Goal: Task Accomplishment & Management: Use online tool/utility

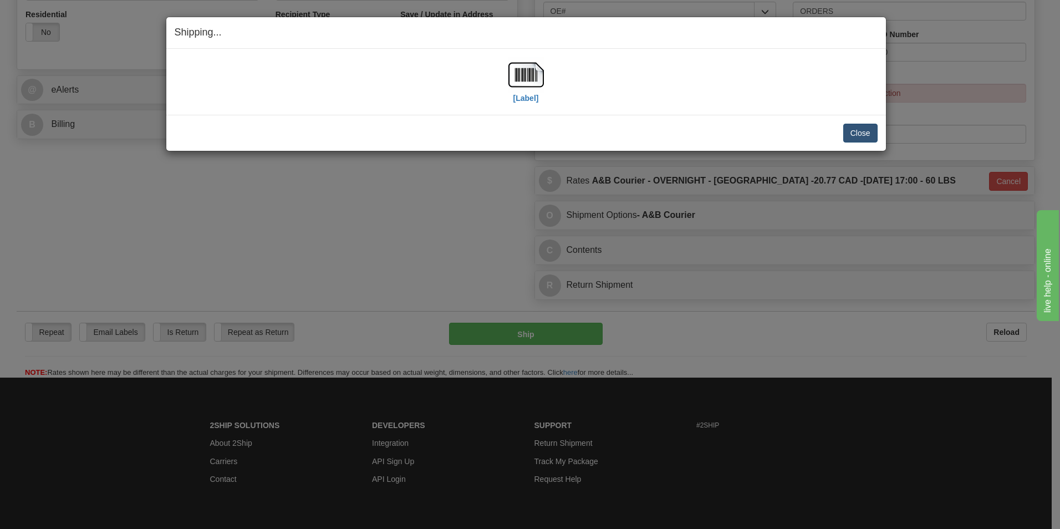
scroll to position [388, 0]
click at [861, 134] on button "Close" at bounding box center [860, 133] width 34 height 19
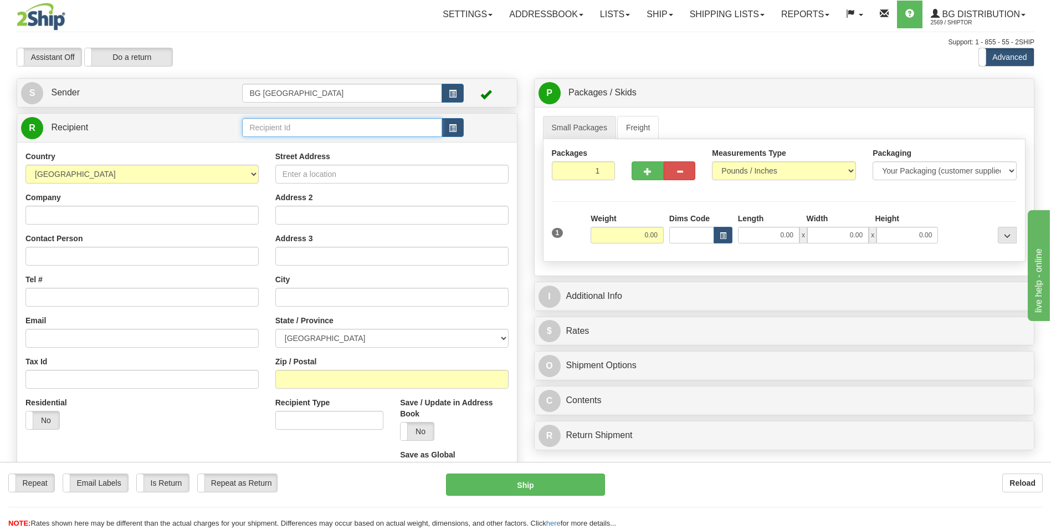
click at [329, 121] on input "text" at bounding box center [342, 127] width 200 height 19
click at [314, 140] on div "60845" at bounding box center [340, 145] width 189 height 12
type input "60845"
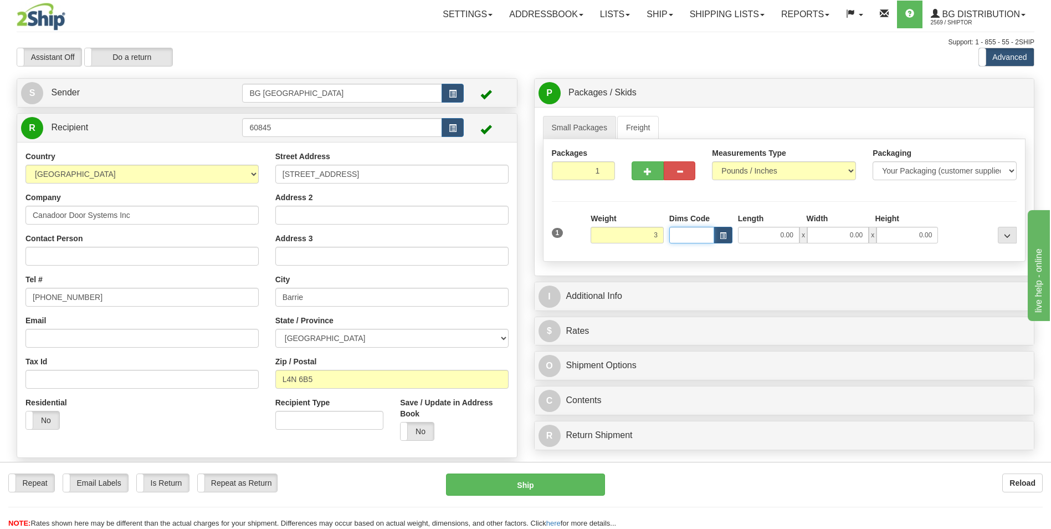
type input "3.00"
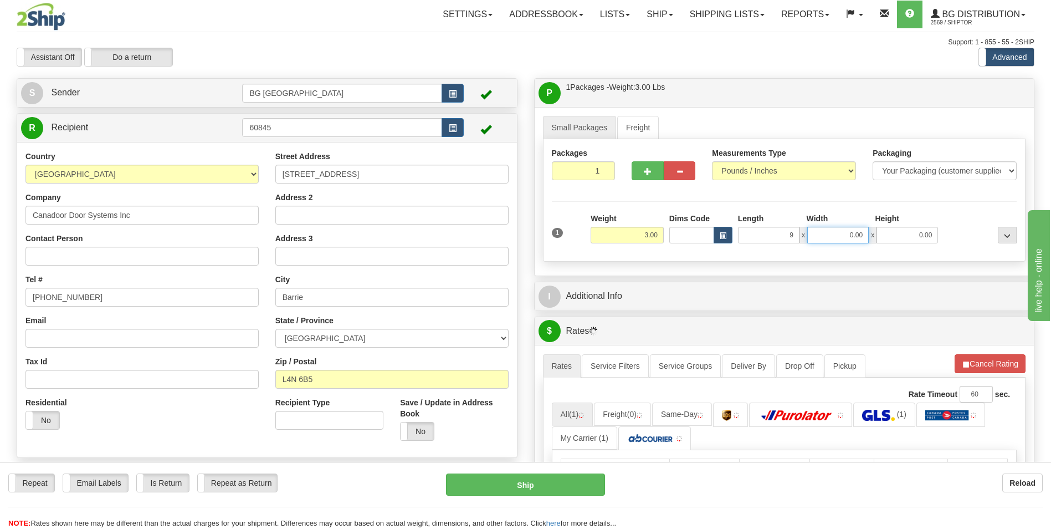
type input "9.00"
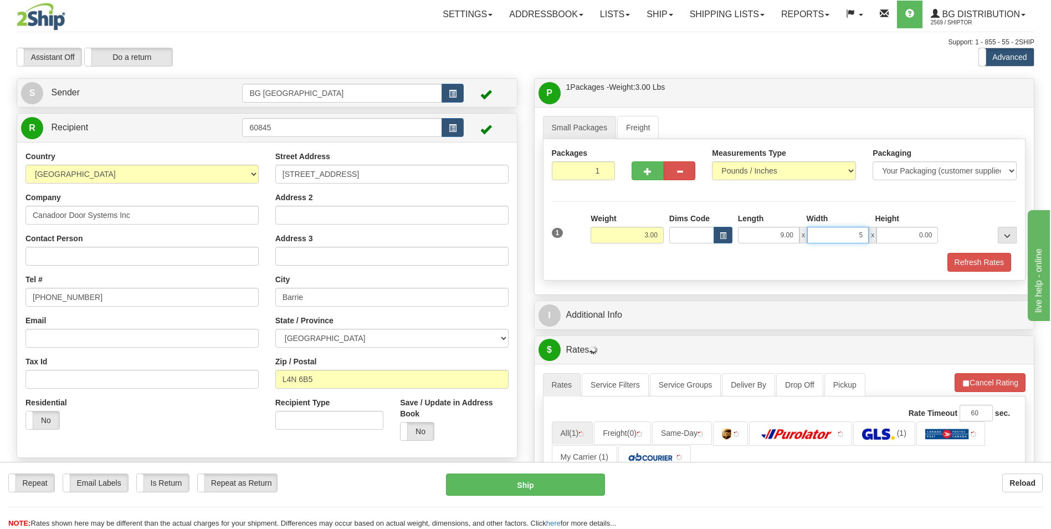
type input "5.00"
type input "3.00"
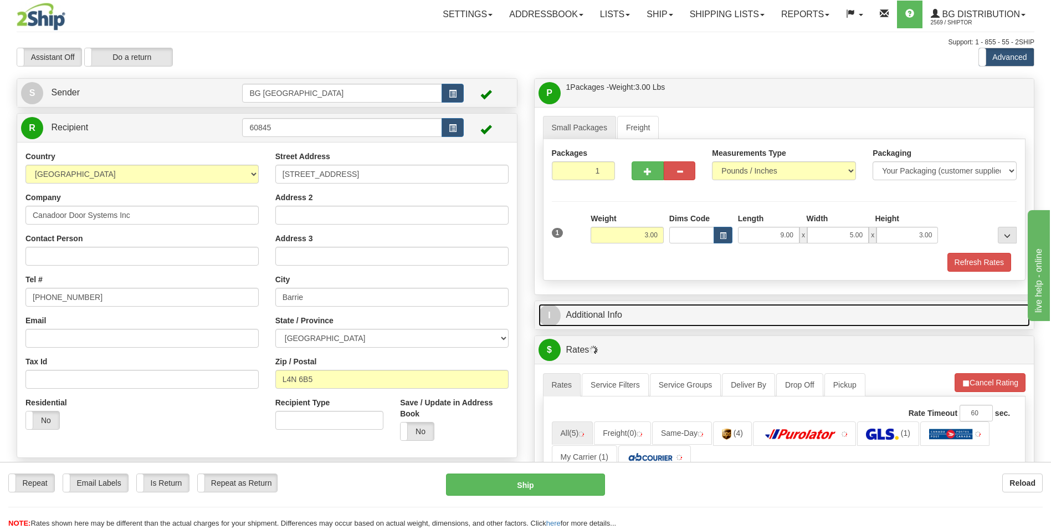
click at [600, 316] on link "I Additional Info" at bounding box center [785, 315] width 492 height 23
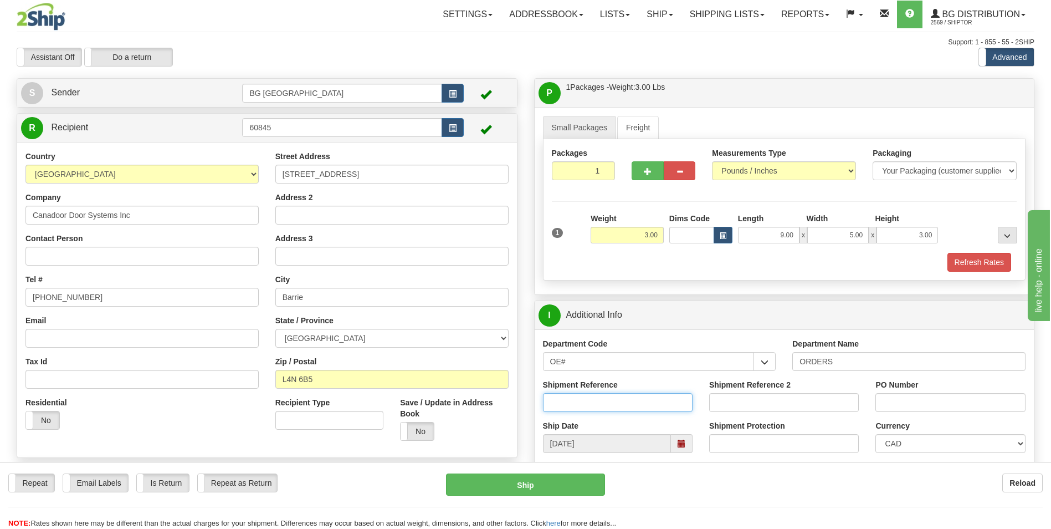
click at [647, 401] on input "Shipment Reference" at bounding box center [618, 402] width 150 height 19
type input "70179974-00"
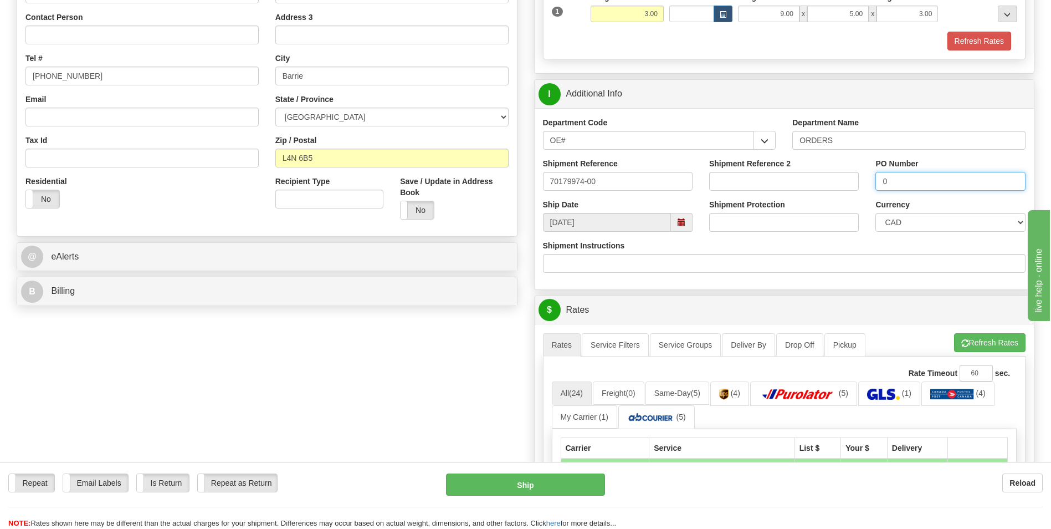
scroll to position [222, 0]
type input "0"
click at [962, 341] on span "button" at bounding box center [966, 342] width 8 height 7
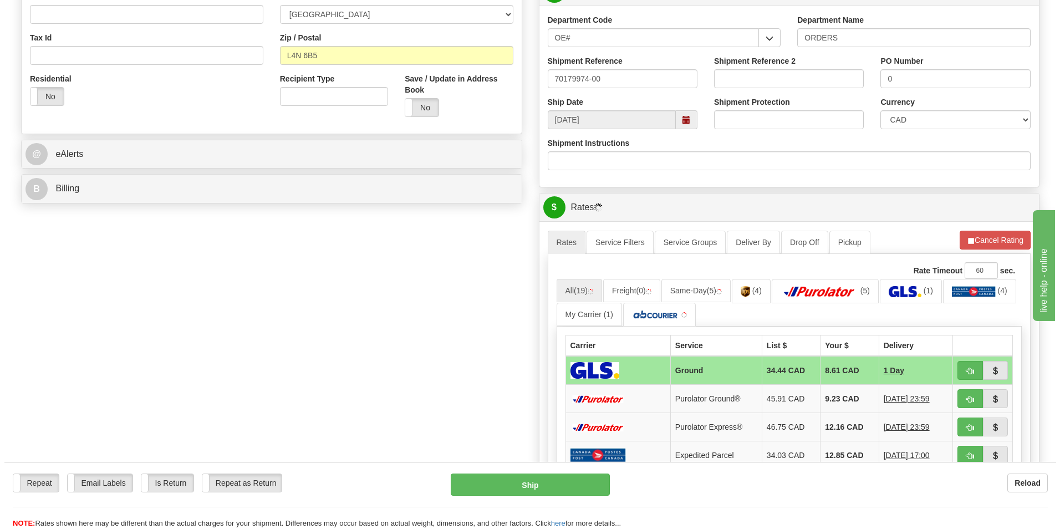
scroll to position [333, 0]
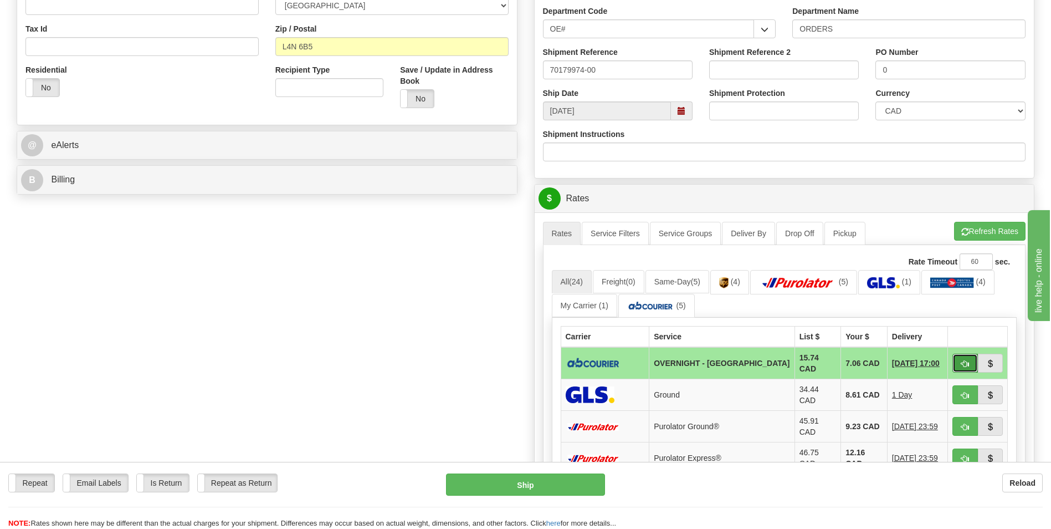
click at [957, 356] on button "button" at bounding box center [965, 363] width 25 height 19
type input "4"
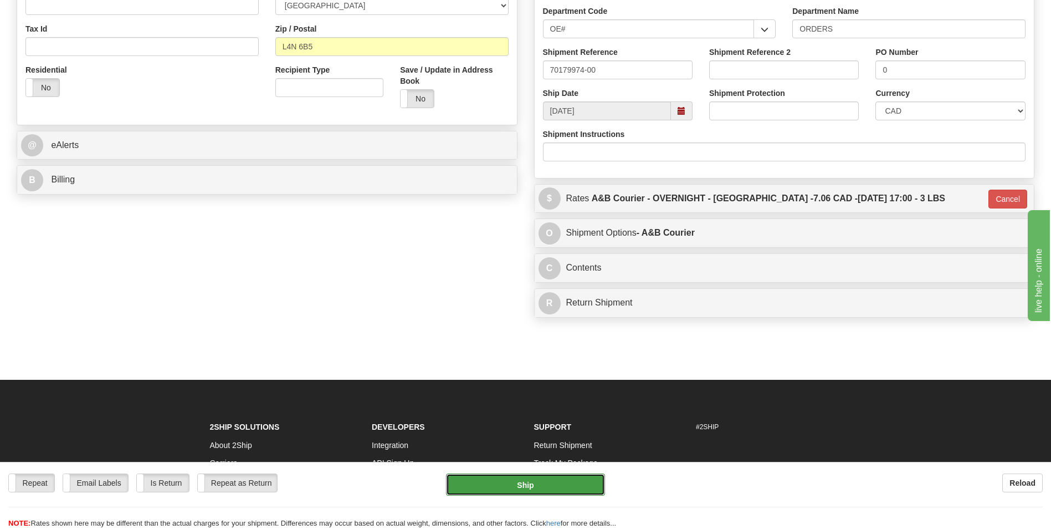
click at [549, 493] on button "Ship" at bounding box center [525, 484] width 158 height 22
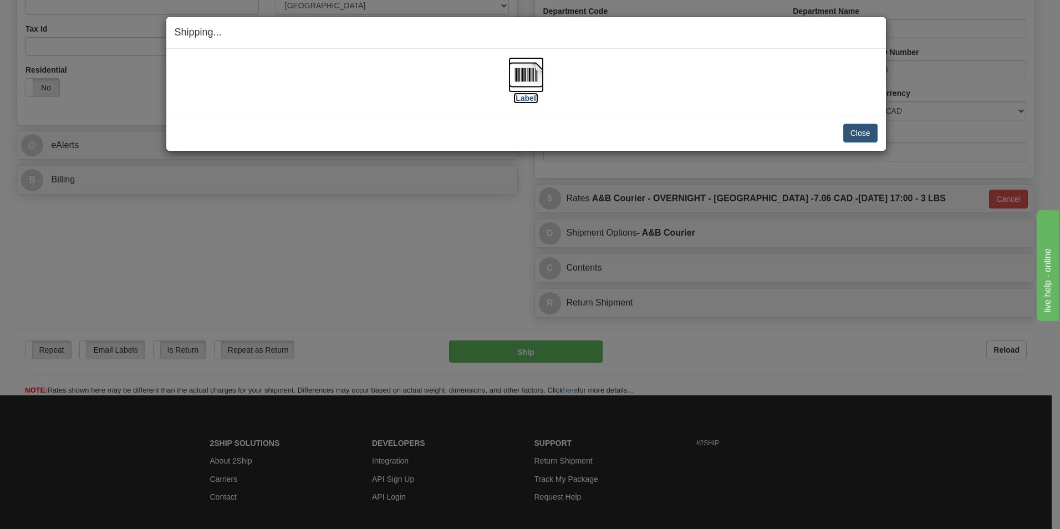
click at [535, 69] on img at bounding box center [525, 74] width 35 height 35
click at [882, 131] on div "Close Cancel Cancel Shipment and Quit Pickup Quit Pickup ONLY" at bounding box center [525, 133] width 719 height 36
click at [854, 131] on button "Close" at bounding box center [860, 133] width 34 height 19
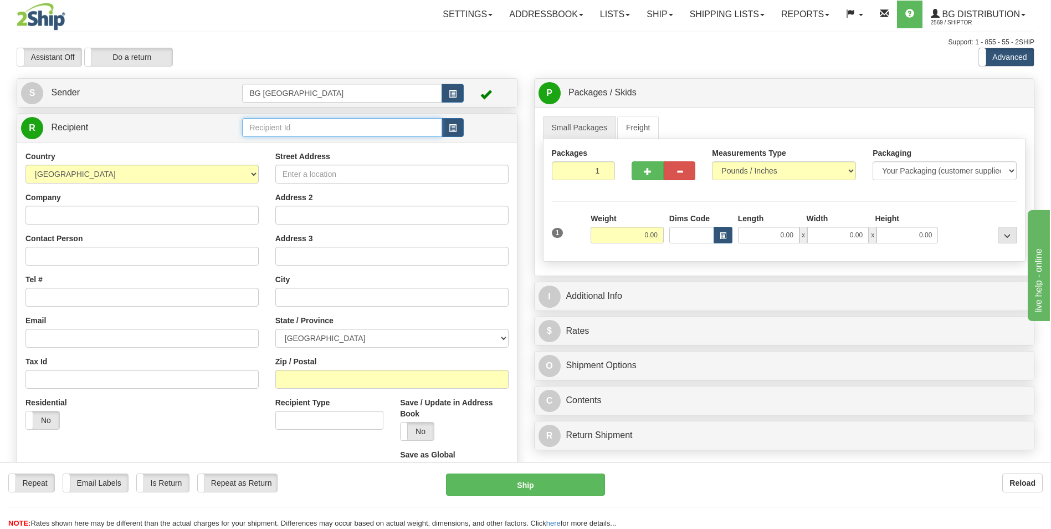
click at [283, 129] on input "text" at bounding box center [342, 127] width 200 height 19
click at [279, 140] on div "60628" at bounding box center [340, 145] width 189 height 12
type input "60628"
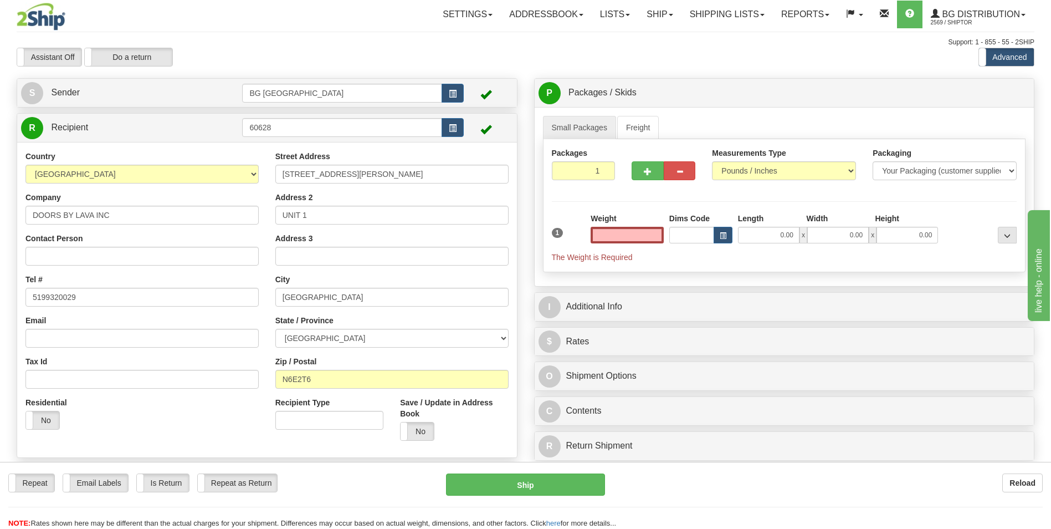
type input "0.00"
click at [729, 485] on div "Reload" at bounding box center [832, 482] width 421 height 19
click at [642, 225] on div "Weight 0.00" at bounding box center [627, 228] width 73 height 30
click at [638, 242] on input "0.00" at bounding box center [627, 235] width 73 height 17
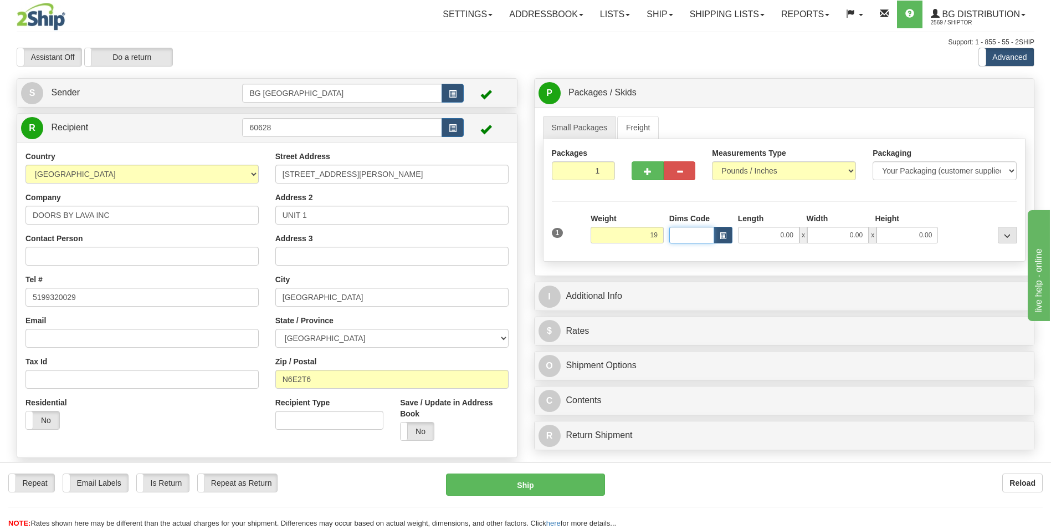
type input "19.00"
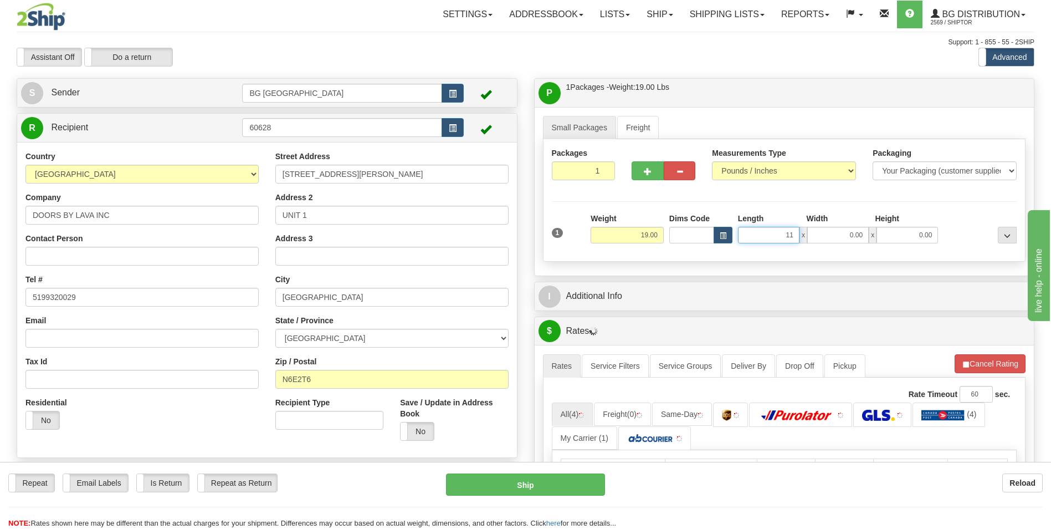
type input "11.00"
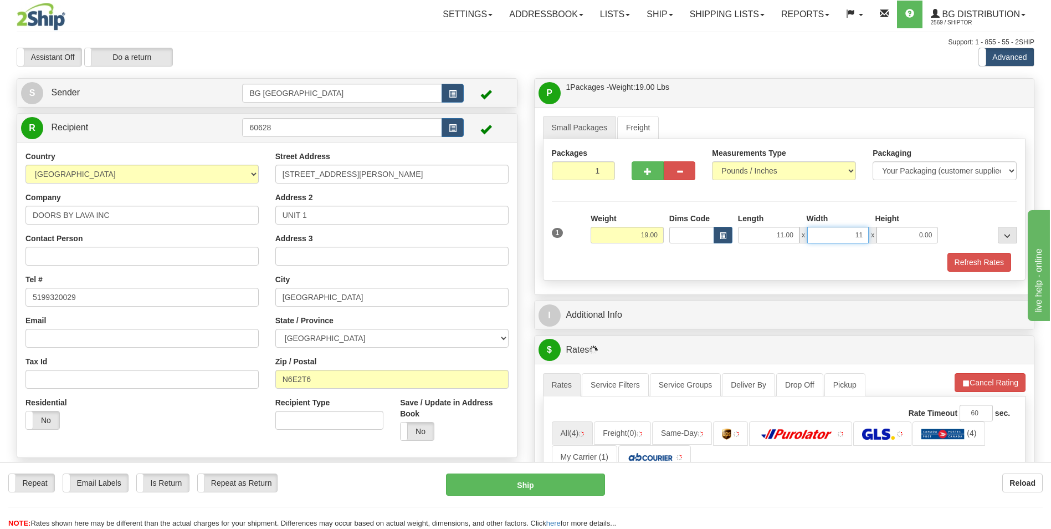
type input "11.00"
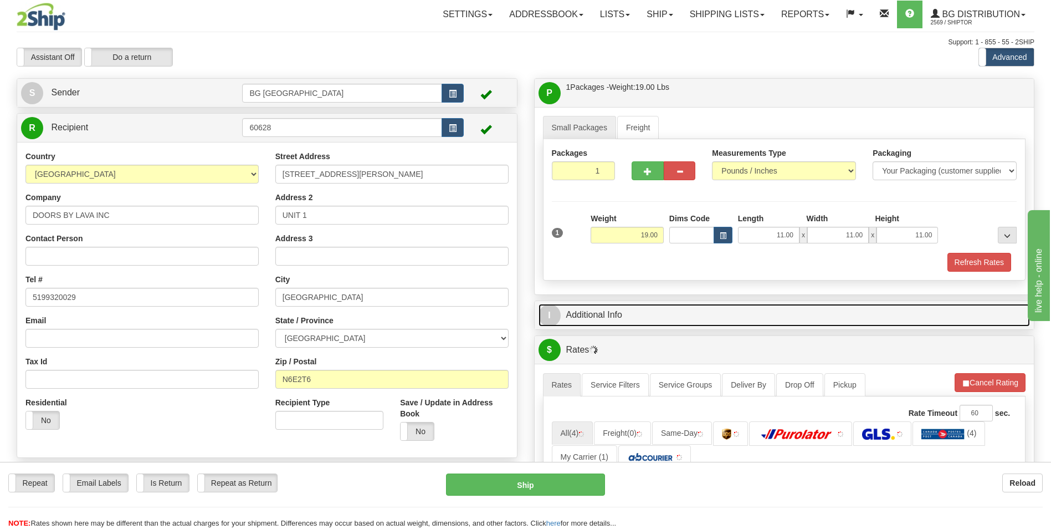
click at [636, 305] on link "I Additional Info" at bounding box center [785, 315] width 492 height 23
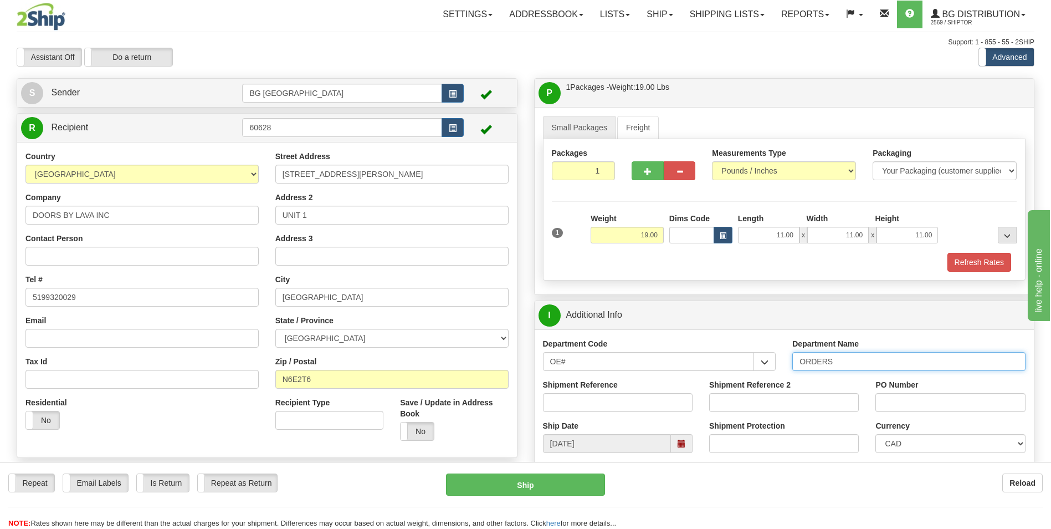
click at [846, 359] on input "ORDERS" at bounding box center [908, 361] width 233 height 19
type input "70181723-03"
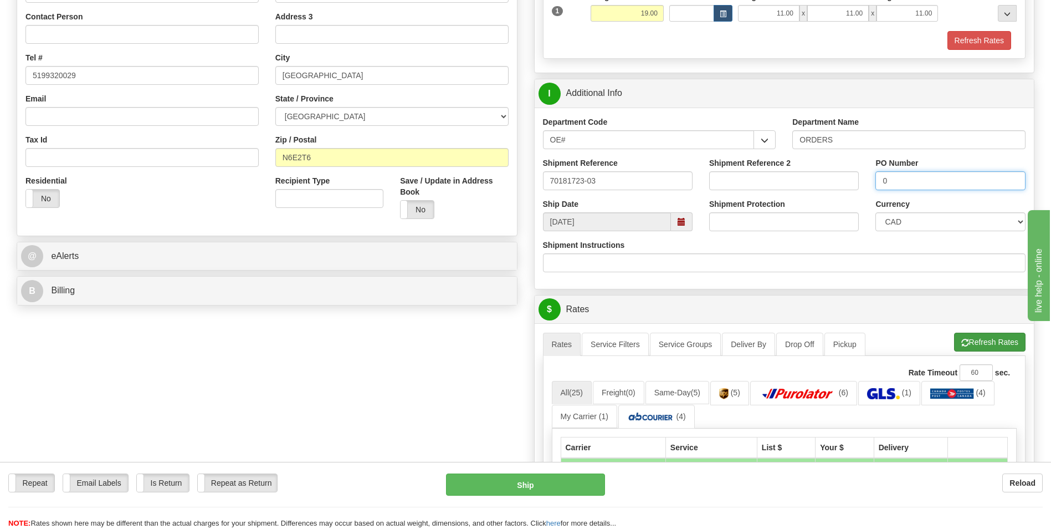
type input "0"
click at [979, 342] on button "Refresh Rates" at bounding box center [989, 342] width 71 height 19
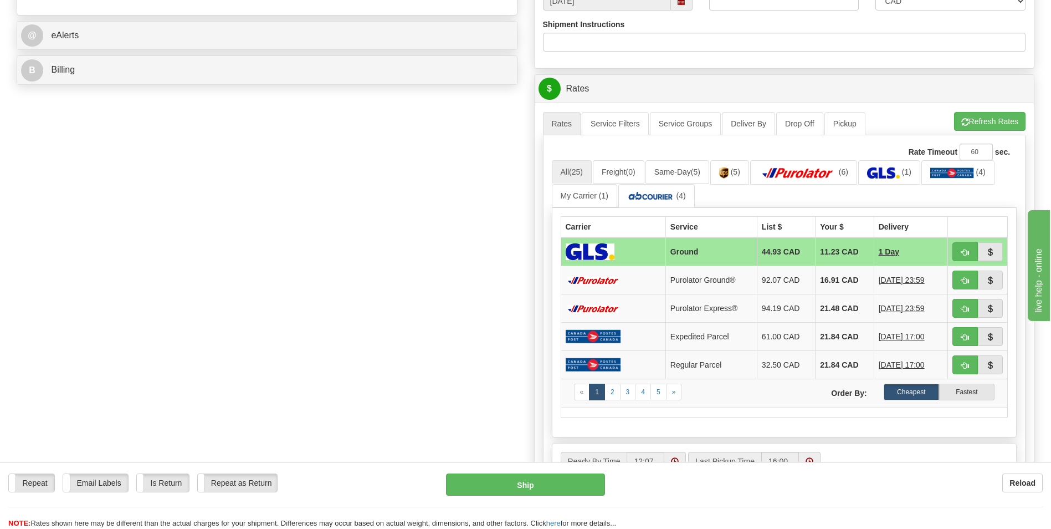
scroll to position [443, 0]
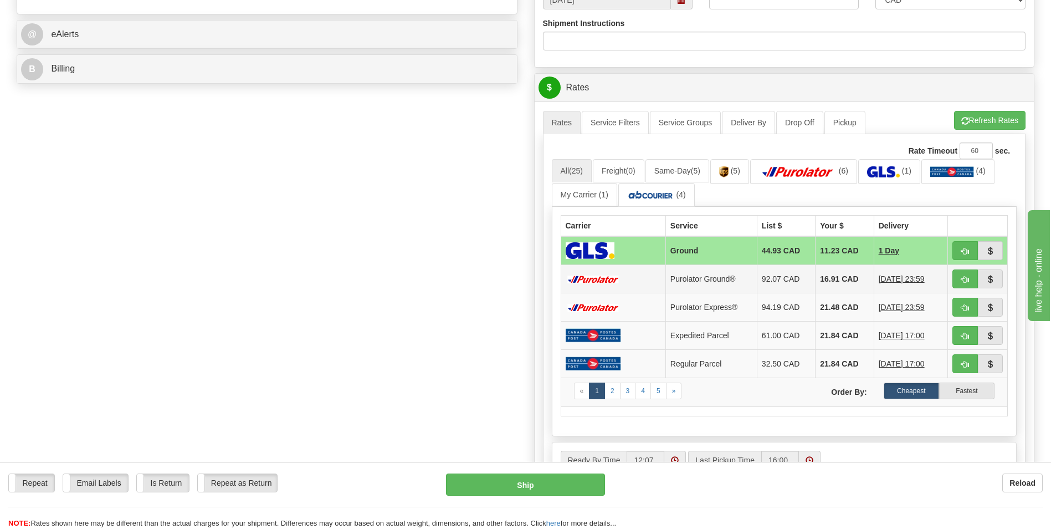
click at [824, 276] on td "16.91 CAD" at bounding box center [845, 279] width 58 height 28
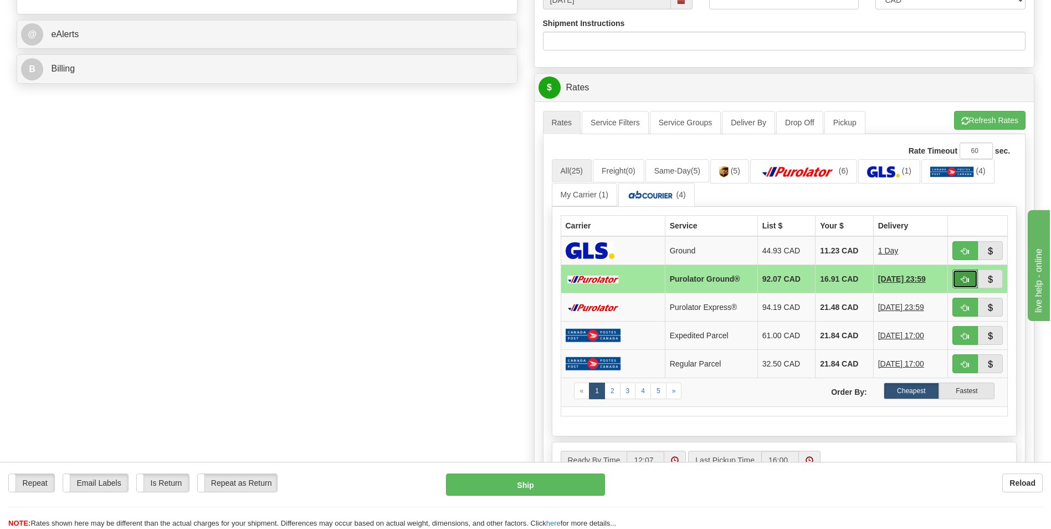
click at [971, 273] on button "button" at bounding box center [965, 278] width 25 height 19
type input "260"
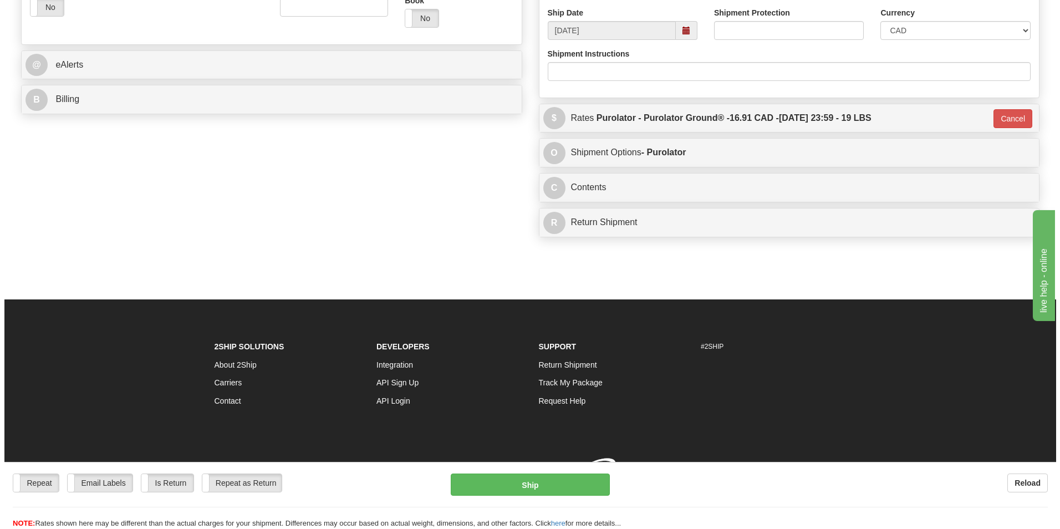
scroll to position [429, 0]
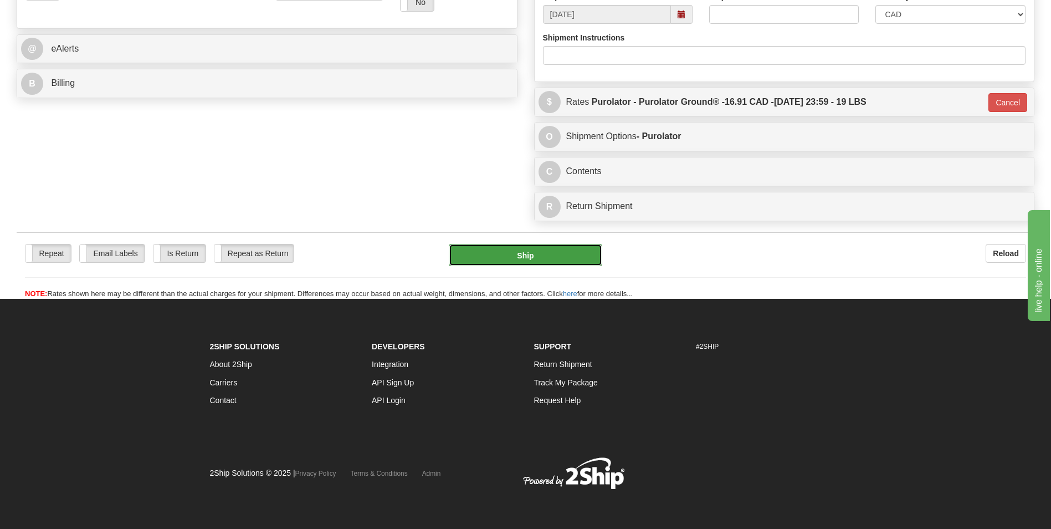
click at [514, 253] on button "Ship" at bounding box center [525, 255] width 153 height 22
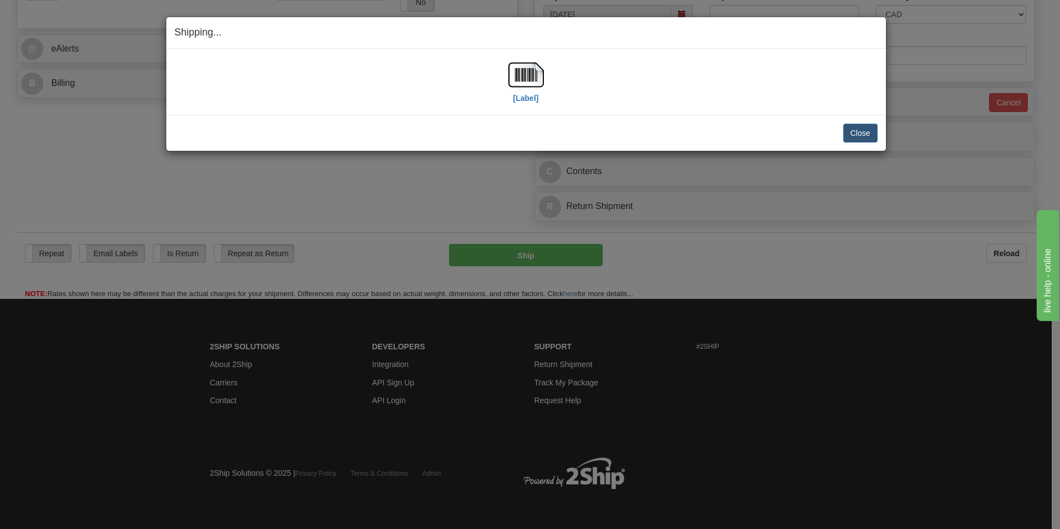
click at [507, 74] on div "[Label]" at bounding box center [526, 81] width 703 height 49
click at [517, 70] on img at bounding box center [525, 74] width 35 height 35
drag, startPoint x: 870, startPoint y: 131, endPoint x: 845, endPoint y: 130, distance: 24.4
click at [870, 131] on button "Close" at bounding box center [860, 133] width 34 height 19
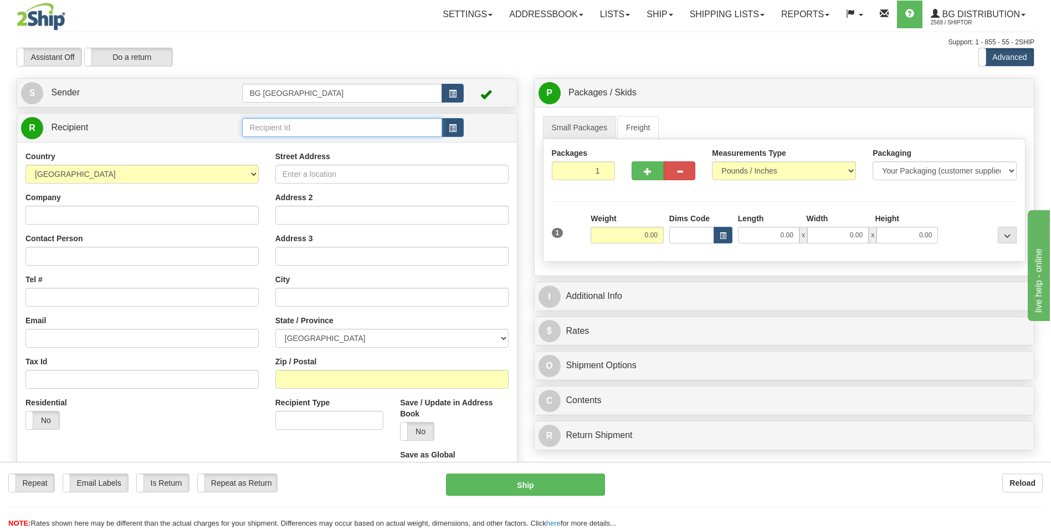
click at [305, 129] on input "text" at bounding box center [342, 127] width 200 height 19
click at [295, 147] on div "60128" at bounding box center [340, 145] width 189 height 12
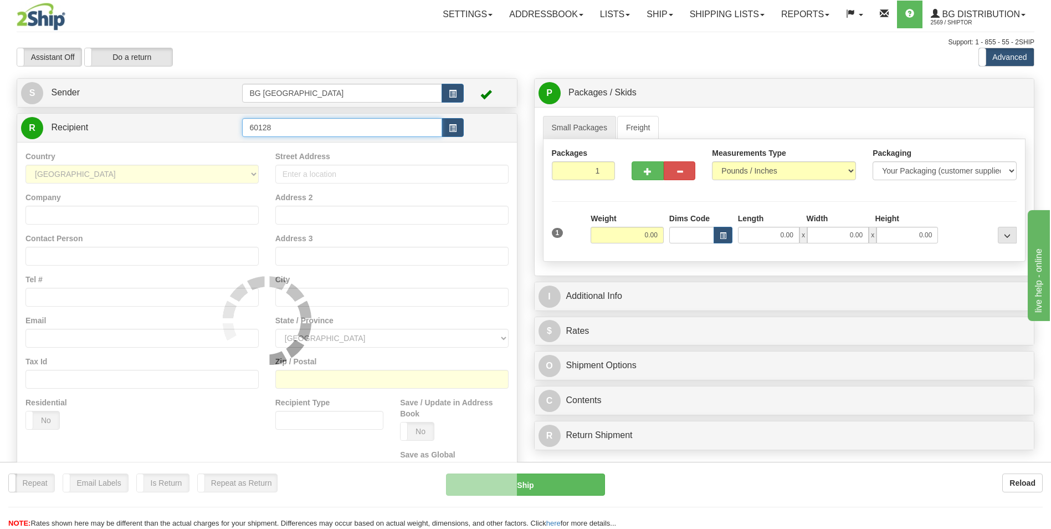
type input "60128"
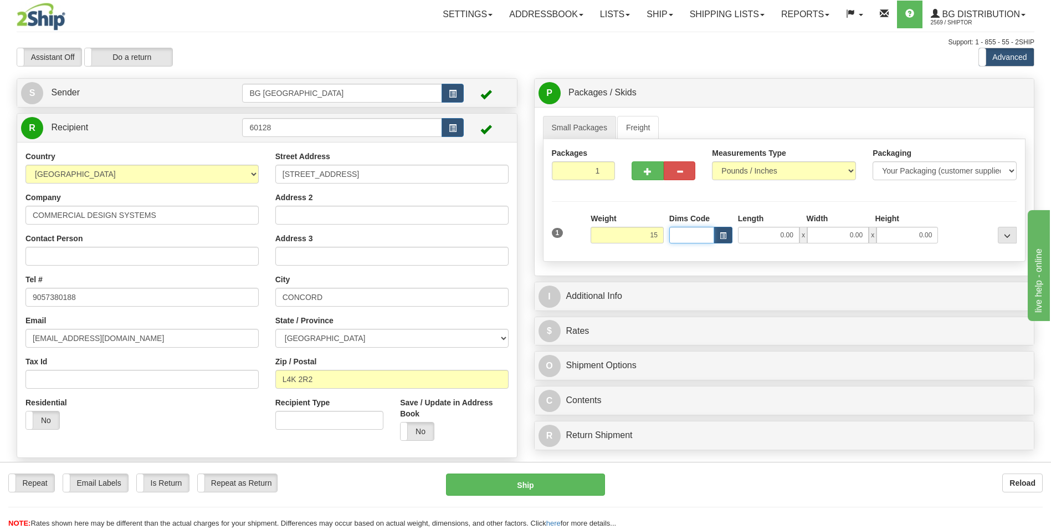
type input "15.00"
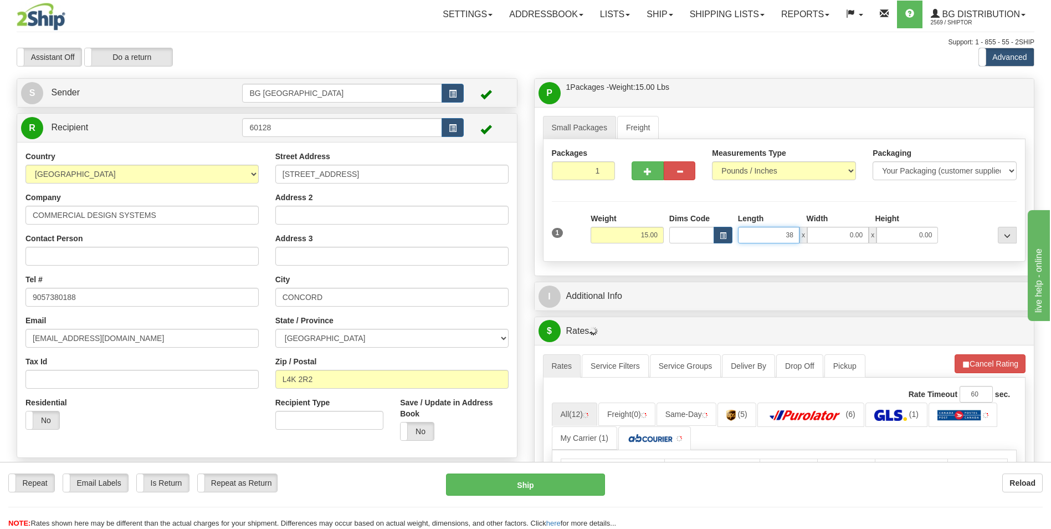
type input "38.00"
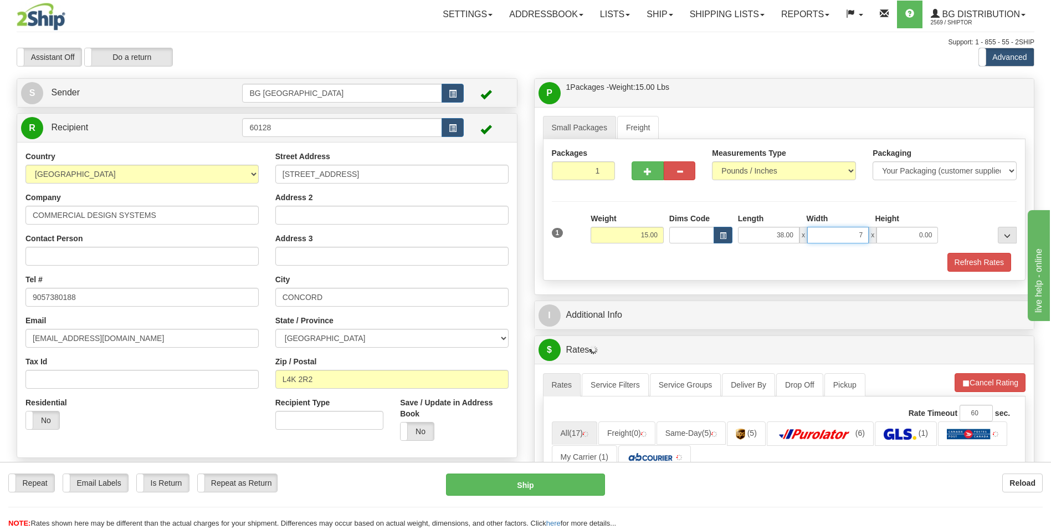
type input "7.00"
type input "6.00"
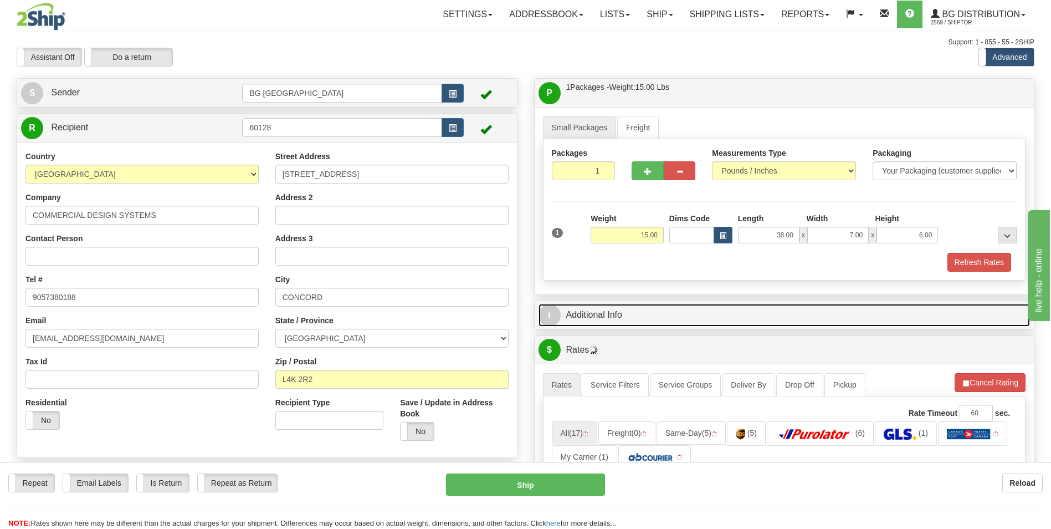
click at [607, 313] on link "I Additional Info" at bounding box center [785, 315] width 492 height 23
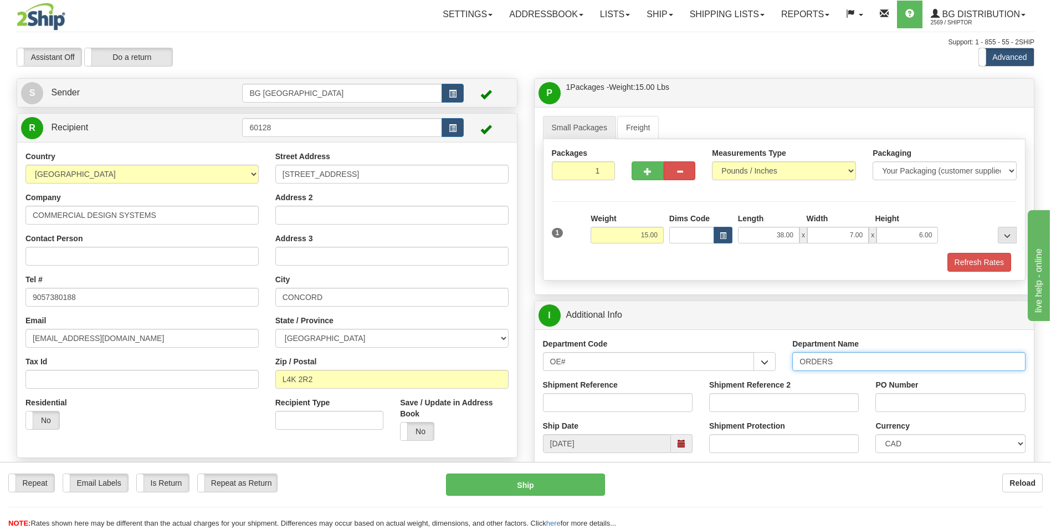
click at [849, 361] on input "ORDERS" at bounding box center [908, 361] width 233 height 19
type input "70184913-00"
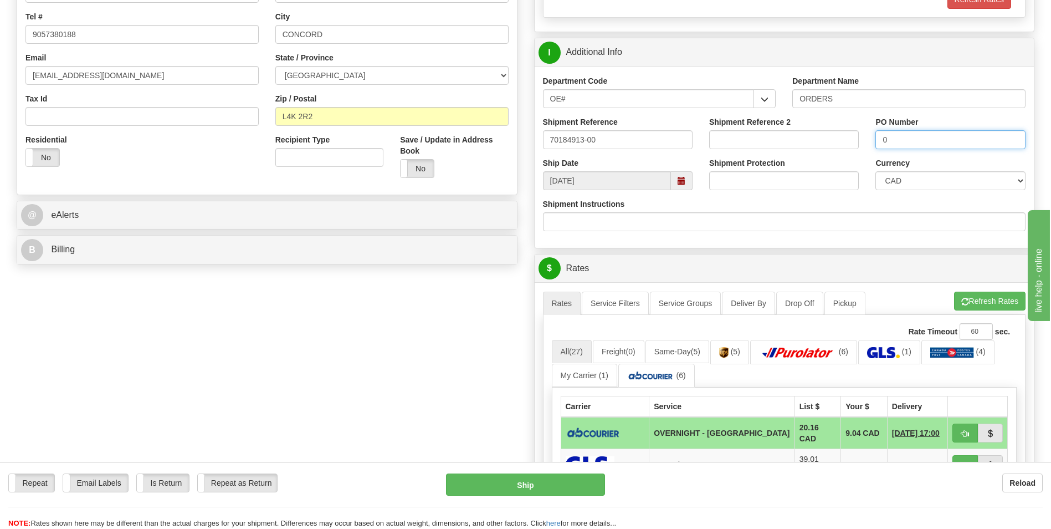
scroll to position [277, 0]
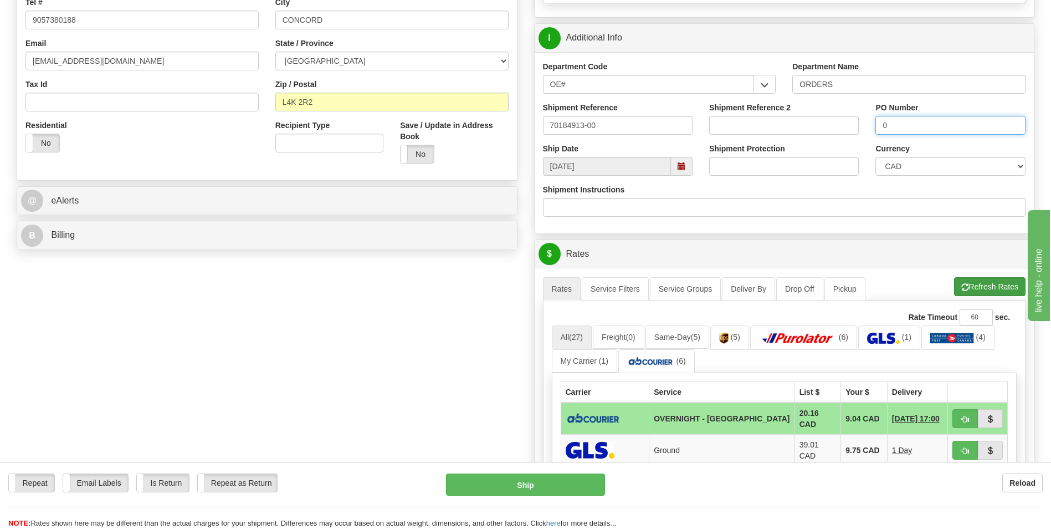
type input "0"
click at [975, 279] on button "Refresh Rates" at bounding box center [989, 286] width 71 height 19
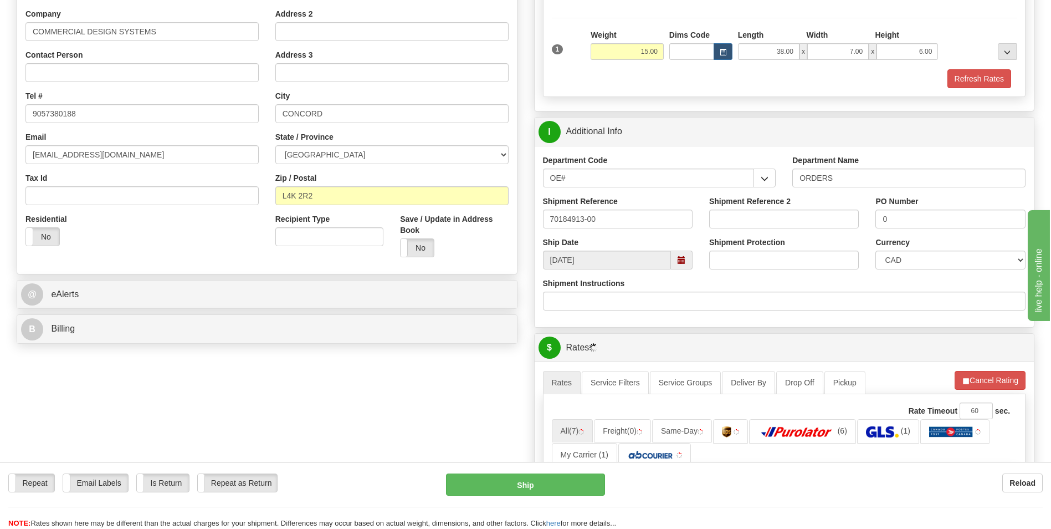
scroll to position [443, 0]
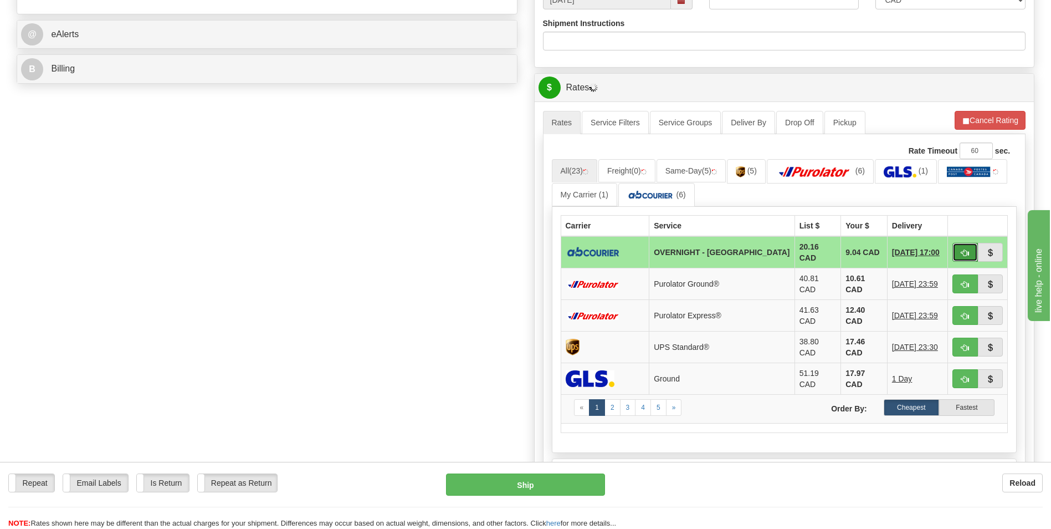
click at [957, 247] on button "button" at bounding box center [965, 252] width 25 height 19
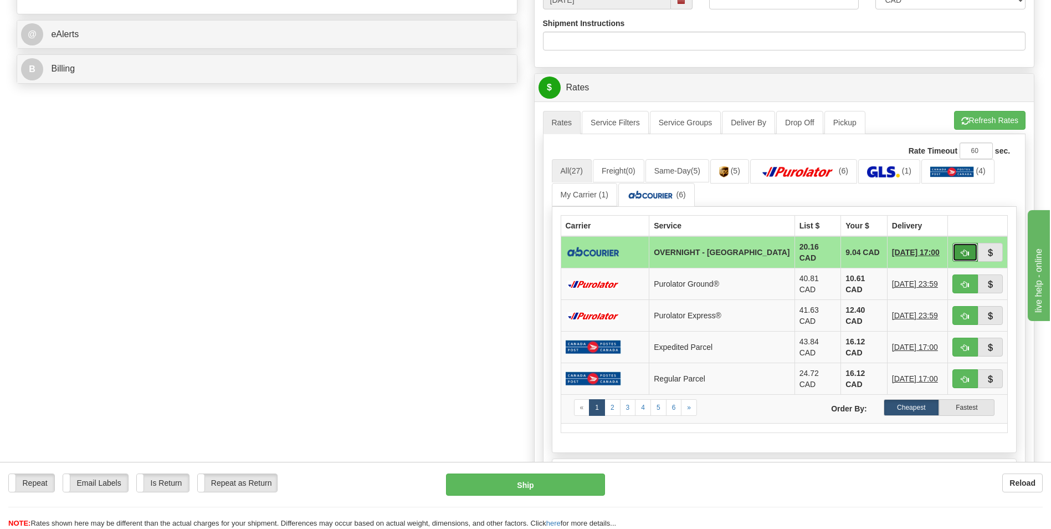
click at [966, 249] on span "button" at bounding box center [966, 252] width 8 height 7
type input "4"
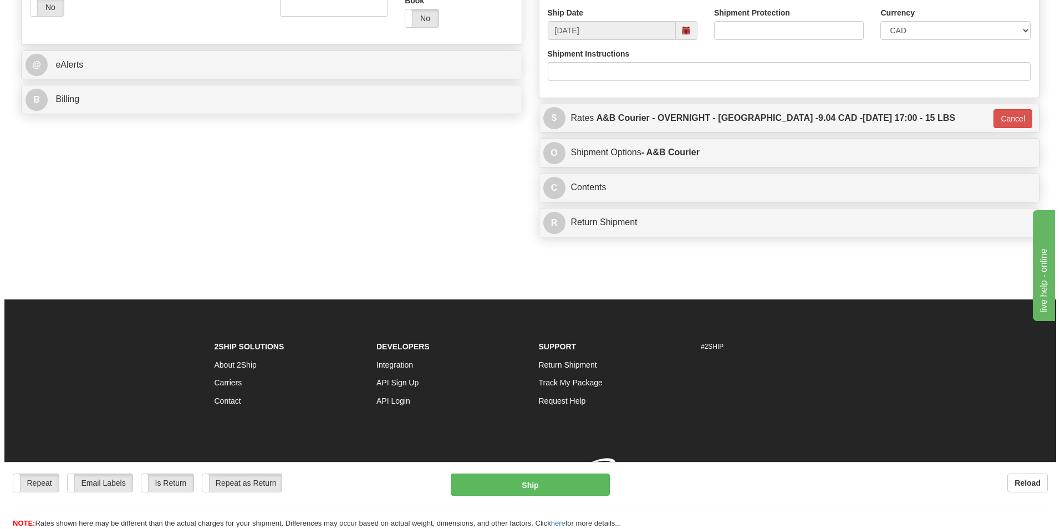
scroll to position [429, 0]
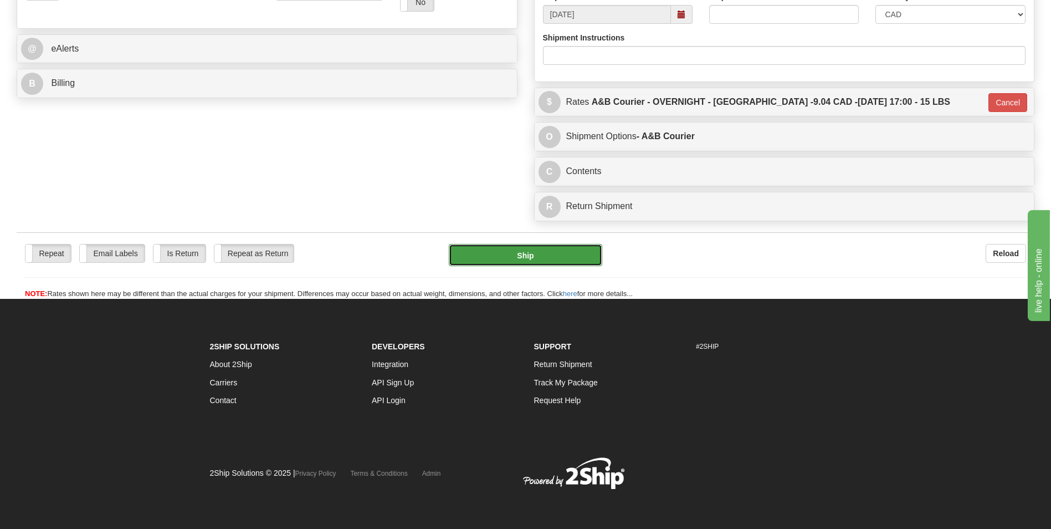
click at [497, 255] on button "Ship" at bounding box center [525, 255] width 153 height 22
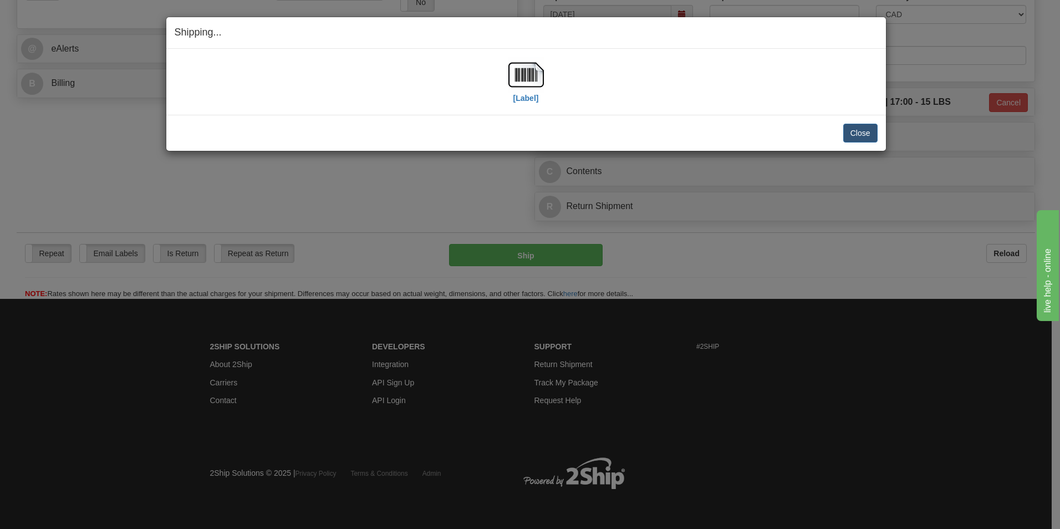
click at [714, 24] on div "Shipping... Your SHIPMENT will EXPIRE in" at bounding box center [525, 33] width 719 height 32
click at [530, 70] on img at bounding box center [525, 74] width 35 height 35
click at [847, 135] on button "Close" at bounding box center [860, 133] width 34 height 19
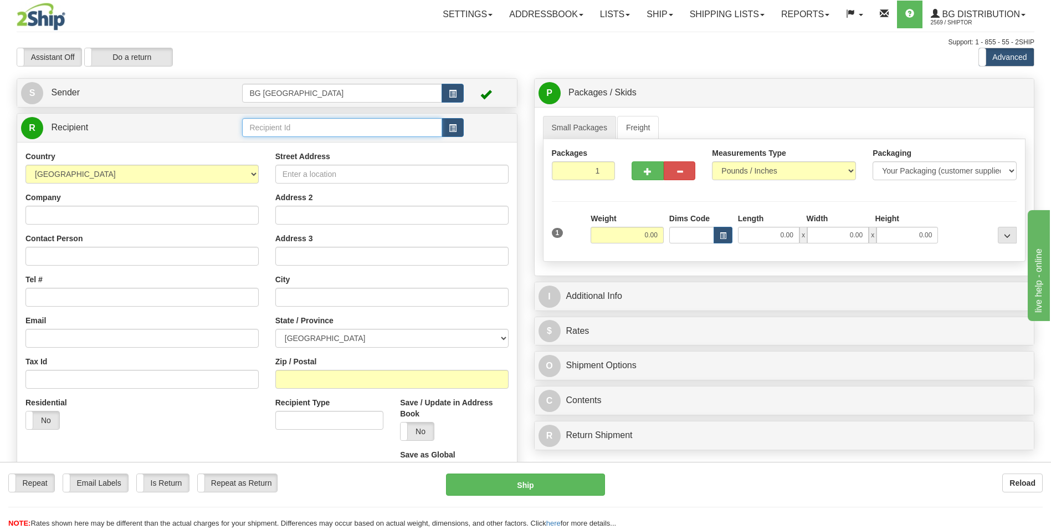
click at [253, 120] on input "text" at bounding box center [342, 127] width 200 height 19
click at [252, 139] on div "60792" at bounding box center [340, 145] width 189 height 12
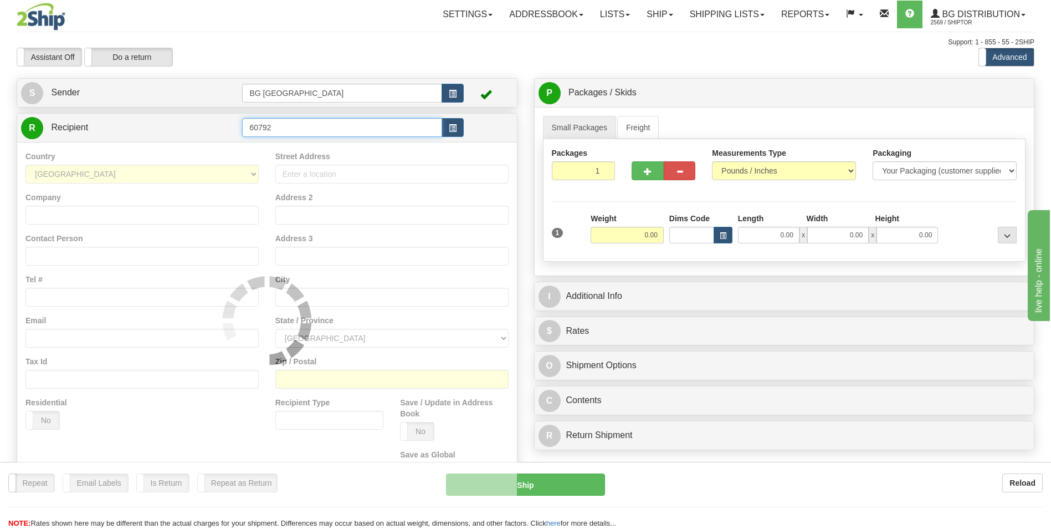
type input "60792"
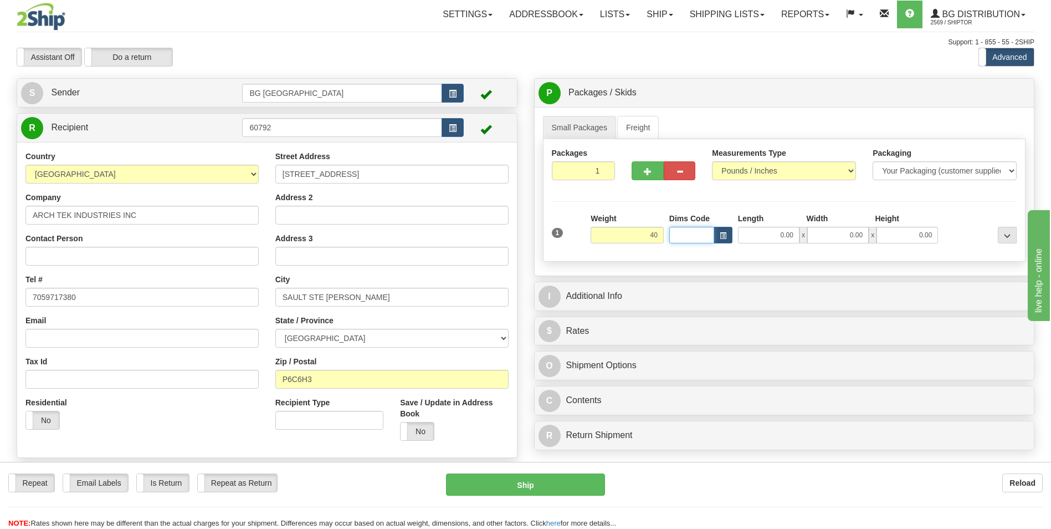
type input "40.00"
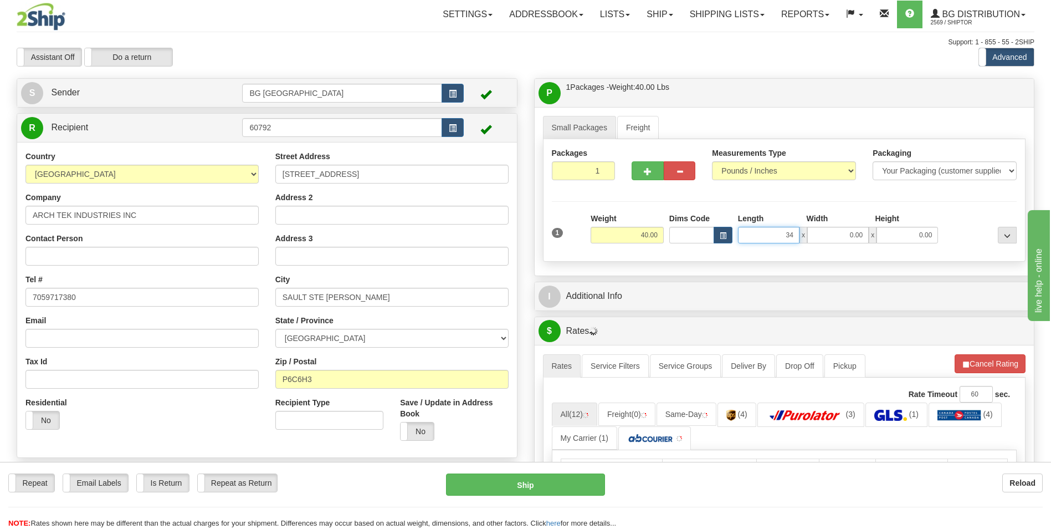
type input "34.00"
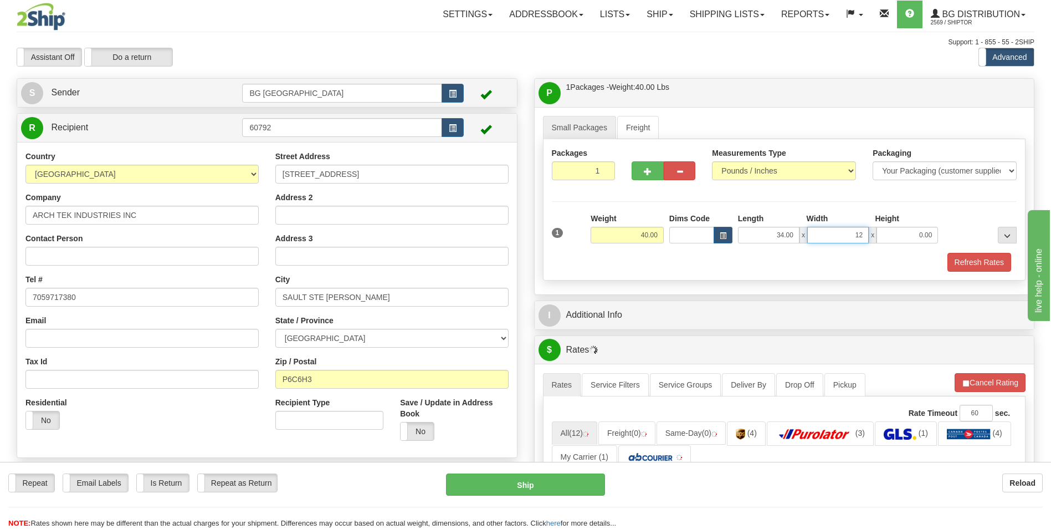
type input "12.00"
type input "9.00"
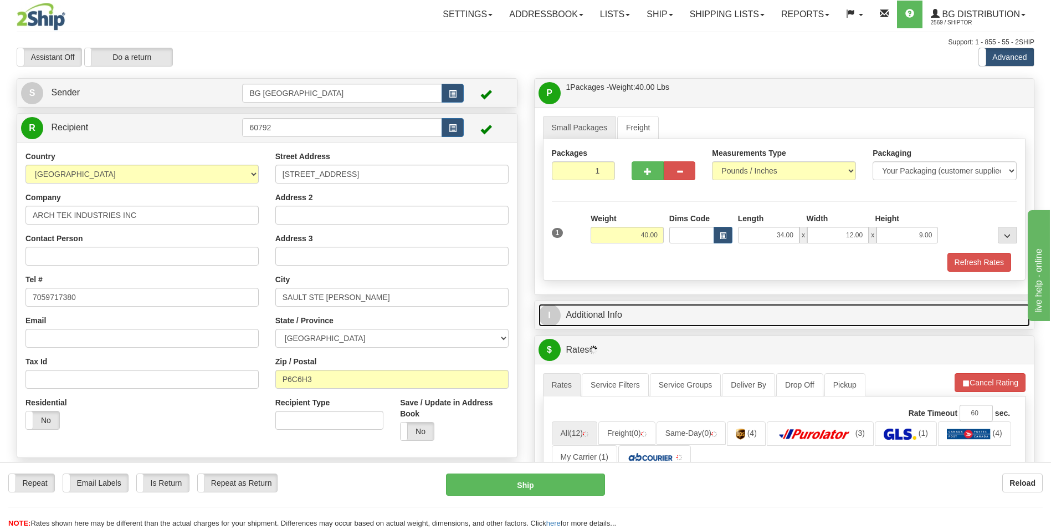
click at [632, 318] on link "I Additional Info" at bounding box center [785, 315] width 492 height 23
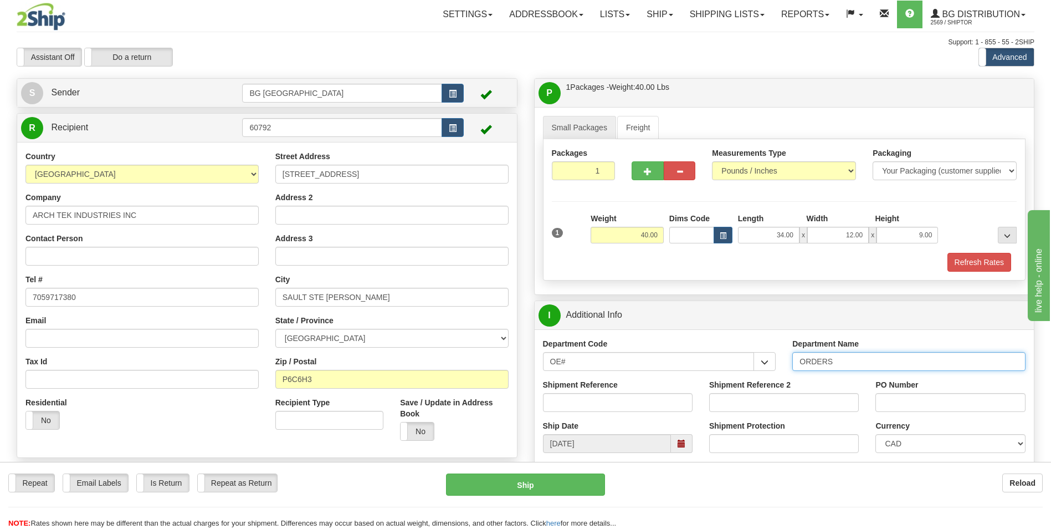
click at [853, 364] on input "ORDERS" at bounding box center [908, 361] width 233 height 19
type input "70184946-00"
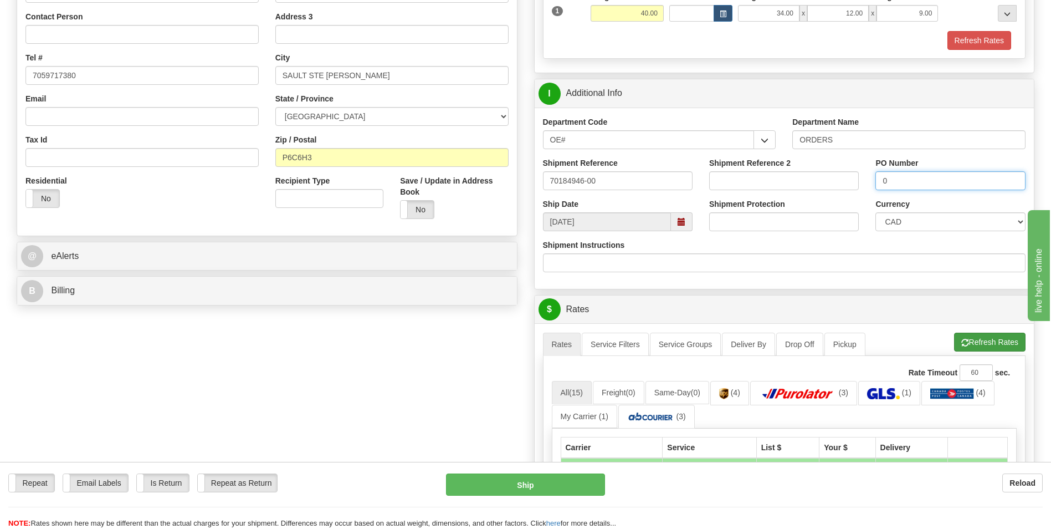
type input "0"
click at [963, 345] on span "button" at bounding box center [966, 342] width 8 height 7
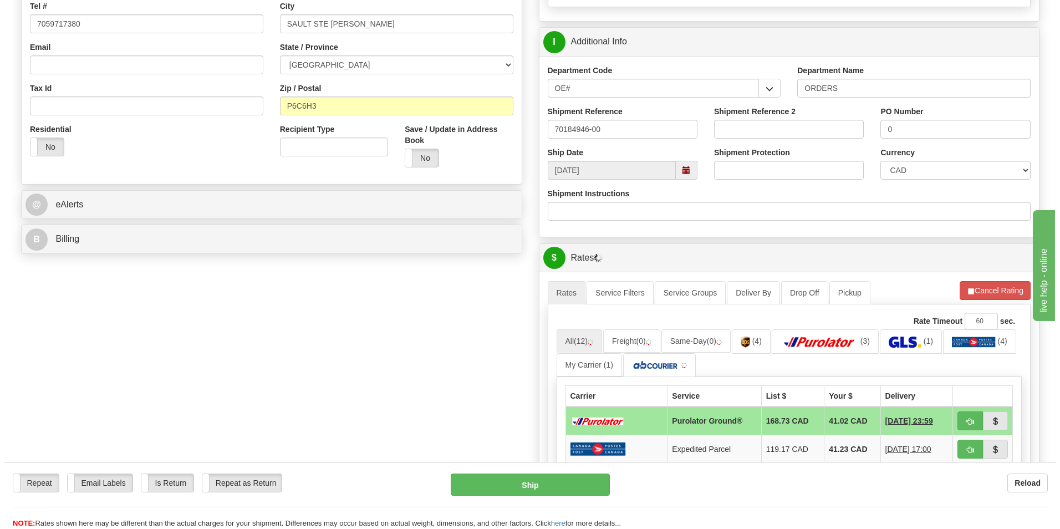
scroll to position [388, 0]
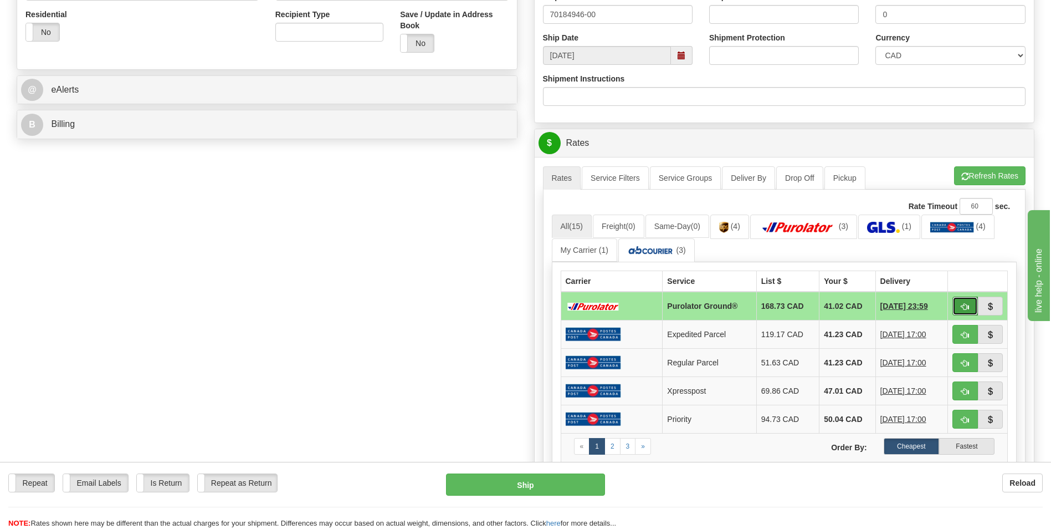
click at [960, 306] on button "button" at bounding box center [965, 305] width 25 height 19
type input "260"
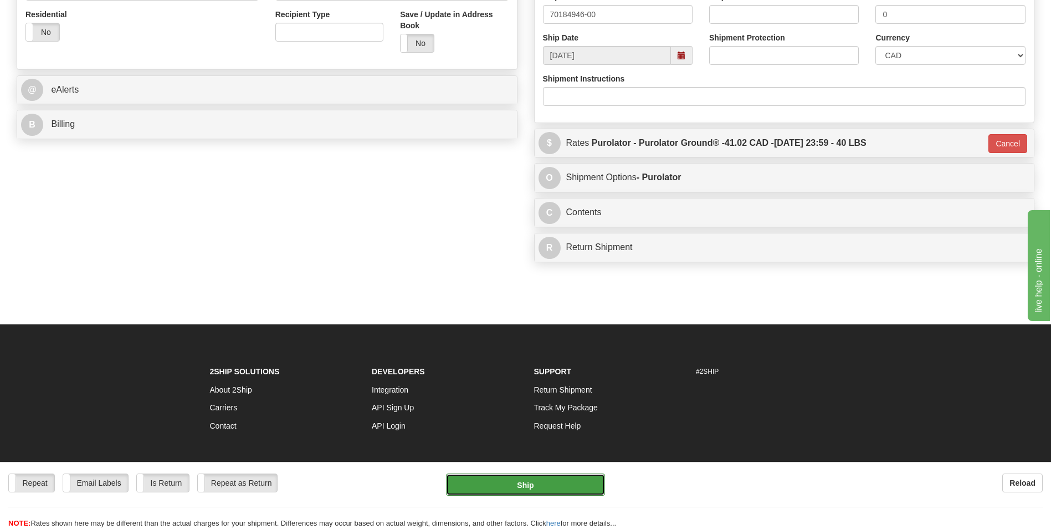
click at [558, 482] on button "Ship" at bounding box center [525, 484] width 158 height 22
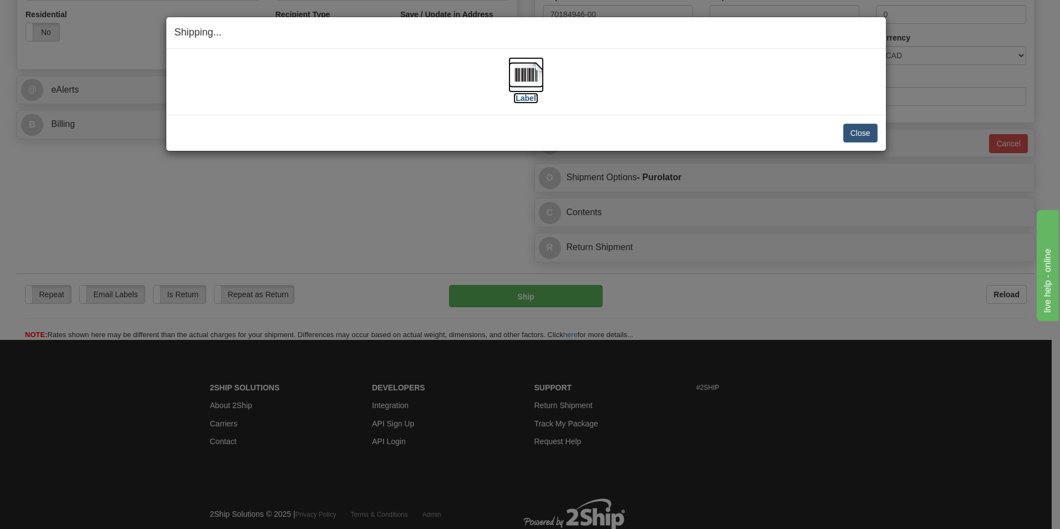
click at [522, 77] on img at bounding box center [525, 74] width 35 height 35
click at [863, 132] on button "Close" at bounding box center [860, 133] width 34 height 19
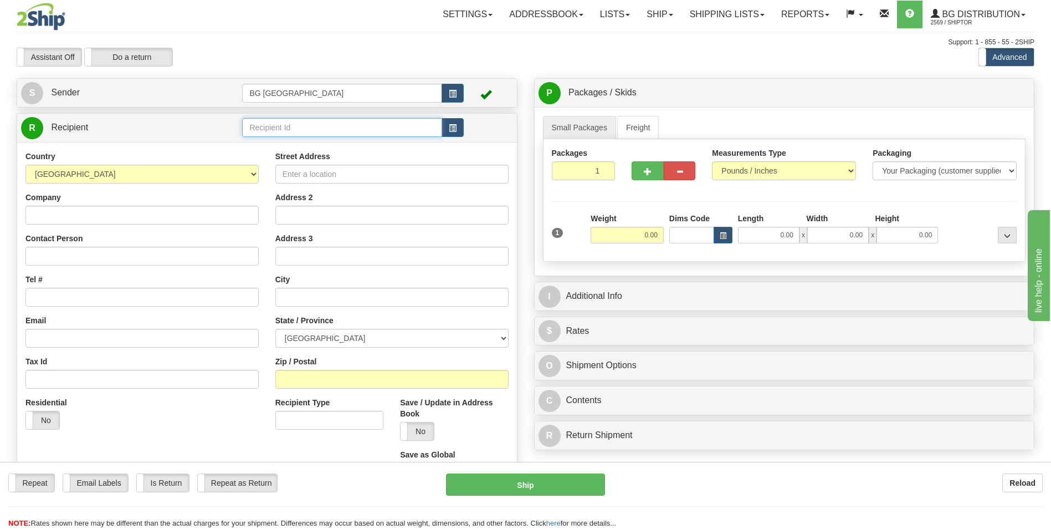
click at [289, 121] on input "text" at bounding box center [342, 127] width 200 height 19
click at [276, 146] on div "60544" at bounding box center [340, 145] width 189 height 12
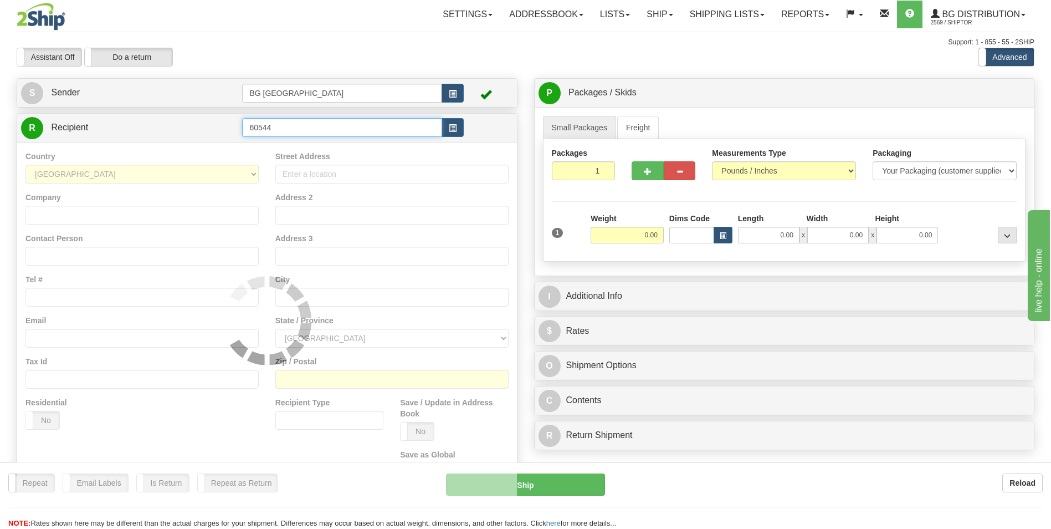
type input "60544"
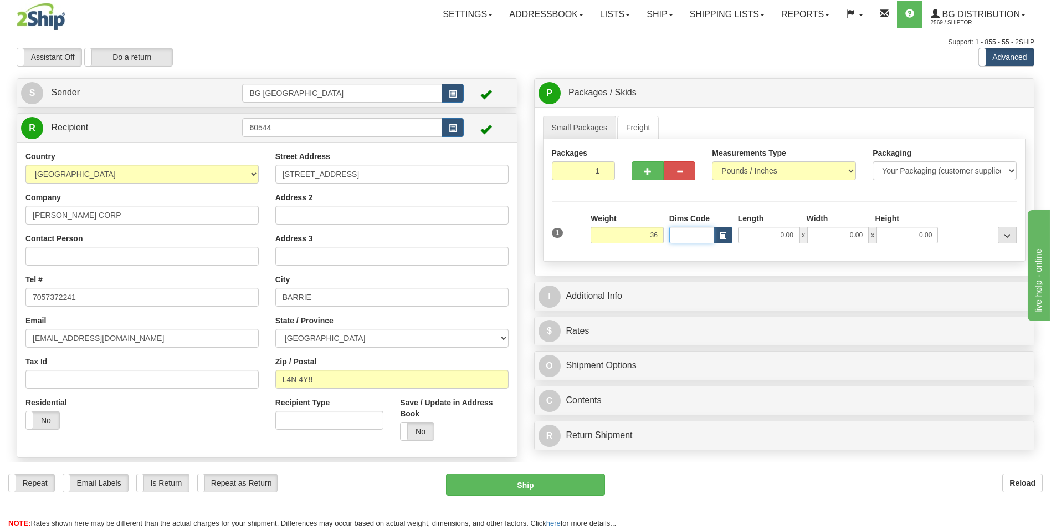
type input "36.00"
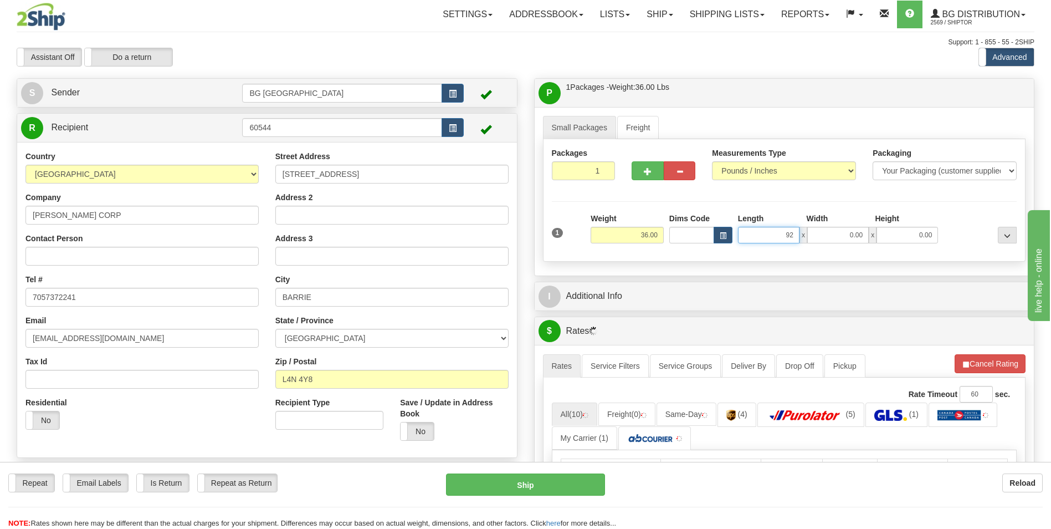
type input "92.00"
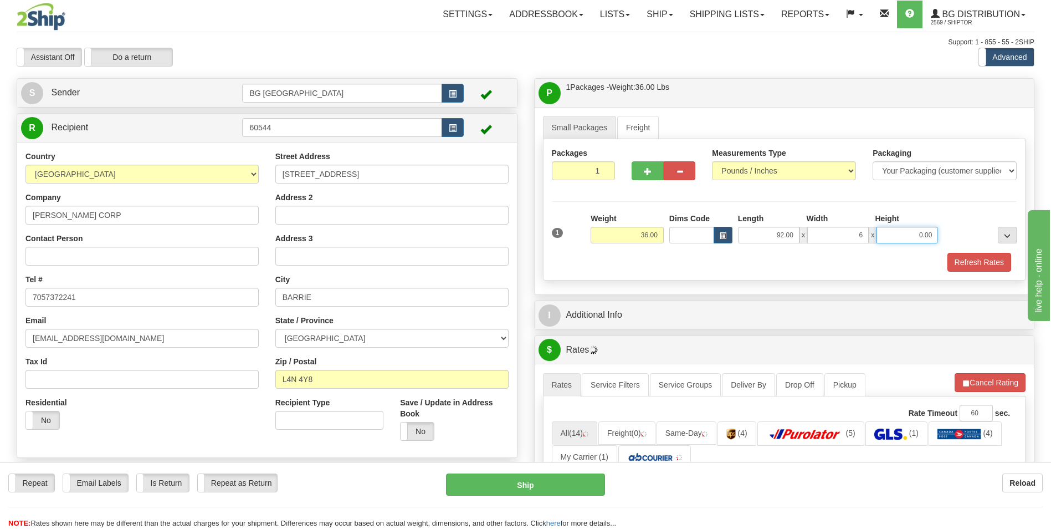
type input "6.00"
type input "4.00"
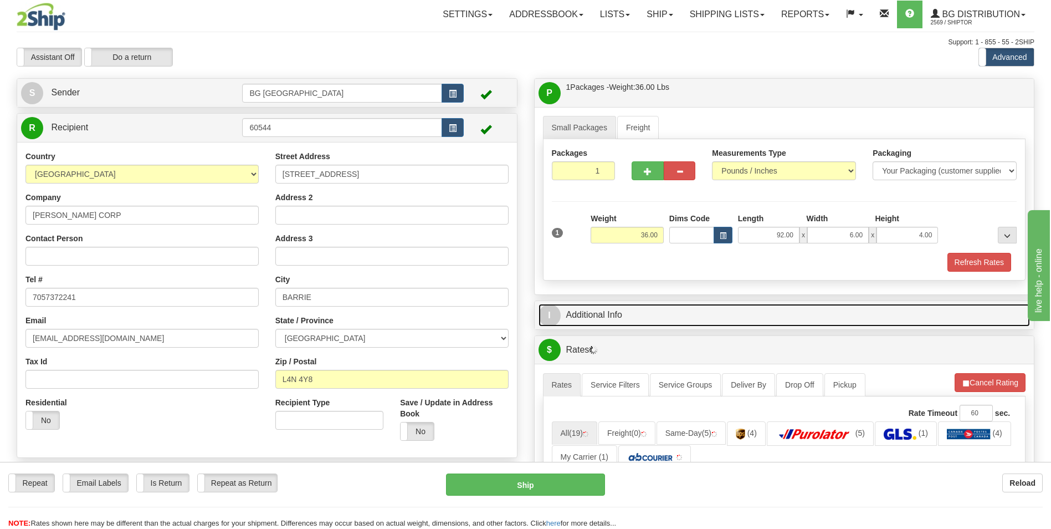
click at [611, 314] on link "I Additional Info" at bounding box center [785, 315] width 492 height 23
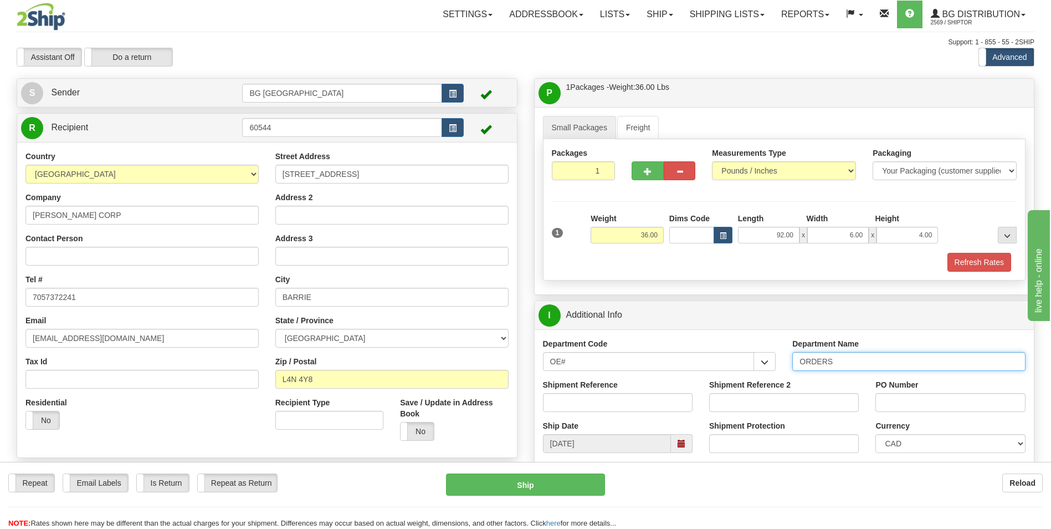
click at [857, 364] on input "ORDERS" at bounding box center [908, 361] width 233 height 19
type input "70184962-00"
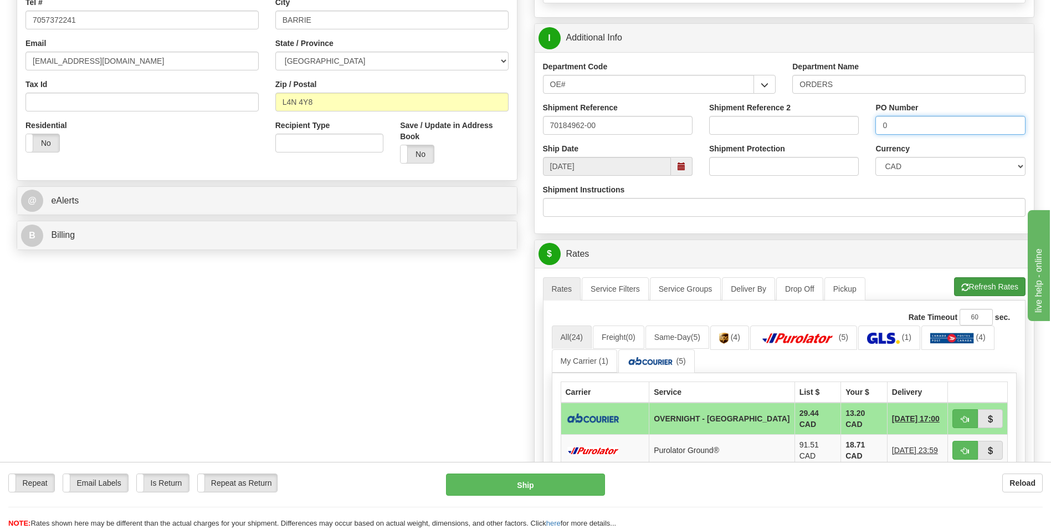
type input "0"
click at [968, 288] on button "Refresh Rates" at bounding box center [989, 286] width 71 height 19
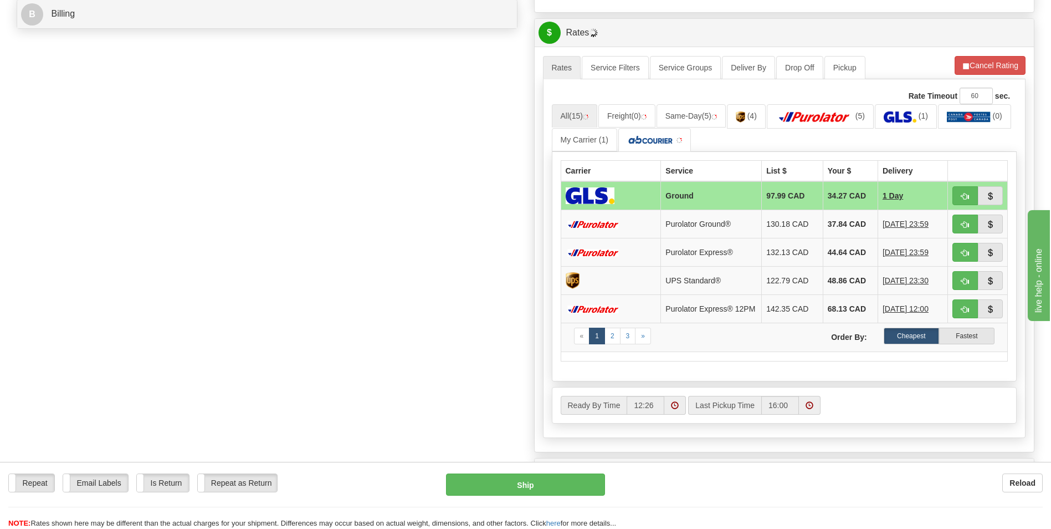
scroll to position [499, 0]
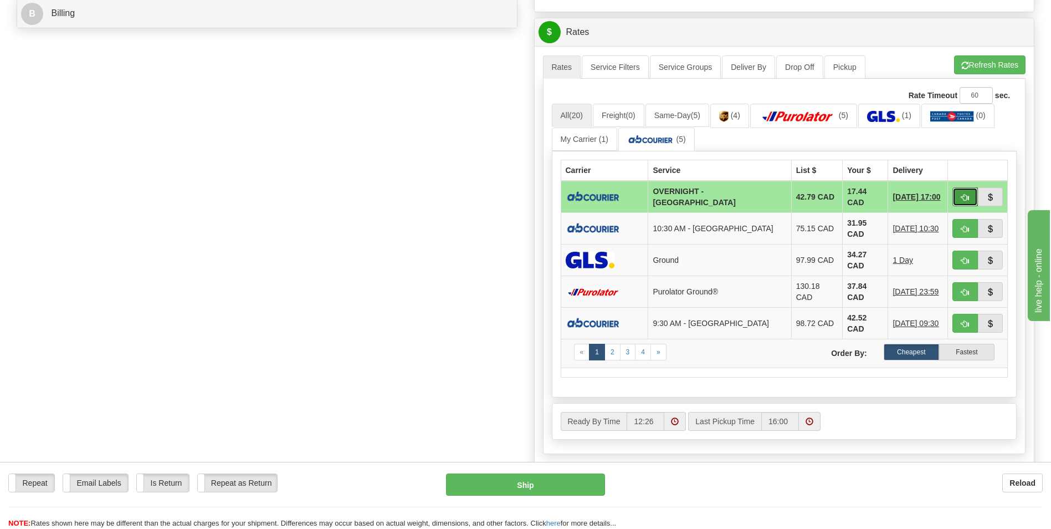
click at [959, 196] on button "button" at bounding box center [965, 196] width 25 height 19
type input "4"
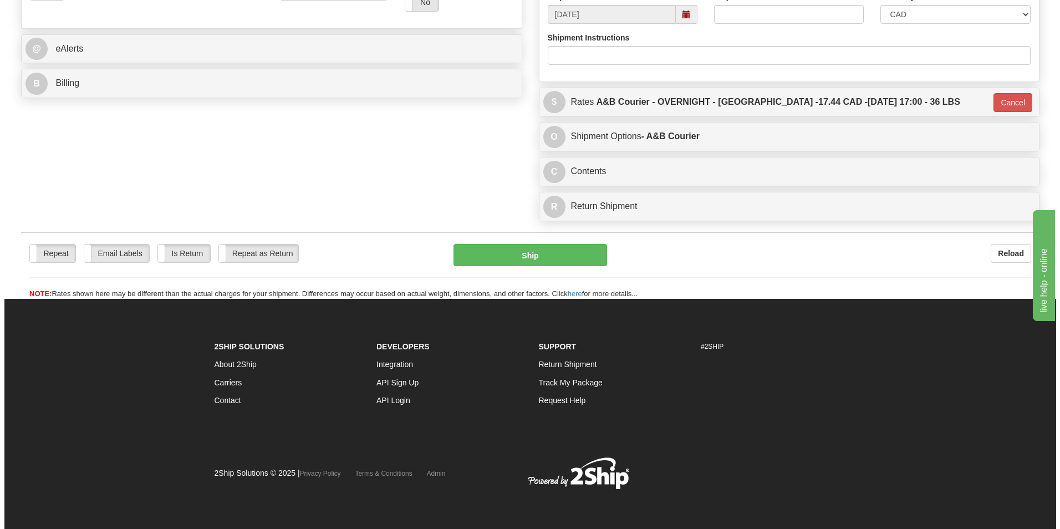
scroll to position [429, 0]
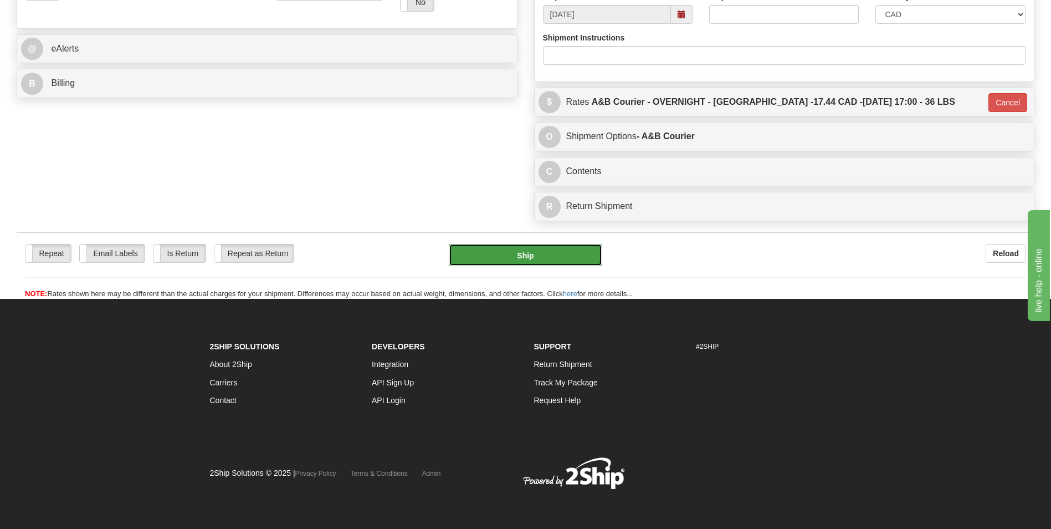
click at [559, 262] on button "Ship" at bounding box center [525, 255] width 153 height 22
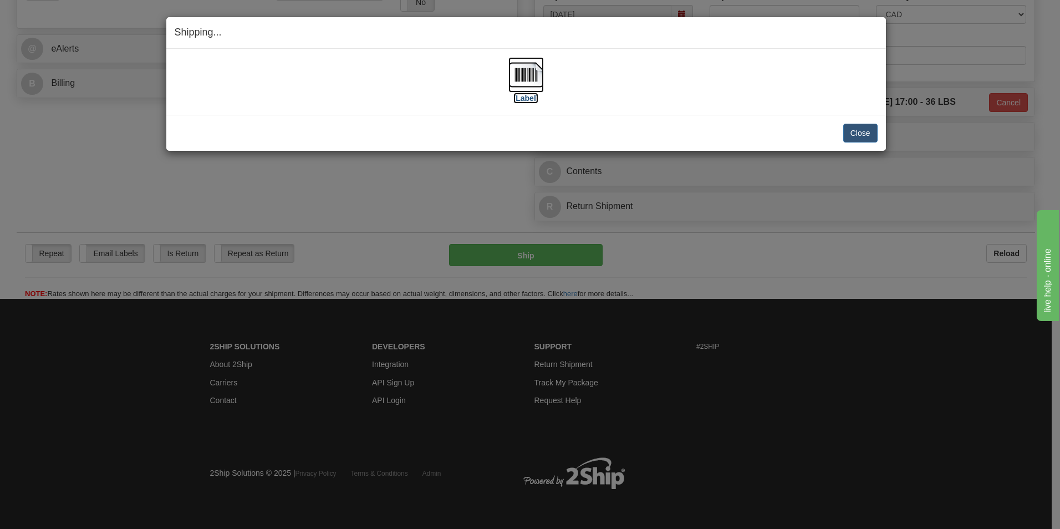
click at [529, 67] on img at bounding box center [525, 74] width 35 height 35
click at [868, 136] on button "Close" at bounding box center [860, 133] width 34 height 19
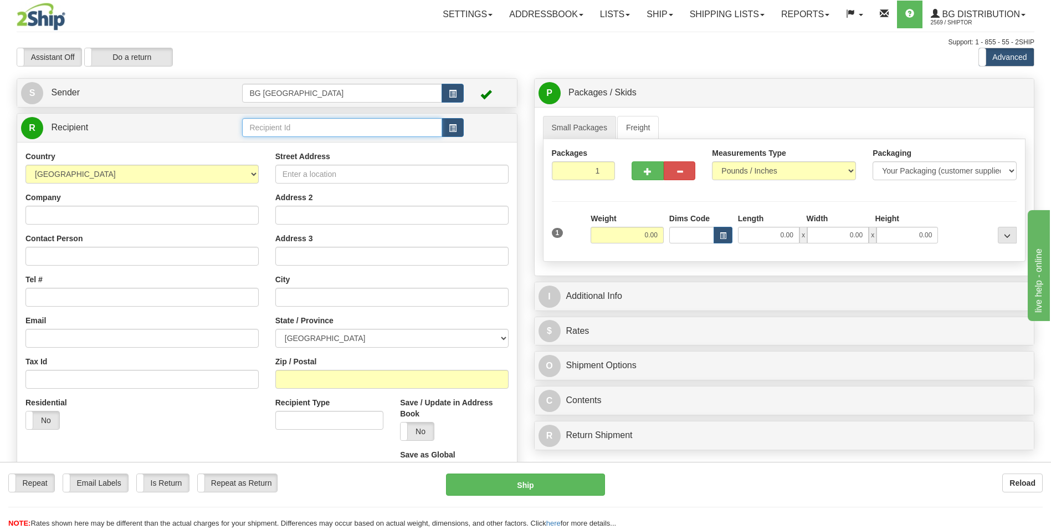
click at [269, 126] on input "text" at bounding box center [342, 127] width 200 height 19
click at [280, 150] on div "60453" at bounding box center [340, 145] width 189 height 12
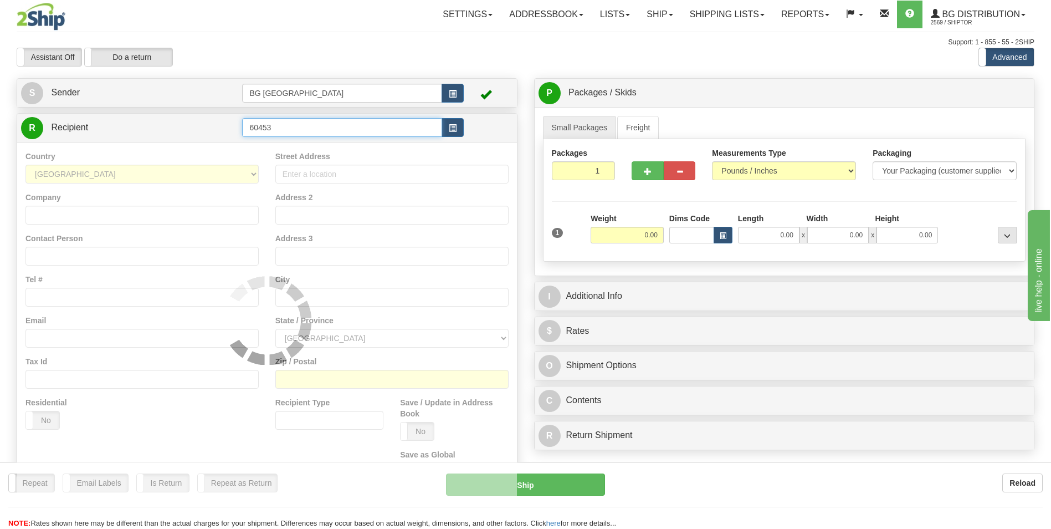
type input "60453"
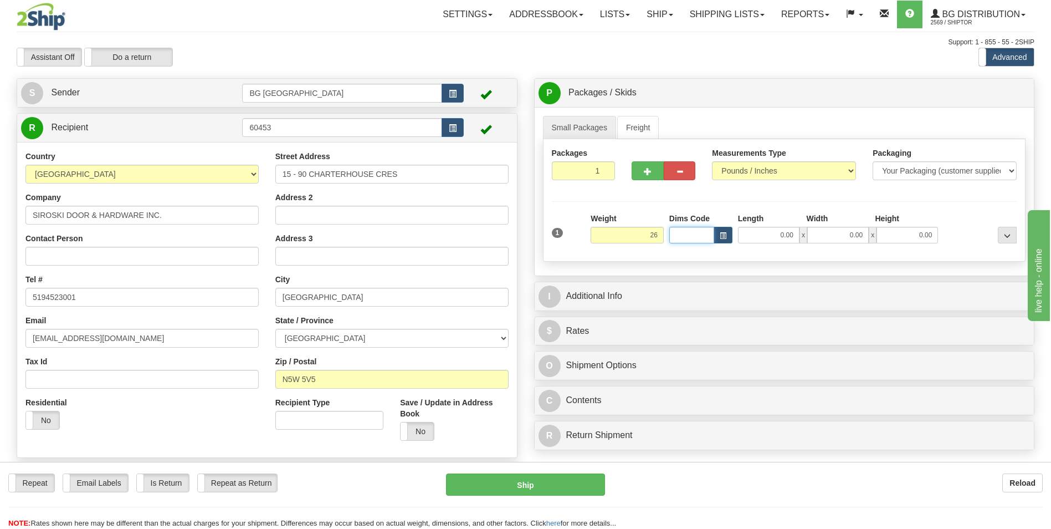
type input "26.00"
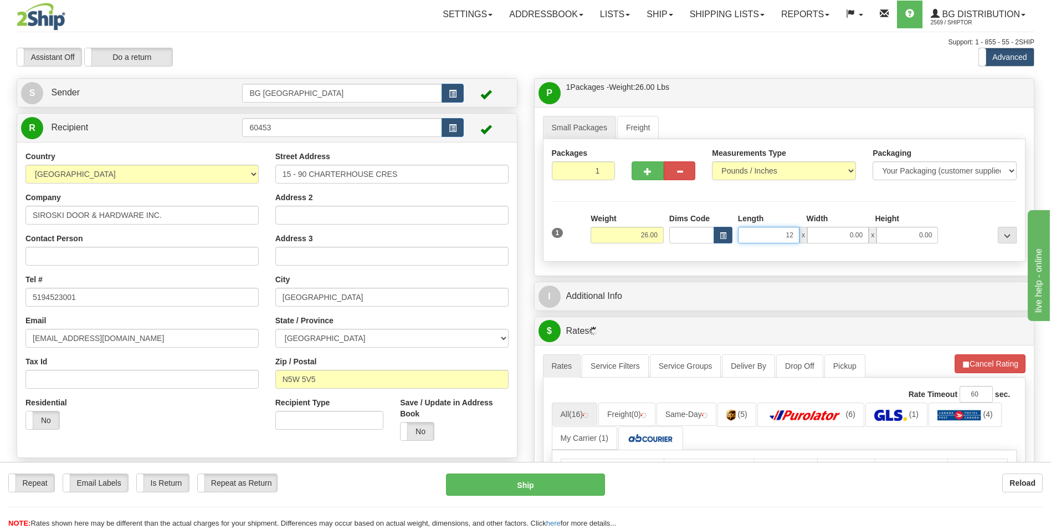
type input "12.00"
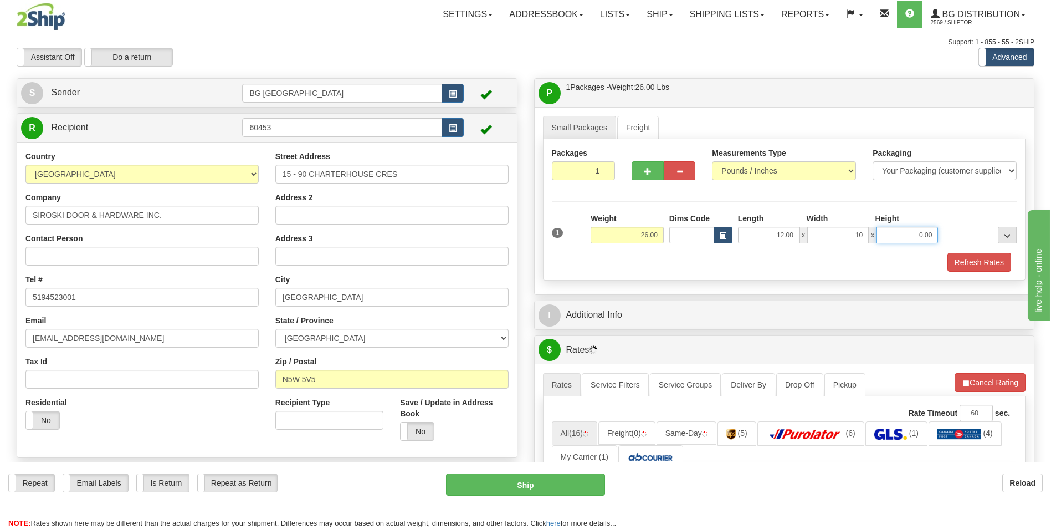
type input "10.00"
type input "9.00"
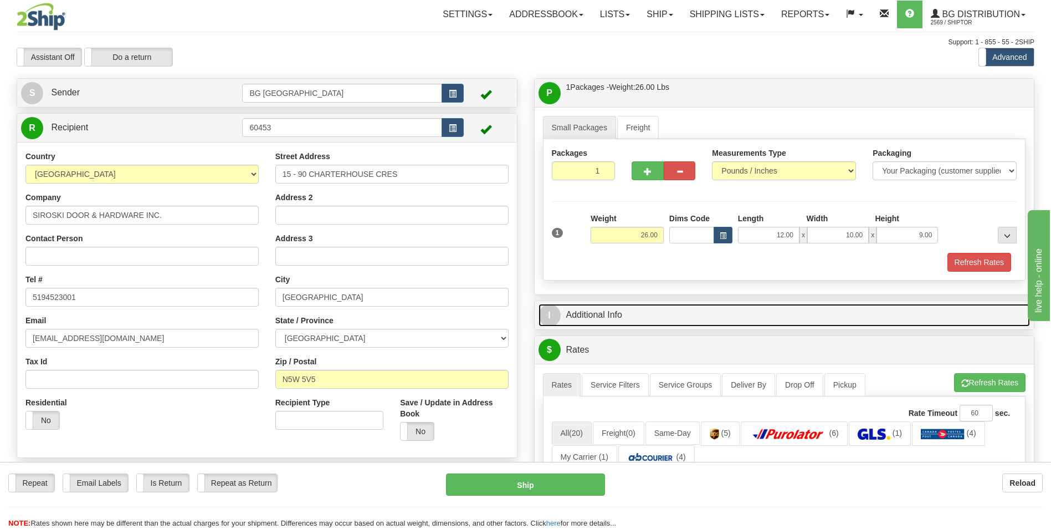
click at [725, 304] on link "I Additional Info" at bounding box center [785, 315] width 492 height 23
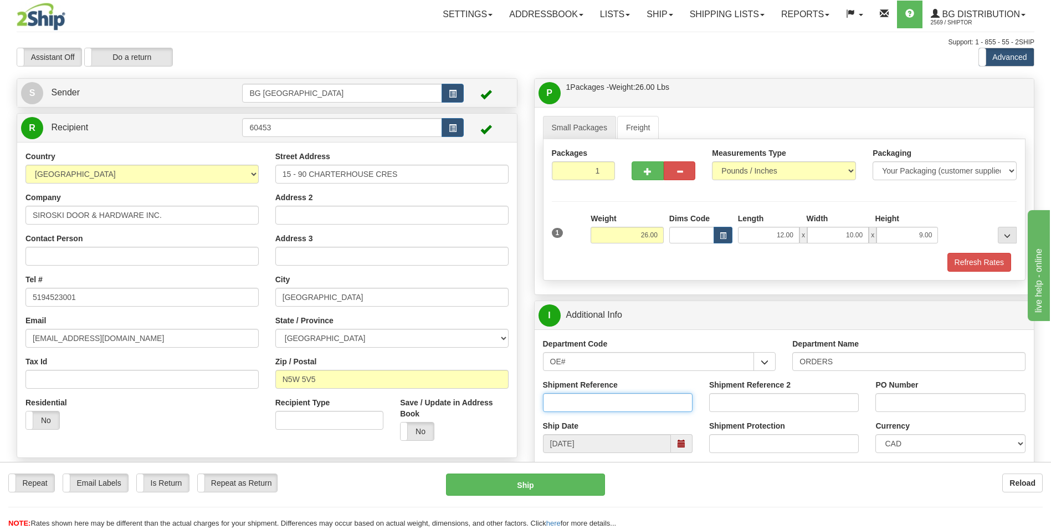
click at [594, 405] on input "Shipment Reference" at bounding box center [618, 402] width 150 height 19
type input "70182397-00"
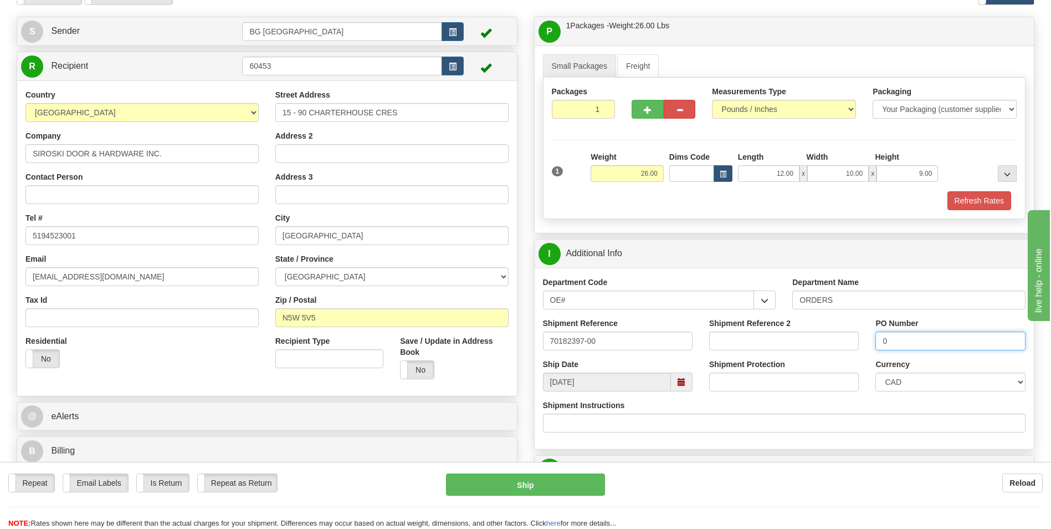
scroll to position [277, 0]
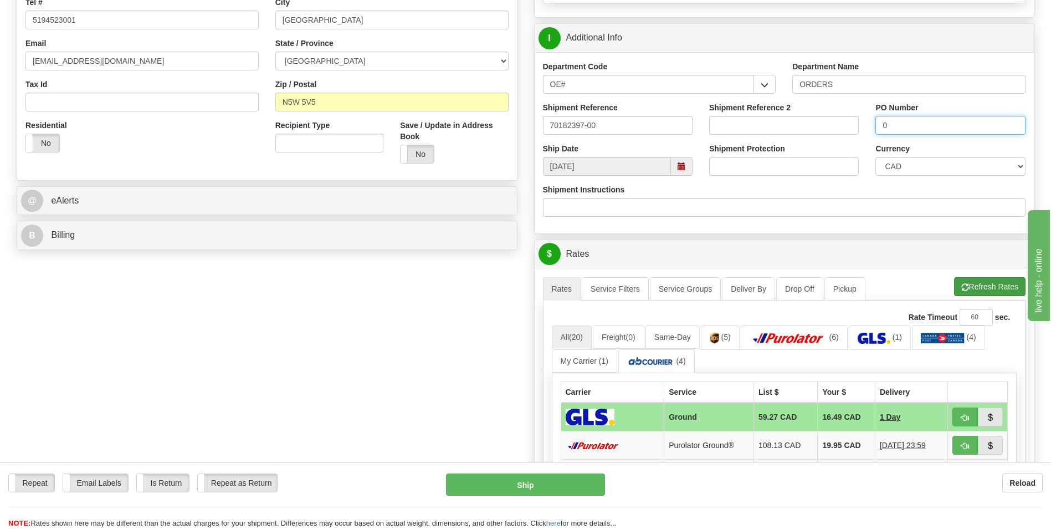
type input "0"
click at [983, 288] on button "Refresh Rates" at bounding box center [989, 286] width 71 height 19
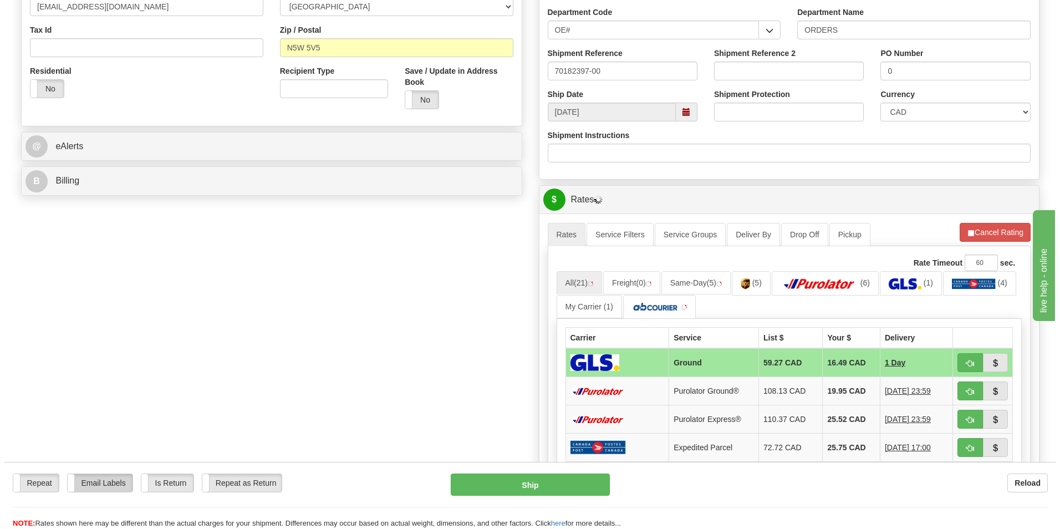
scroll to position [333, 0]
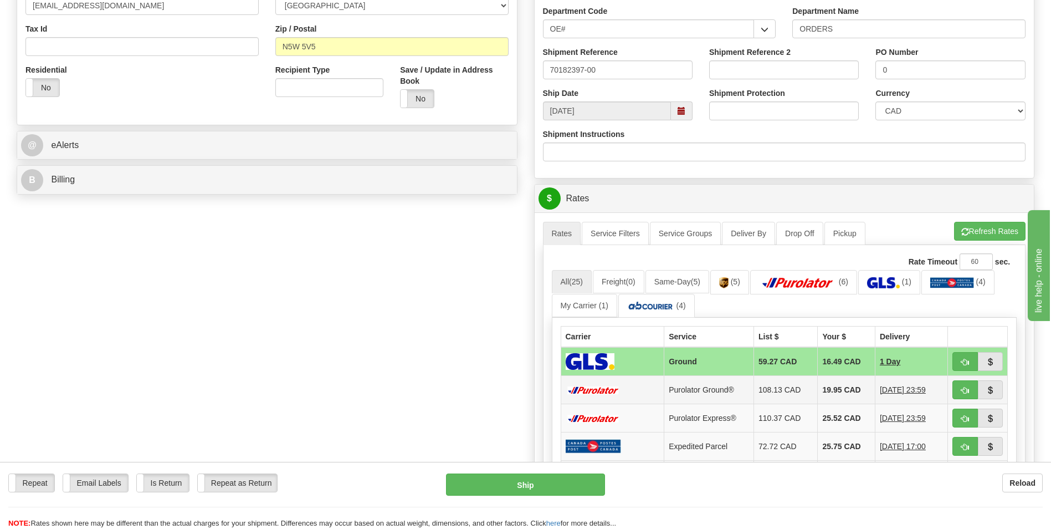
click at [842, 398] on td "19.95 CAD" at bounding box center [846, 390] width 57 height 28
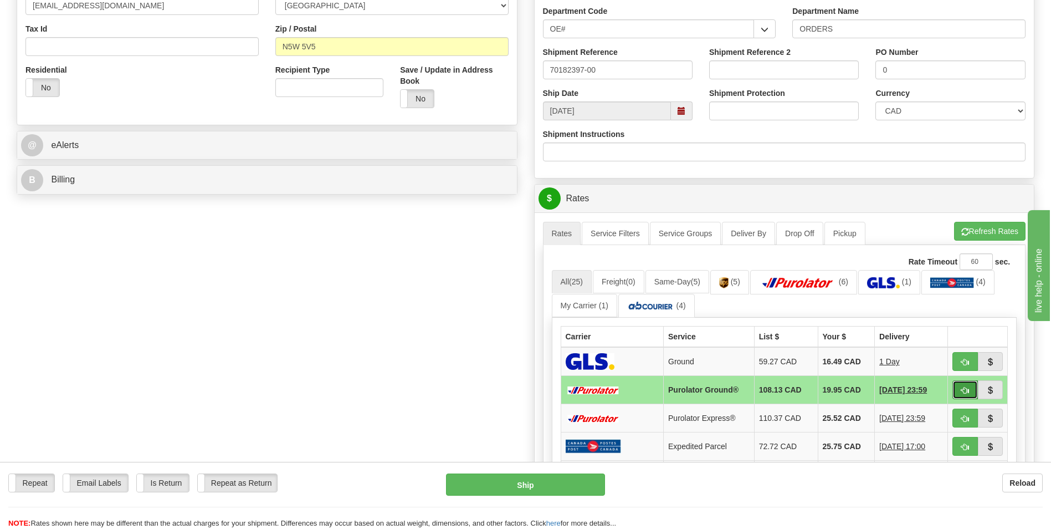
click at [963, 390] on span "button" at bounding box center [966, 390] width 8 height 7
type input "260"
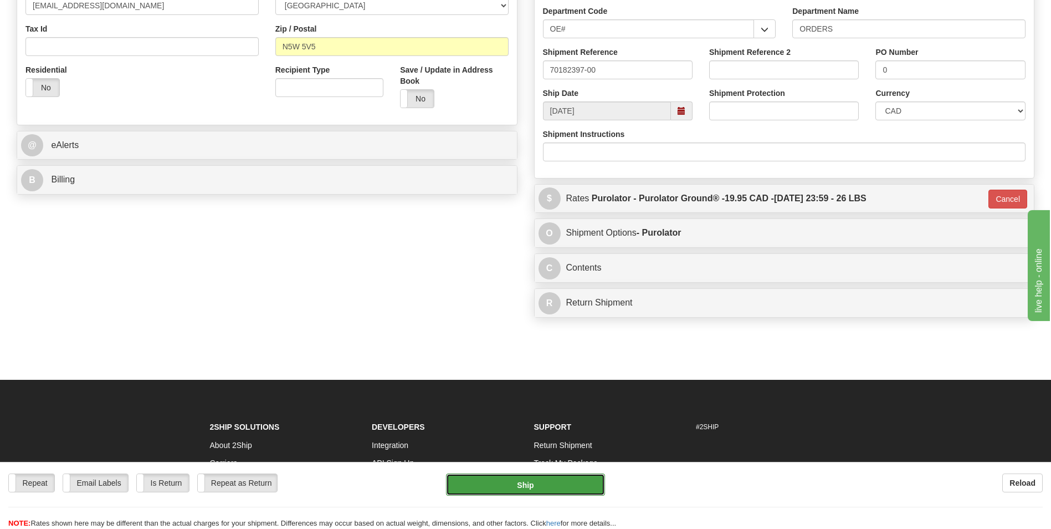
click at [559, 475] on button "Ship" at bounding box center [525, 484] width 158 height 22
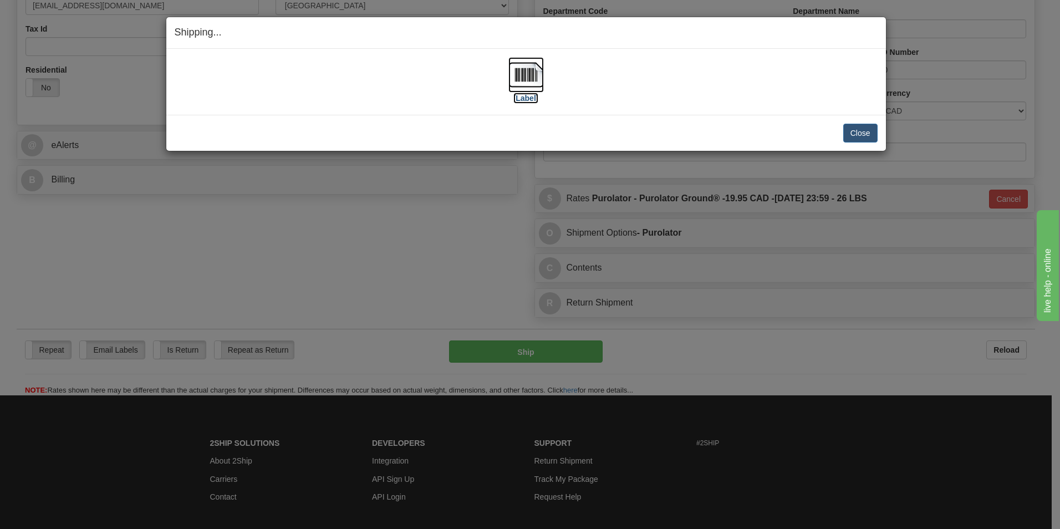
click at [534, 78] on img at bounding box center [525, 74] width 35 height 35
click at [855, 133] on button "Close" at bounding box center [860, 133] width 34 height 19
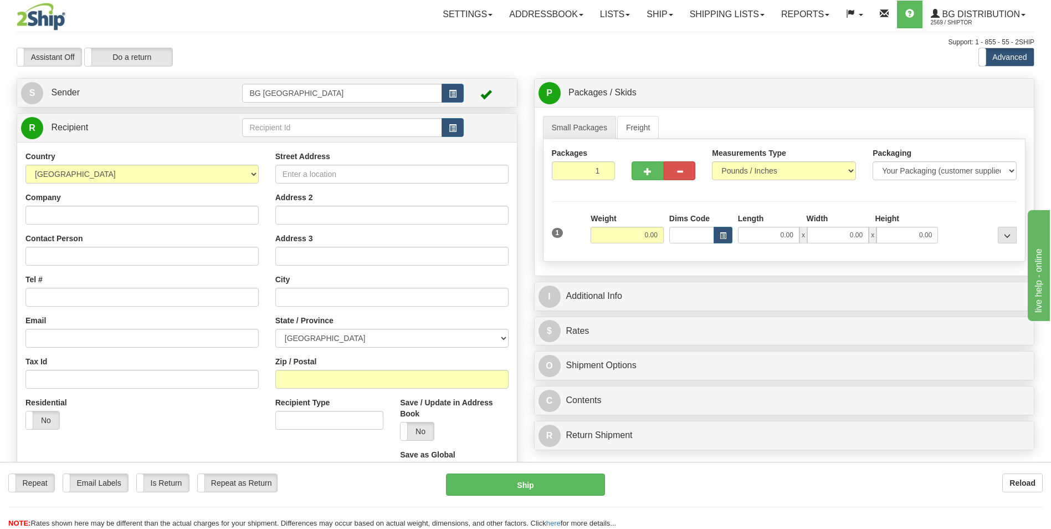
click at [291, 140] on div "R Recipient" at bounding box center [267, 128] width 500 height 28
click at [285, 132] on input "text" at bounding box center [342, 127] width 200 height 19
click at [285, 132] on input "61005" at bounding box center [342, 127] width 200 height 19
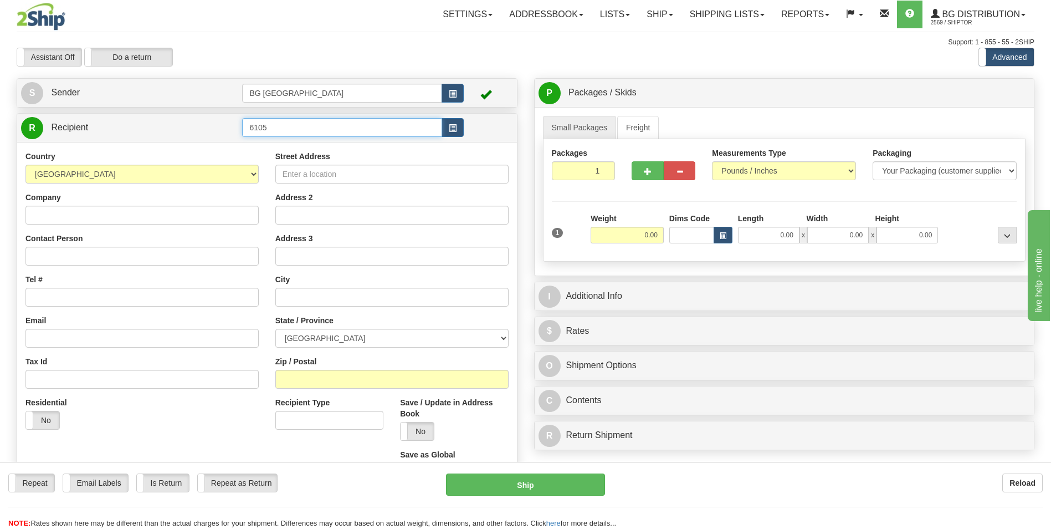
click at [285, 132] on input "6105" at bounding box center [342, 127] width 200 height 19
type input "61005"
click at [274, 146] on div "Country AFGHANISTAN ALAND ISLANDS ALBANIA ALGERIA AMERICAN SAMOA ANDORRA ANGOLA…" at bounding box center [267, 320] width 500 height 356
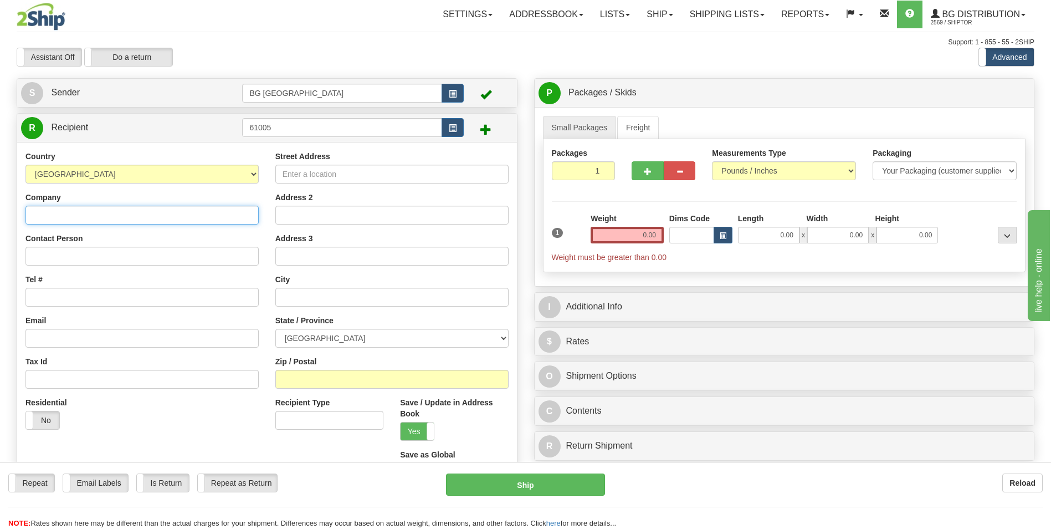
click at [199, 216] on input "Company" at bounding box center [141, 215] width 233 height 19
paste input "BAUMAN DOORS"
type input "BAUMAN DOORS"
click at [345, 179] on input "Street Address" at bounding box center [391, 174] width 233 height 19
paste input "1216 FLORADALE RD"
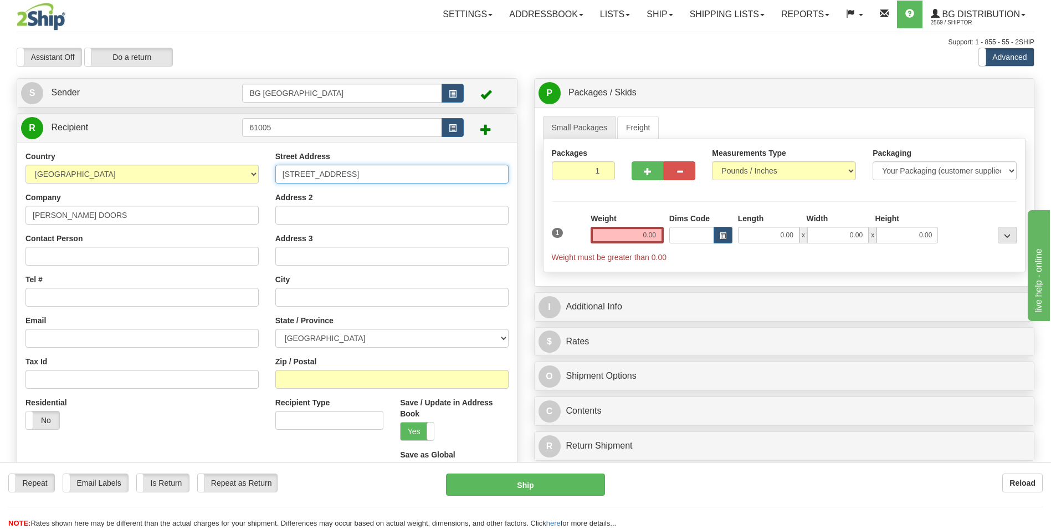
type input "1216 FLORADALE RD"
click at [345, 300] on input "text" at bounding box center [391, 297] width 233 height 19
paste input "ELMIRA"
type input "ELMIRA"
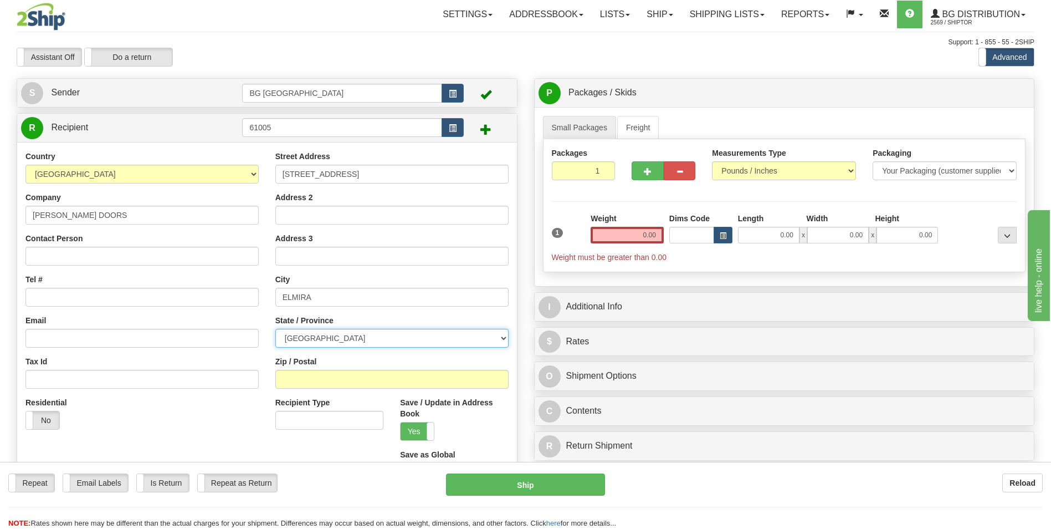
click at [395, 341] on select "ALBERTA BRITISH COLUMBIA MANITOBA NEW BRUNSWICK NEWFOUNDLAND NOVA SCOTIA NUNAVU…" at bounding box center [391, 338] width 233 height 19
select select "ON"
click at [275, 329] on select "ALBERTA BRITISH COLUMBIA MANITOBA NEW BRUNSWICK NEWFOUNDLAND NOVA SCOTIA NUNAVU…" at bounding box center [391, 338] width 233 height 19
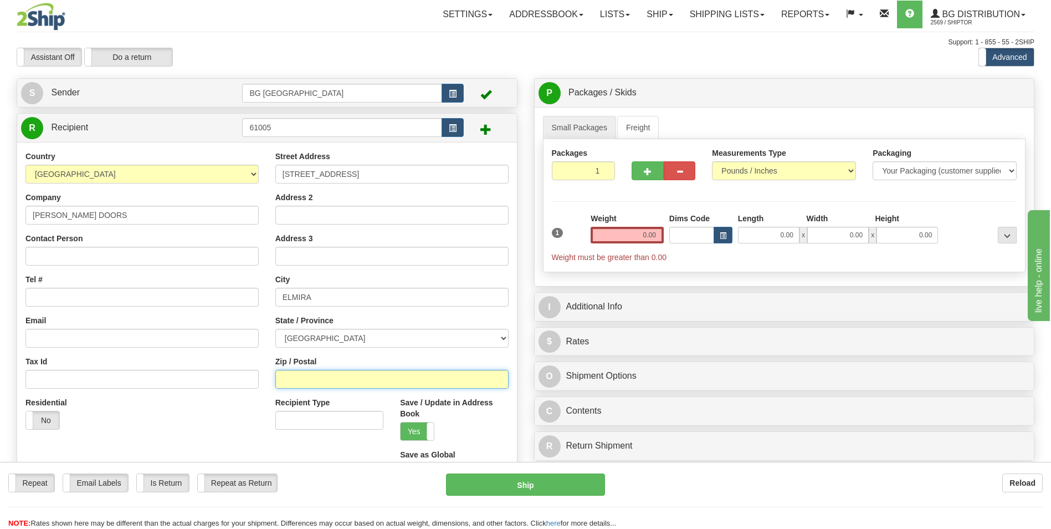
click at [334, 373] on input "Zip / Postal" at bounding box center [391, 379] width 233 height 19
paste input "N3B 2Z3"
type input "N3B 2Z3"
click at [109, 305] on input "Tel #" at bounding box center [141, 297] width 233 height 19
type input "5194985342"
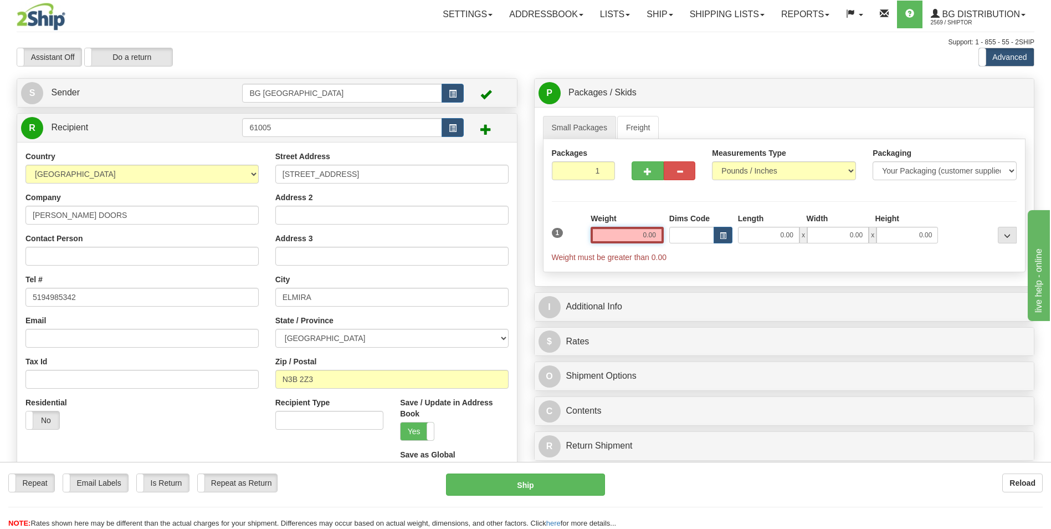
click at [627, 237] on input "0.00" at bounding box center [627, 235] width 73 height 17
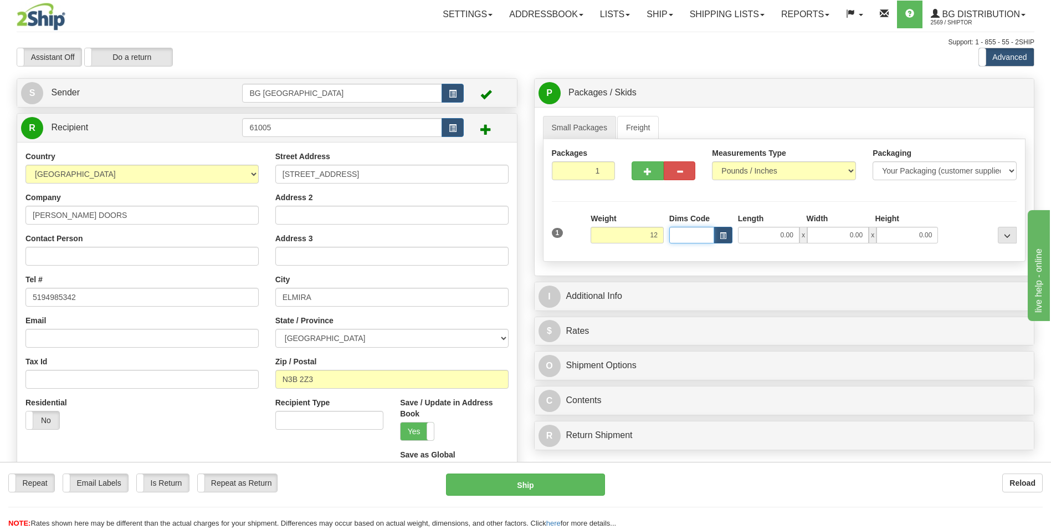
type input "12.00"
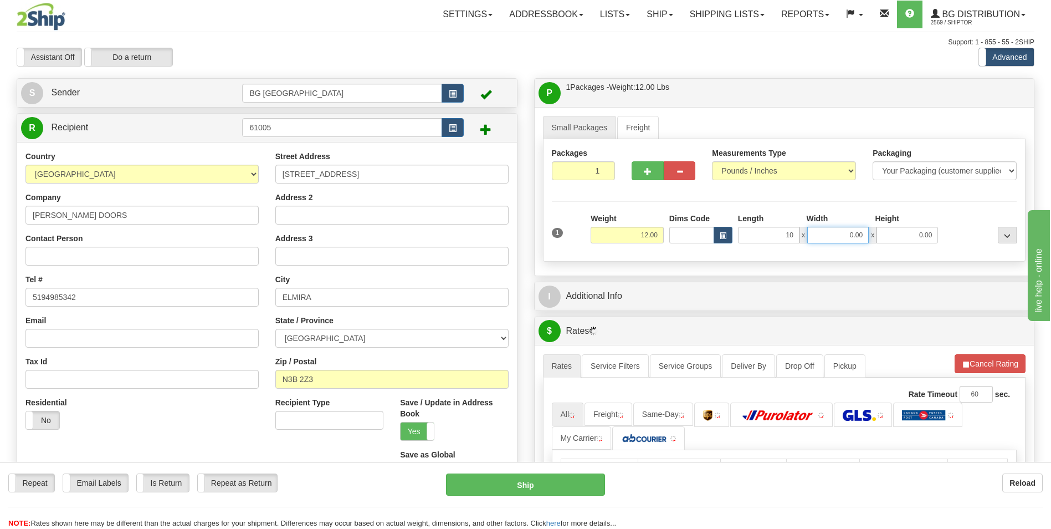
type input "10.00"
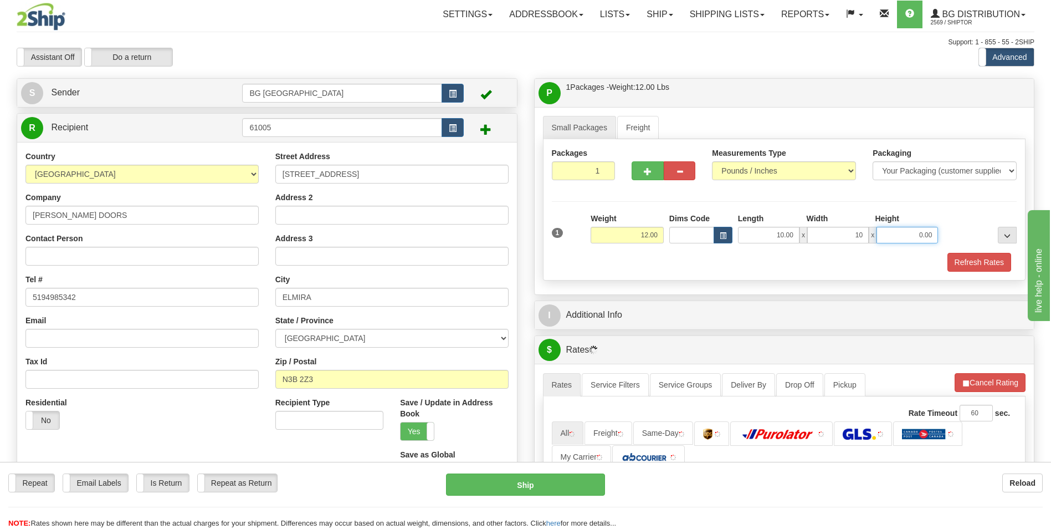
type input "10.00"
type input "8.00"
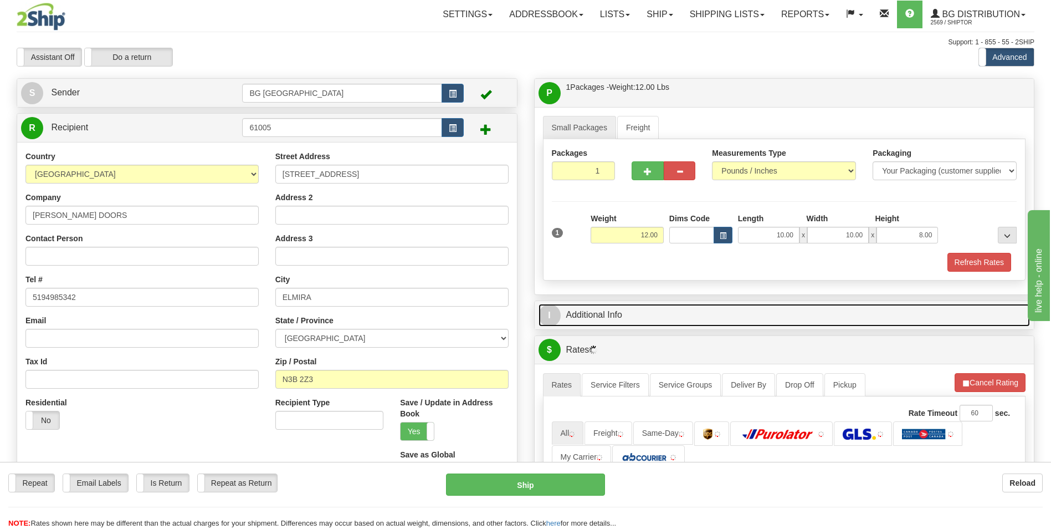
click at [617, 307] on link "I Additional Info" at bounding box center [785, 315] width 492 height 23
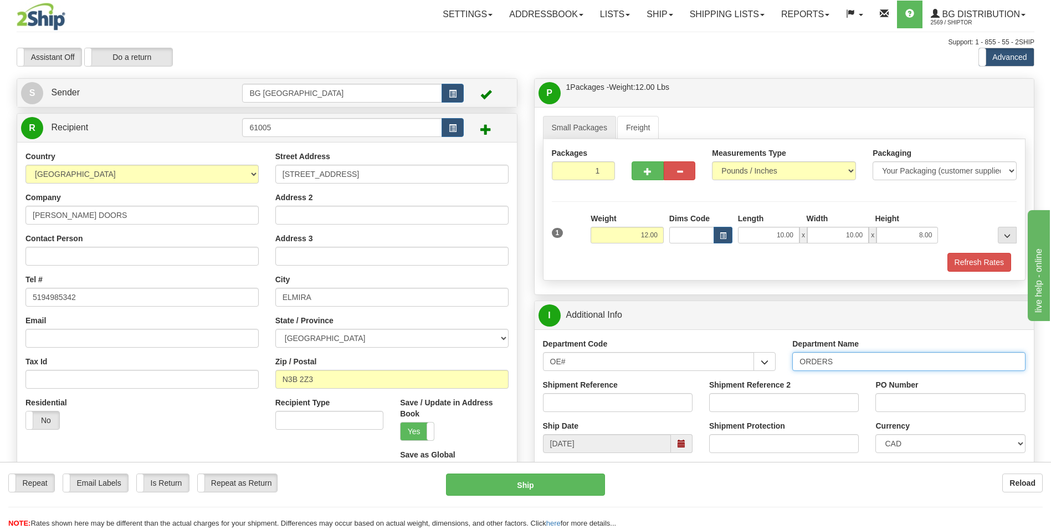
click at [875, 362] on input "ORDERS" at bounding box center [908, 361] width 233 height 19
type input "70184915-00"
type input "0"
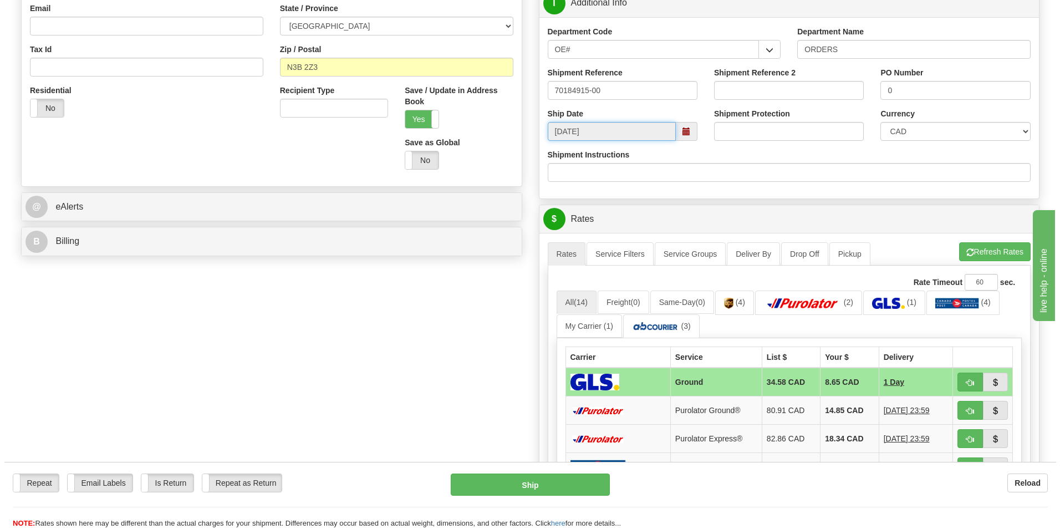
scroll to position [333, 0]
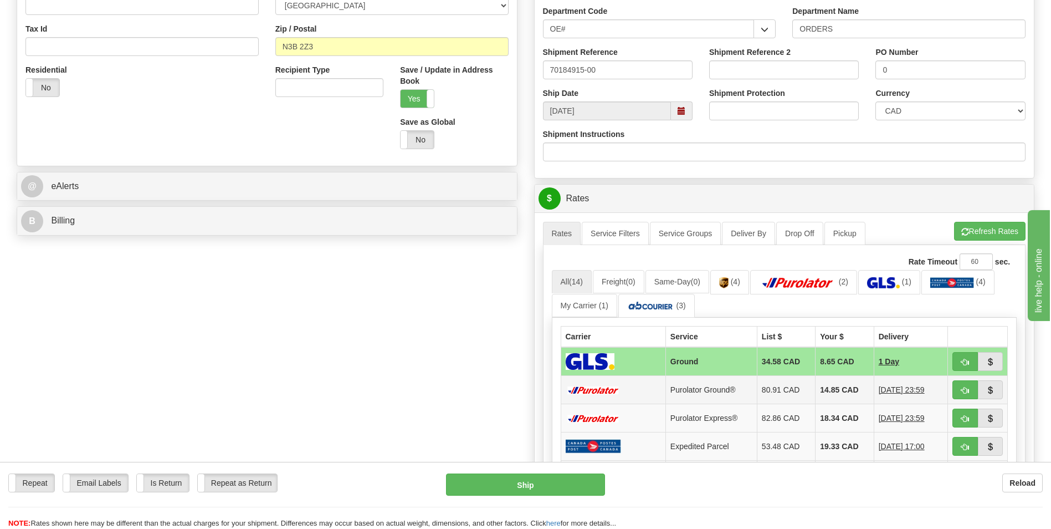
click at [847, 387] on td "14.85 CAD" at bounding box center [845, 390] width 58 height 28
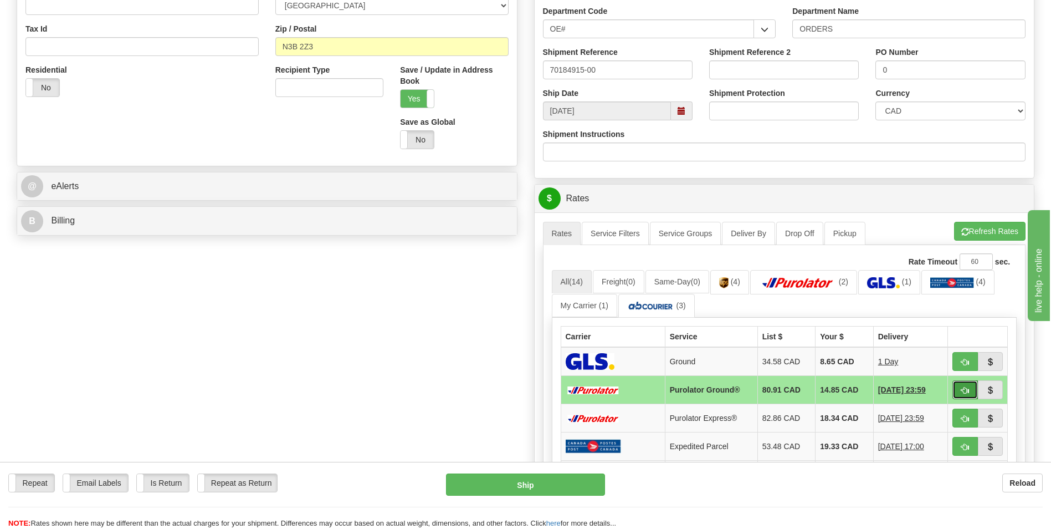
click at [954, 386] on button "button" at bounding box center [965, 389] width 25 height 19
type input "260"
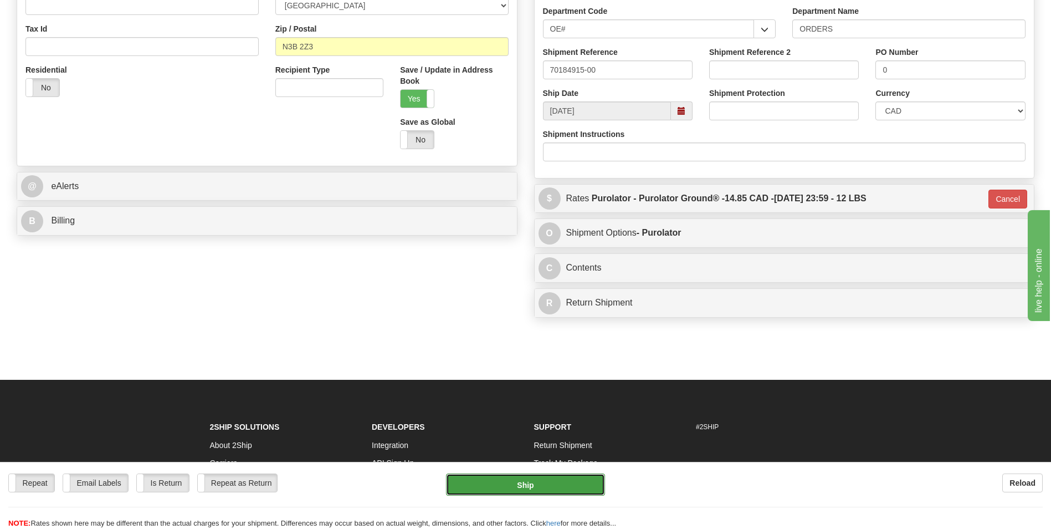
click at [576, 473] on button "Ship" at bounding box center [525, 484] width 158 height 22
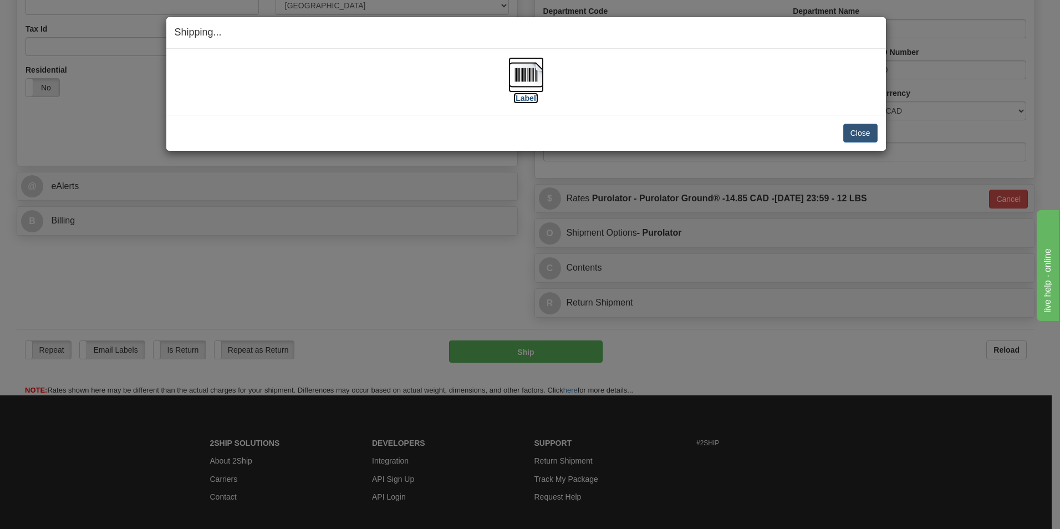
click at [518, 74] on img at bounding box center [525, 74] width 35 height 35
click at [868, 129] on button "Close" at bounding box center [860, 133] width 34 height 19
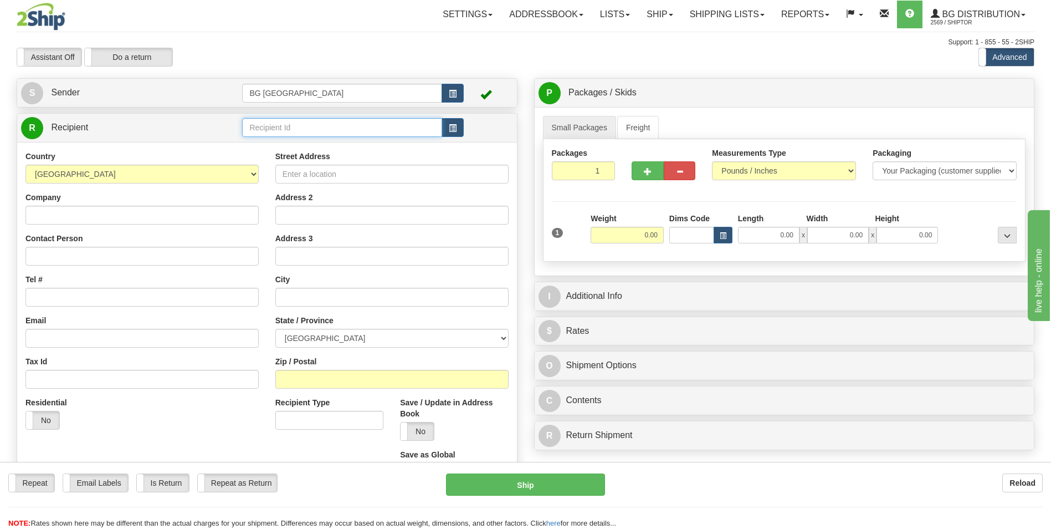
click at [274, 133] on input "text" at bounding box center [342, 127] width 200 height 19
click at [267, 139] on div "60163" at bounding box center [340, 145] width 189 height 12
type input "60163"
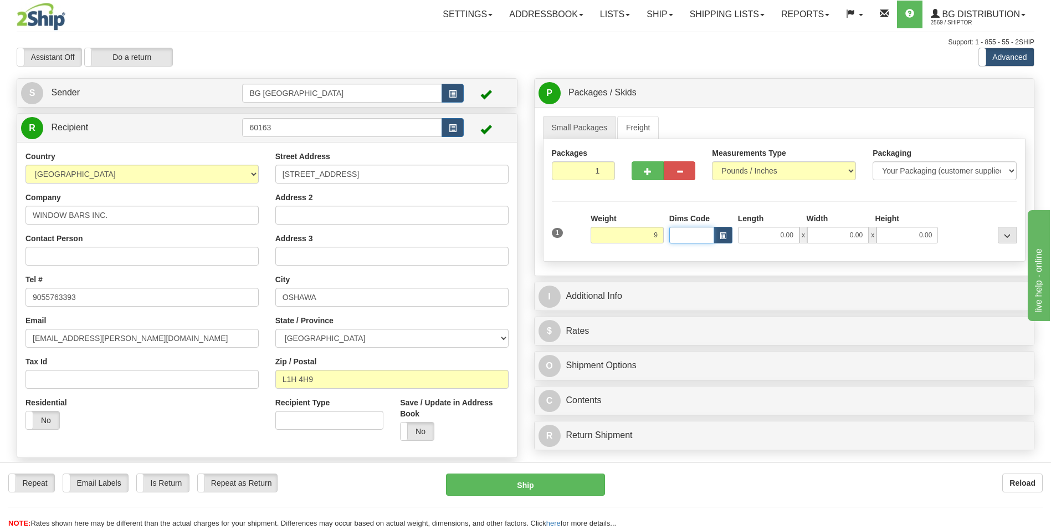
type input "9.00"
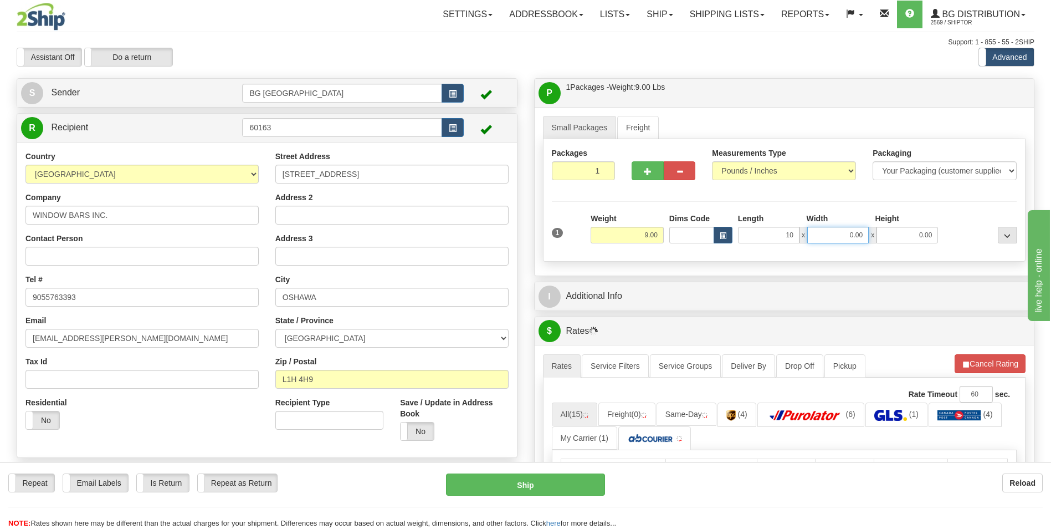
type input "10.00"
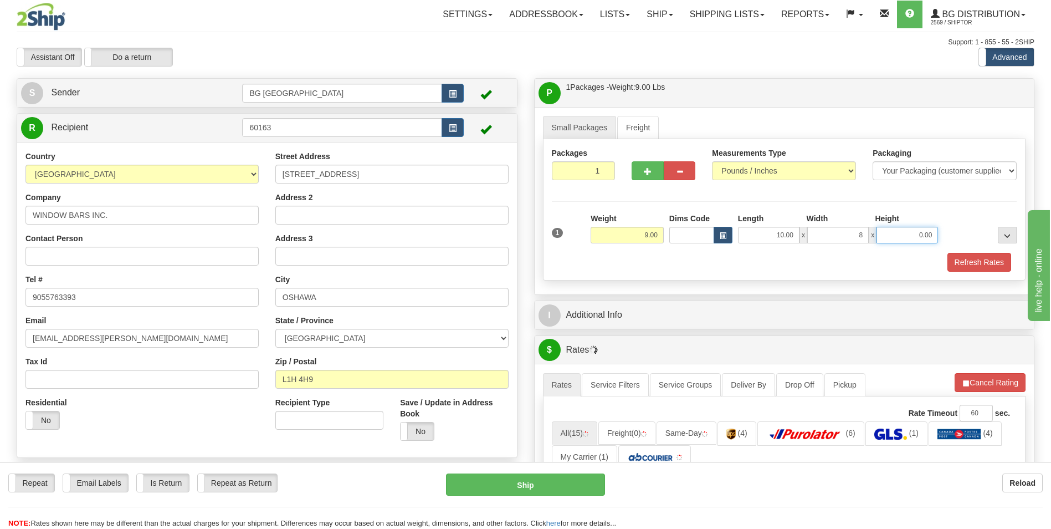
type input "8.00"
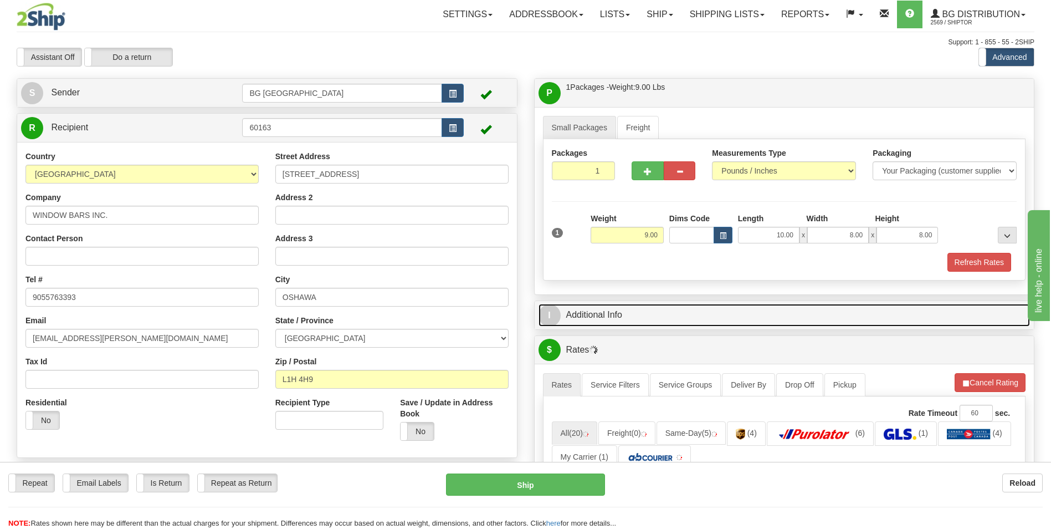
click at [606, 318] on link "I Additional Info" at bounding box center [785, 315] width 492 height 23
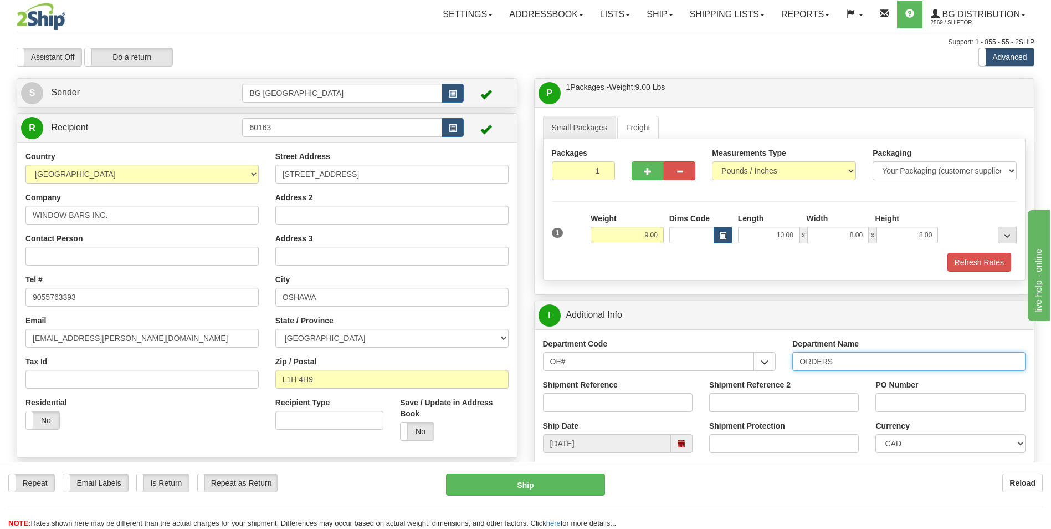
click at [857, 359] on input "ORDERS" at bounding box center [908, 361] width 233 height 19
type input "70184940-00"
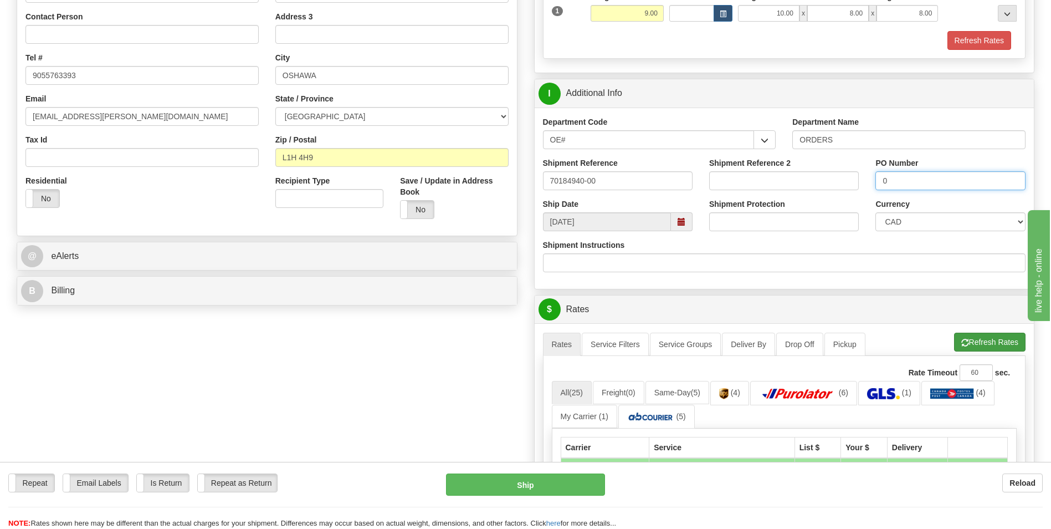
type input "0"
drag, startPoint x: 978, startPoint y: 347, endPoint x: 705, endPoint y: 379, distance: 273.9
click at [978, 347] on button "Refresh Rates" at bounding box center [989, 342] width 71 height 19
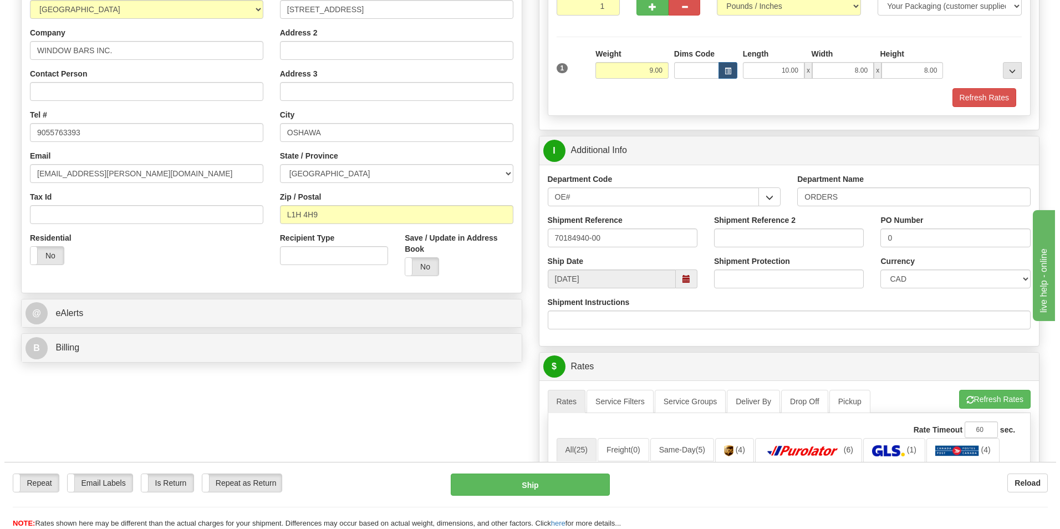
scroll to position [388, 0]
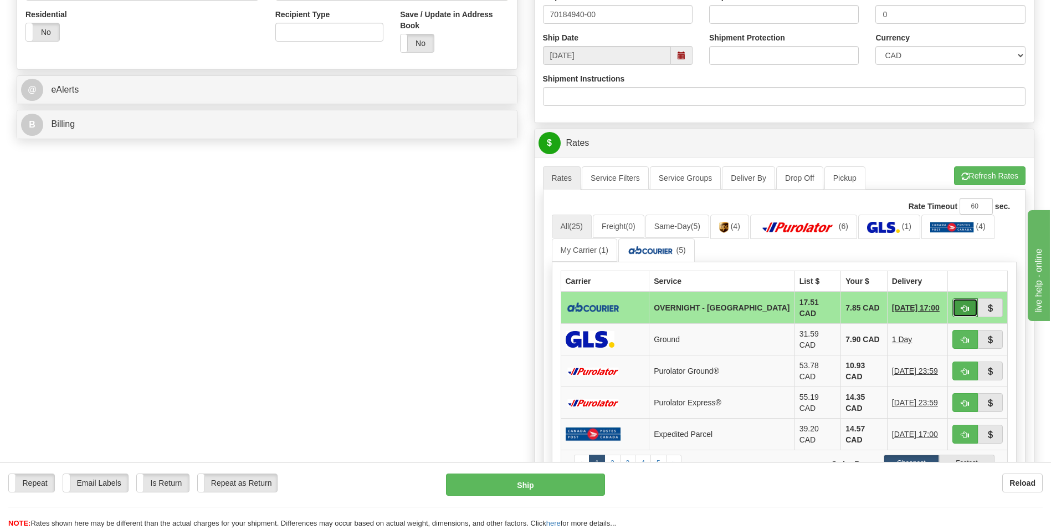
click at [962, 307] on span "button" at bounding box center [966, 308] width 8 height 7
type input "4"
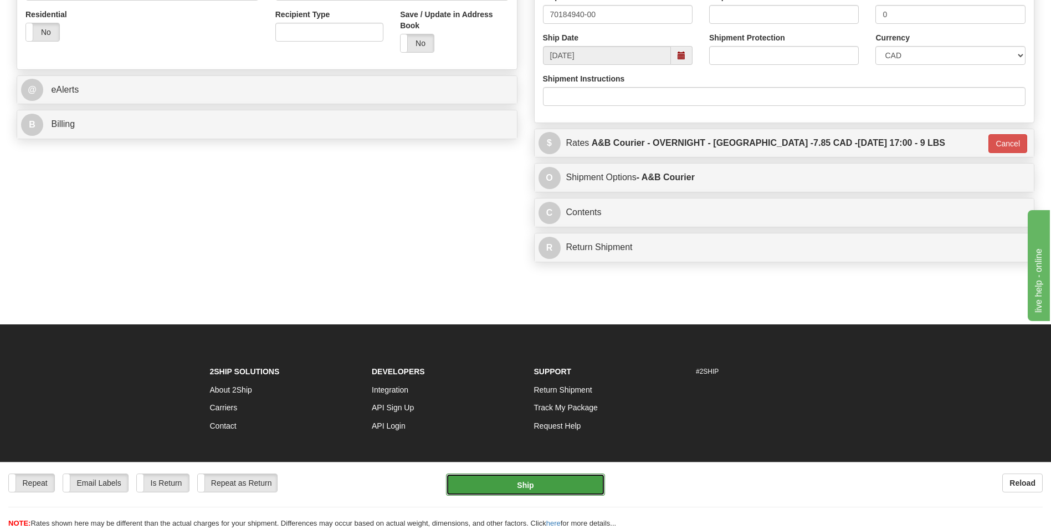
click at [483, 484] on button "Ship" at bounding box center [525, 484] width 158 height 22
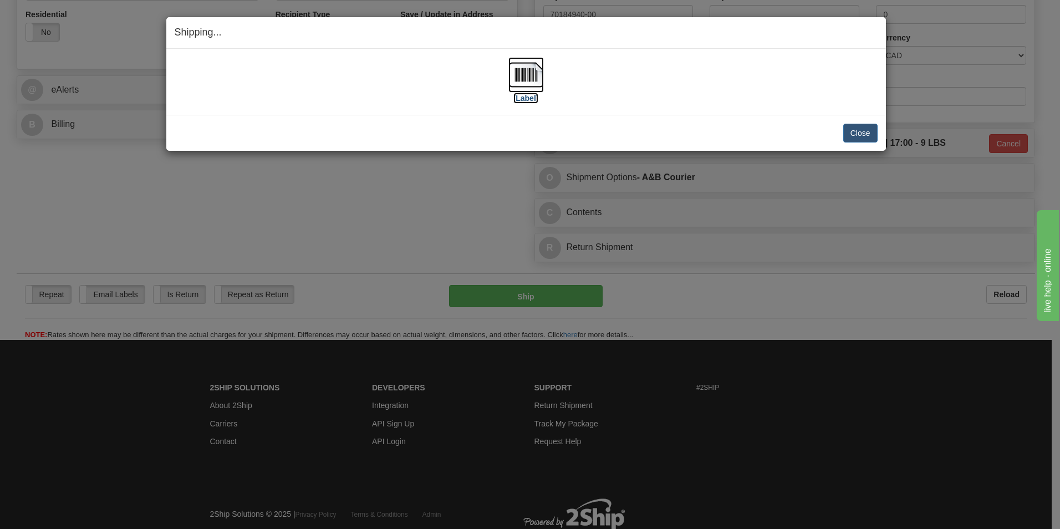
click at [523, 71] on img at bounding box center [525, 74] width 35 height 35
click at [843, 130] on button "Close" at bounding box center [860, 133] width 34 height 19
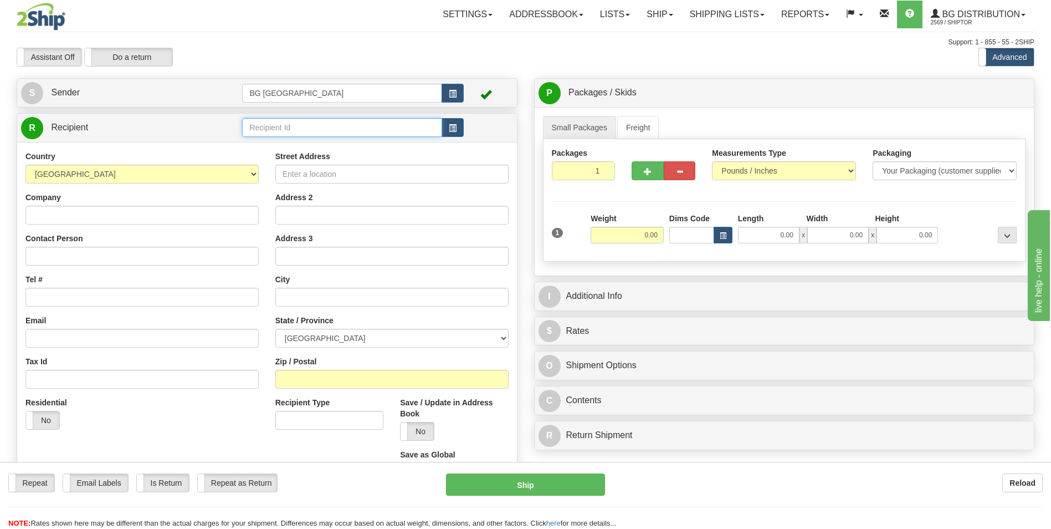
click at [265, 131] on input "text" at bounding box center [342, 127] width 200 height 19
click at [262, 148] on div "60020" at bounding box center [340, 145] width 189 height 12
type input "60020"
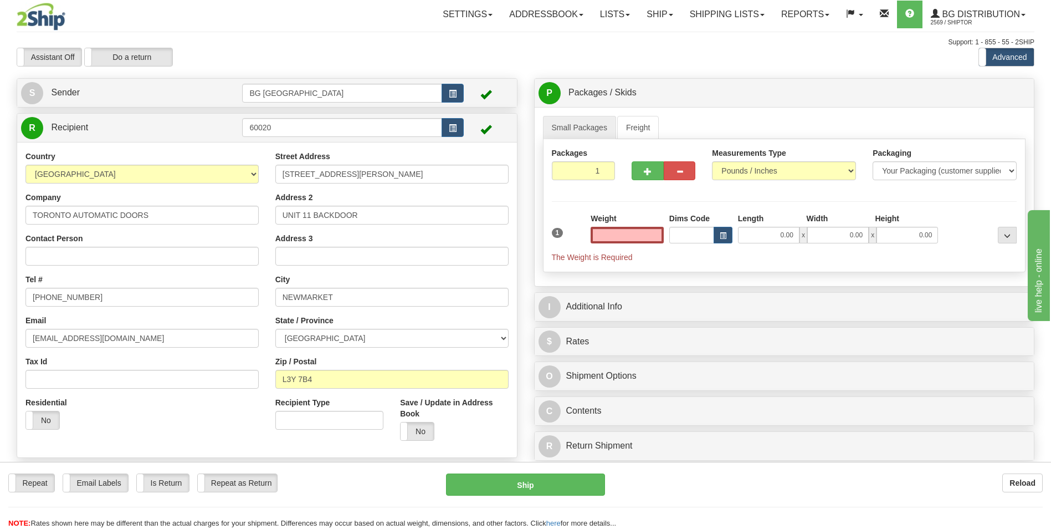
type input "0.00"
click at [288, 164] on div "Street Address [STREET_ADDRESS][PERSON_NAME]" at bounding box center [391, 167] width 233 height 33
click at [175, 223] on input "TORONTO AUTOMATIC DOORS" at bounding box center [141, 215] width 233 height 19
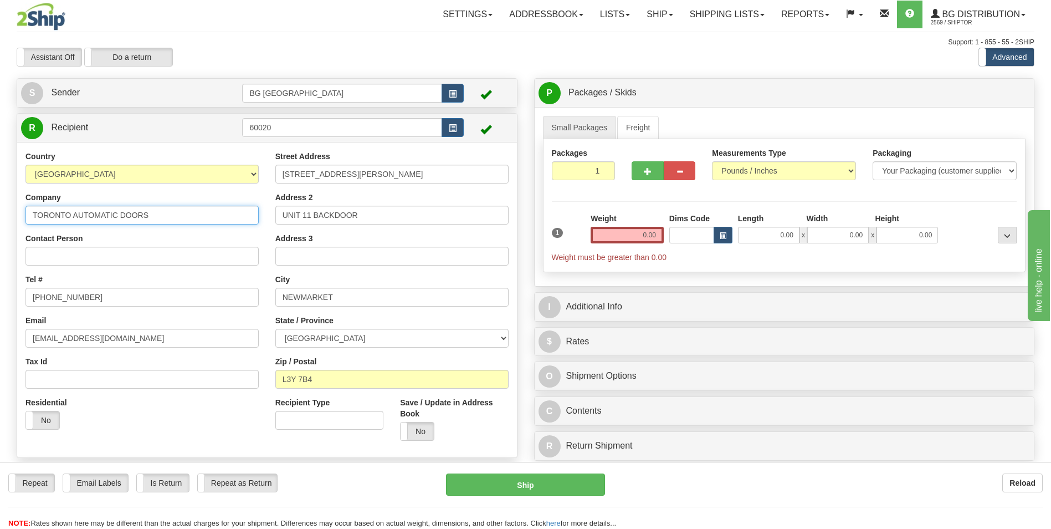
paste input "GAMBLE LOCK"
type input "GAMBLE LOCK DOORS"
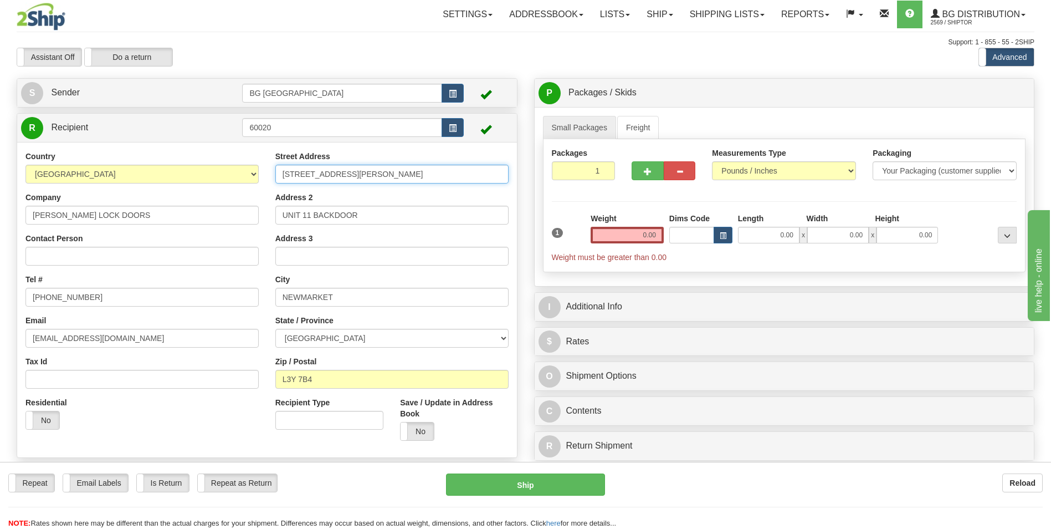
click at [380, 176] on input "320 HARRY WALKER PKWY N" at bounding box center [391, 174] width 233 height 19
paste input "4-1100A DAVIS DRIVE"
type input "4-1100A DAVIS DRIVE"
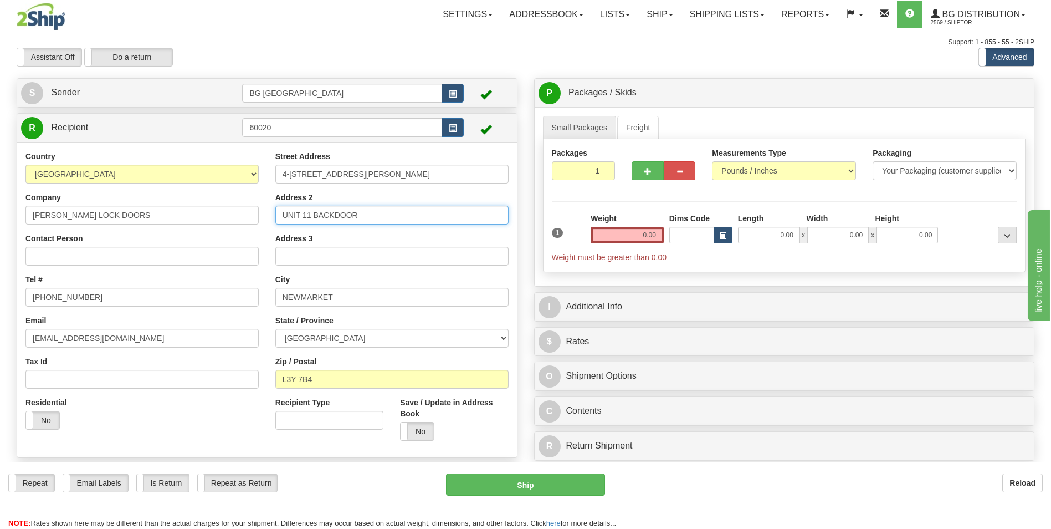
click at [362, 216] on input "UNIT 11 BACKDOOR" at bounding box center [391, 215] width 233 height 19
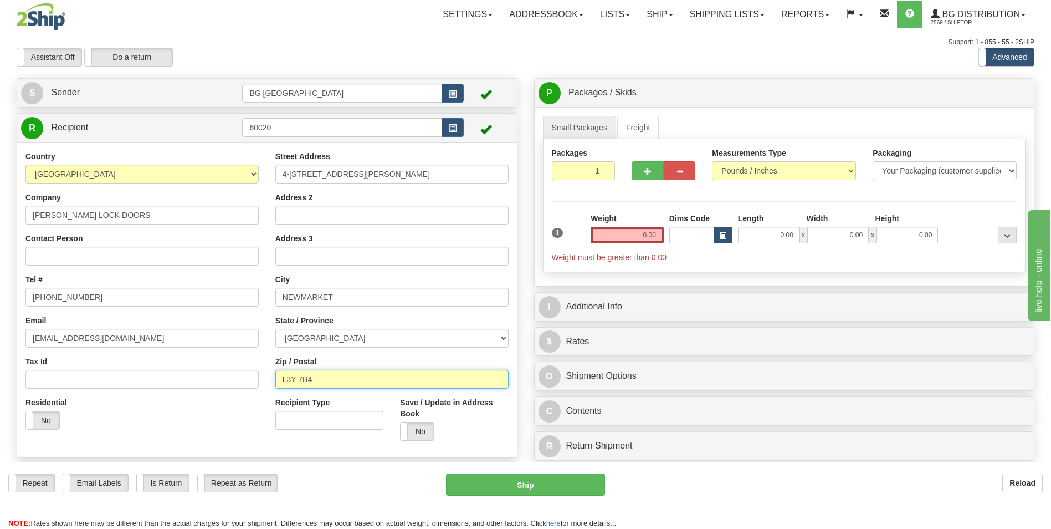
click at [353, 374] on input "L3Y 7B4" at bounding box center [391, 379] width 233 height 19
paste input "8W8"
type input "L3Y 8W8"
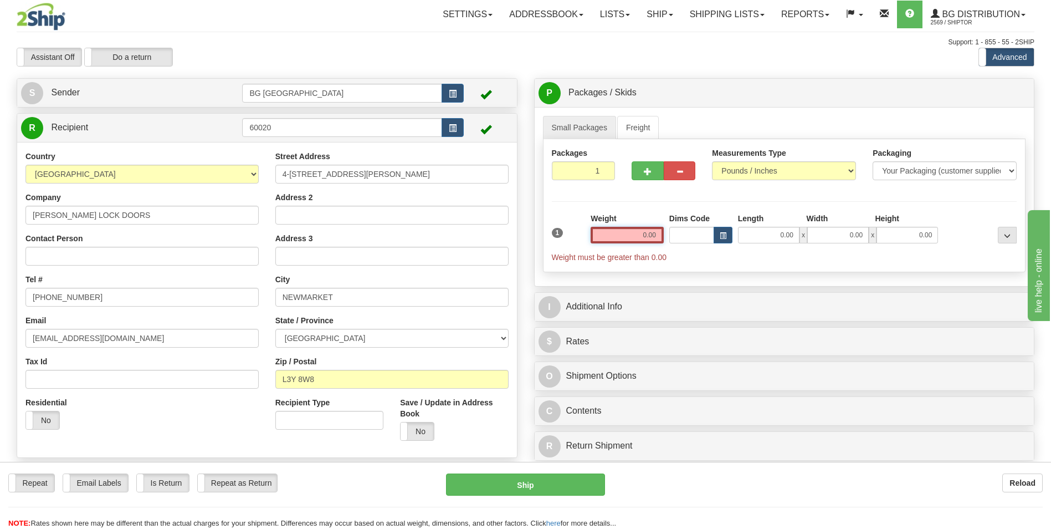
click at [637, 242] on input "0.00" at bounding box center [627, 235] width 73 height 17
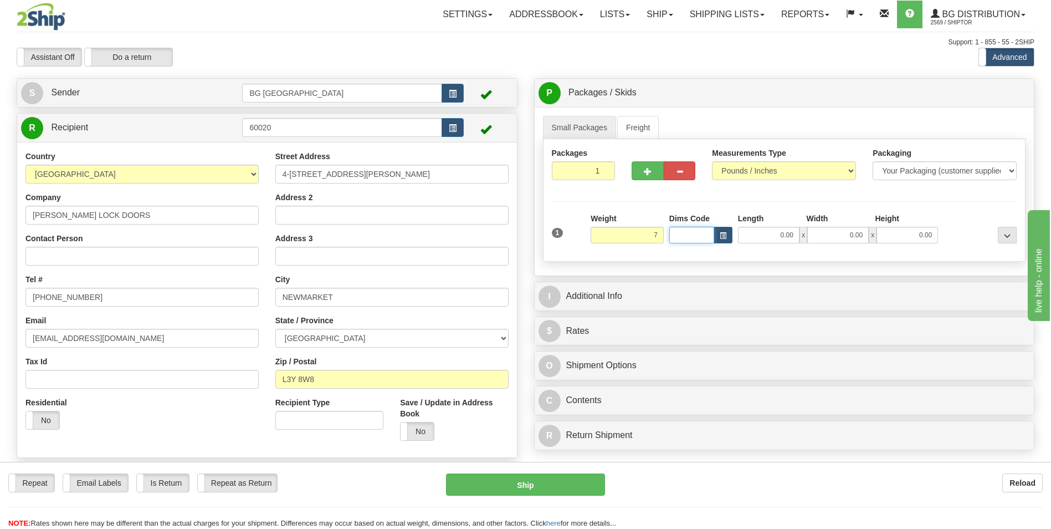
type input "7.00"
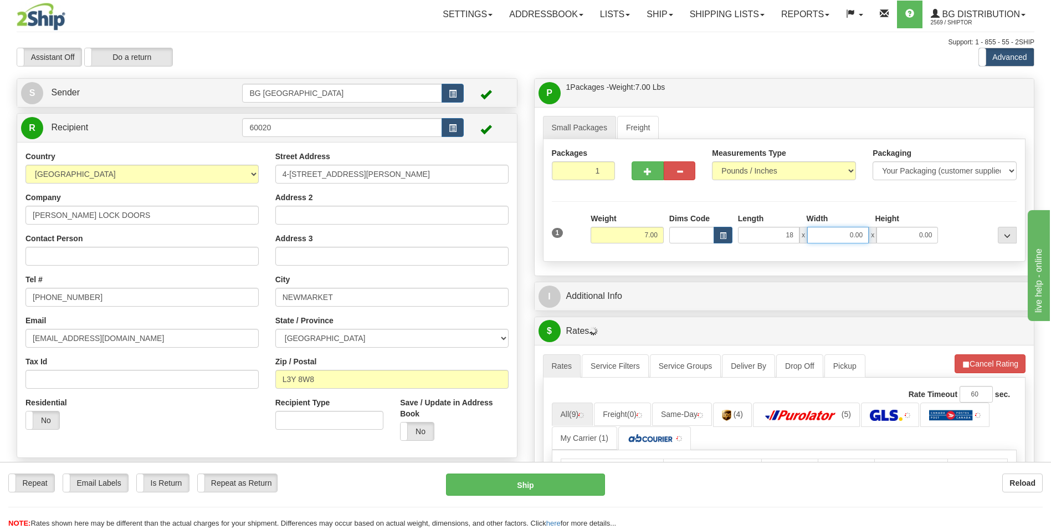
type input "18.00"
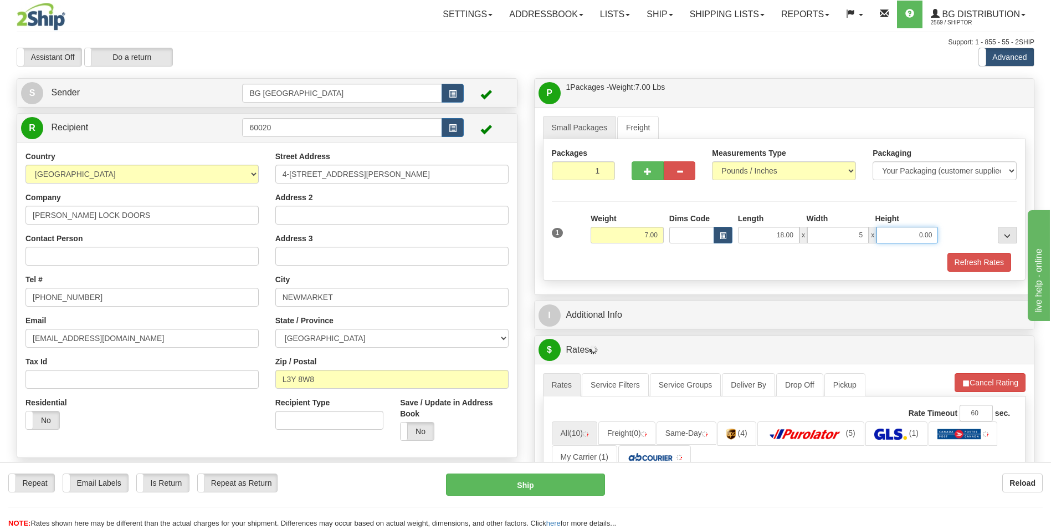
type input "5.00"
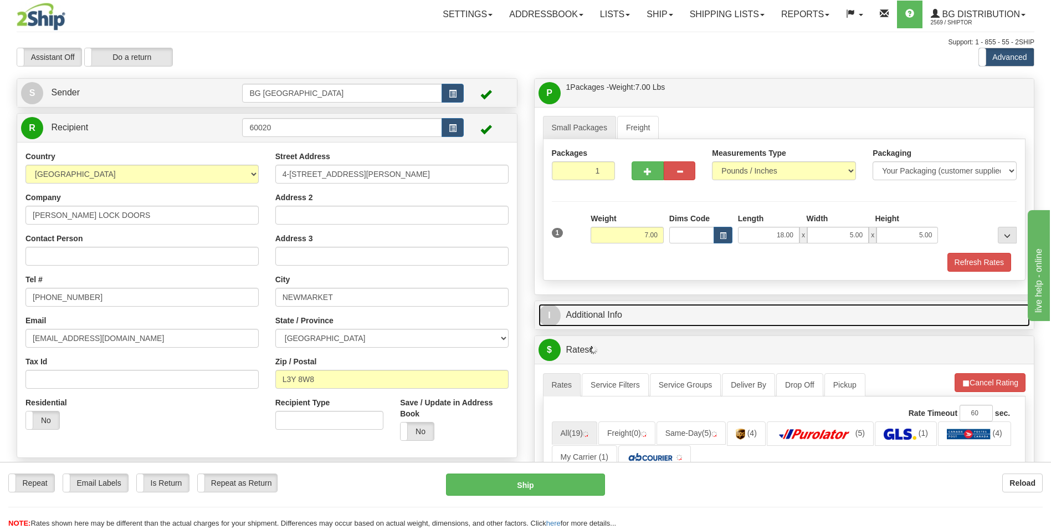
click at [632, 304] on link "I Additional Info" at bounding box center [785, 315] width 492 height 23
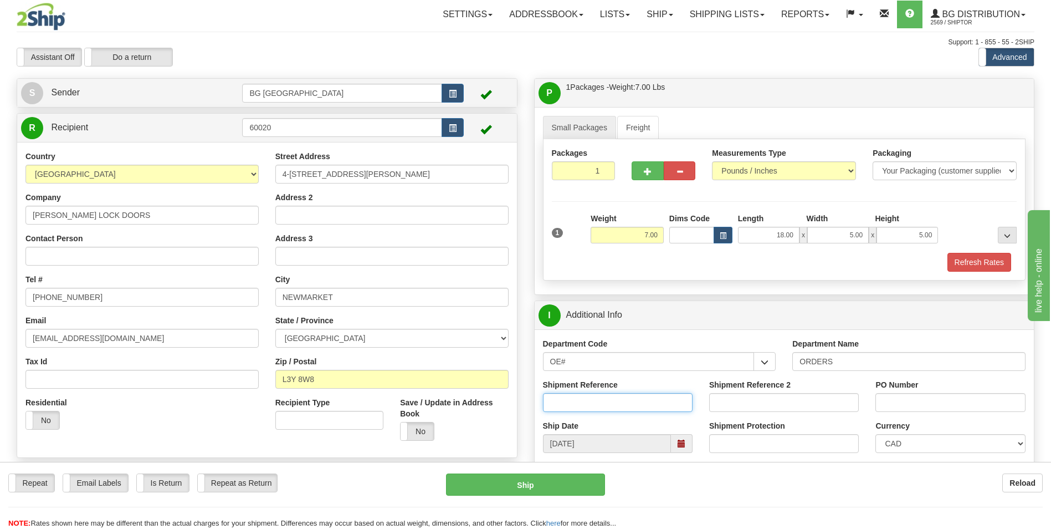
click at [611, 400] on input "Shipment Reference" at bounding box center [618, 402] width 150 height 19
type input "70180731-01"
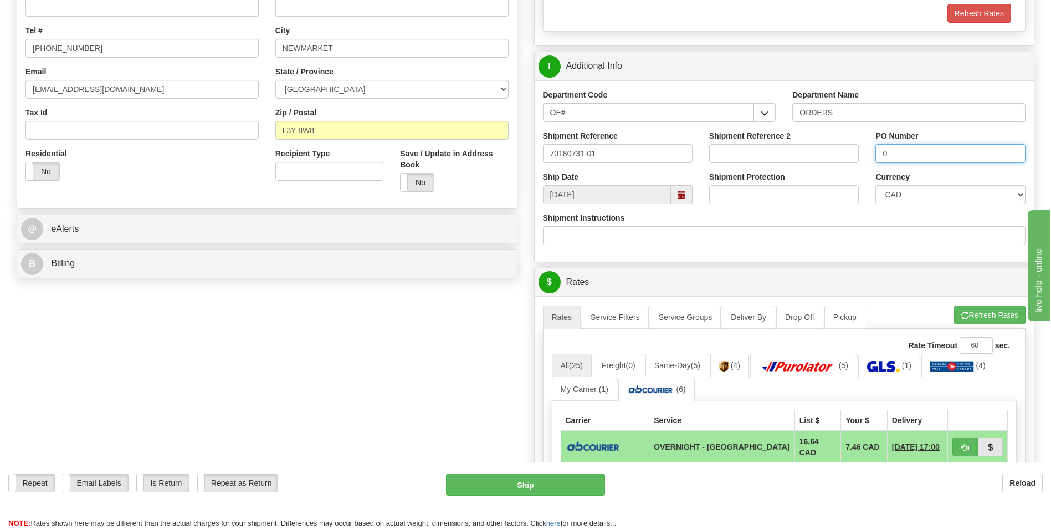
scroll to position [277, 0]
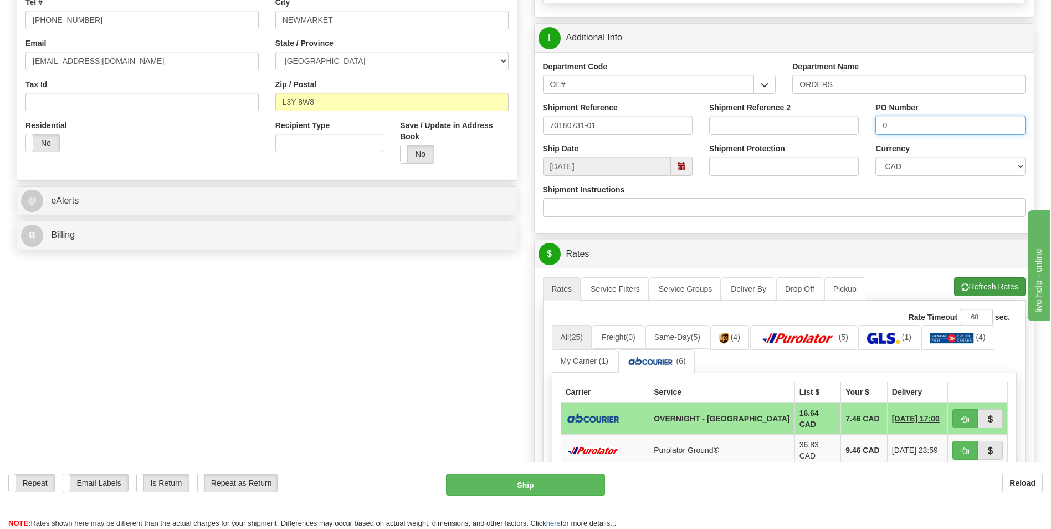
type input "0"
click at [970, 286] on button "Refresh Rates" at bounding box center [989, 286] width 71 height 19
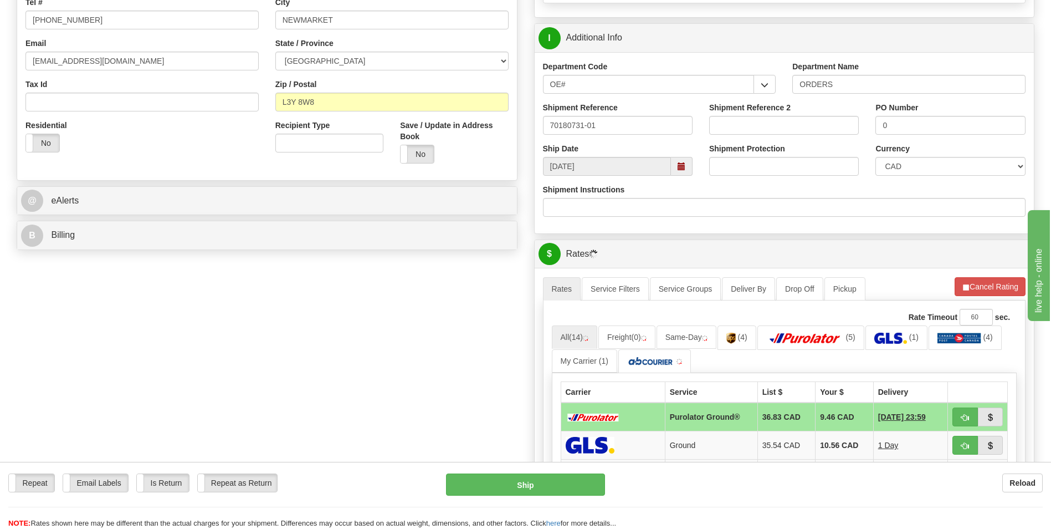
scroll to position [499, 0]
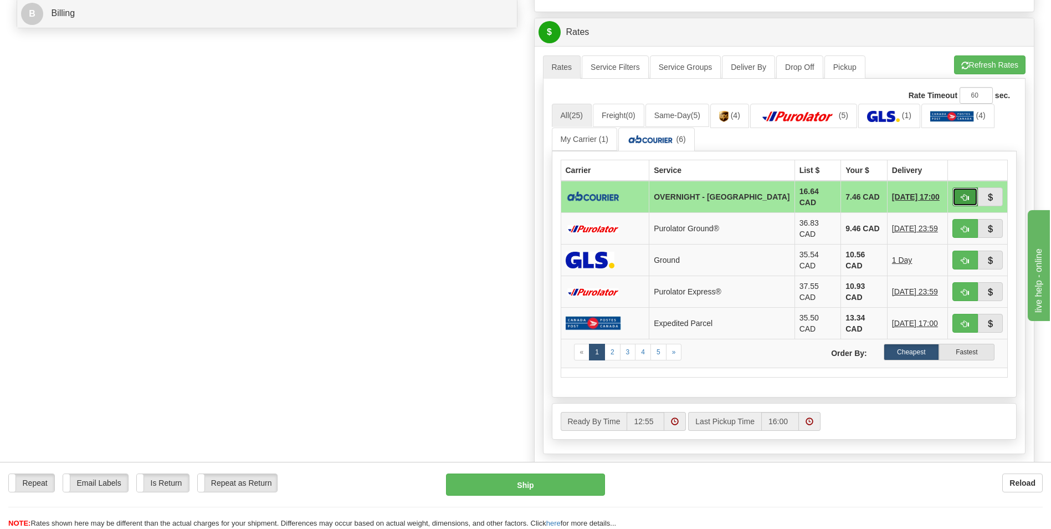
click at [962, 196] on span "button" at bounding box center [966, 197] width 8 height 7
type input "4"
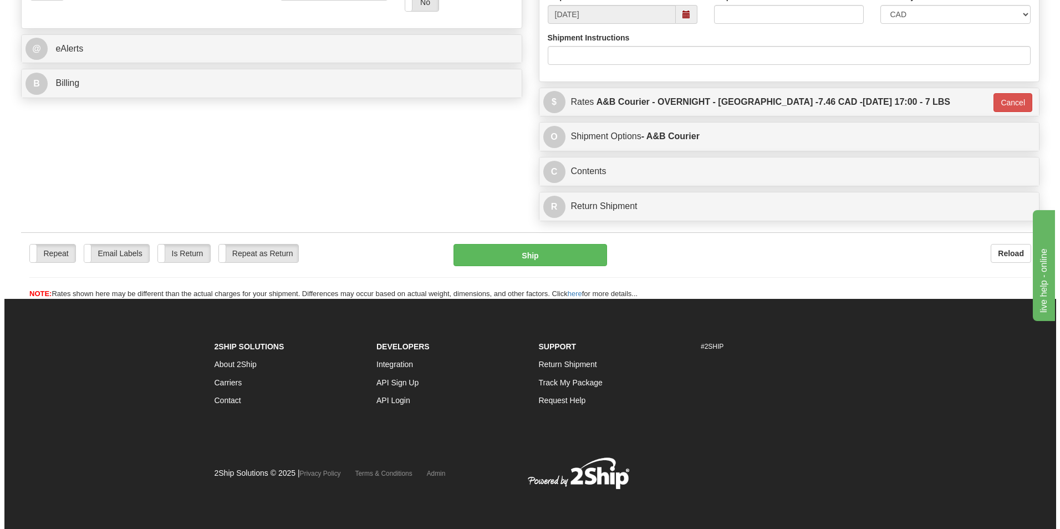
scroll to position [429, 0]
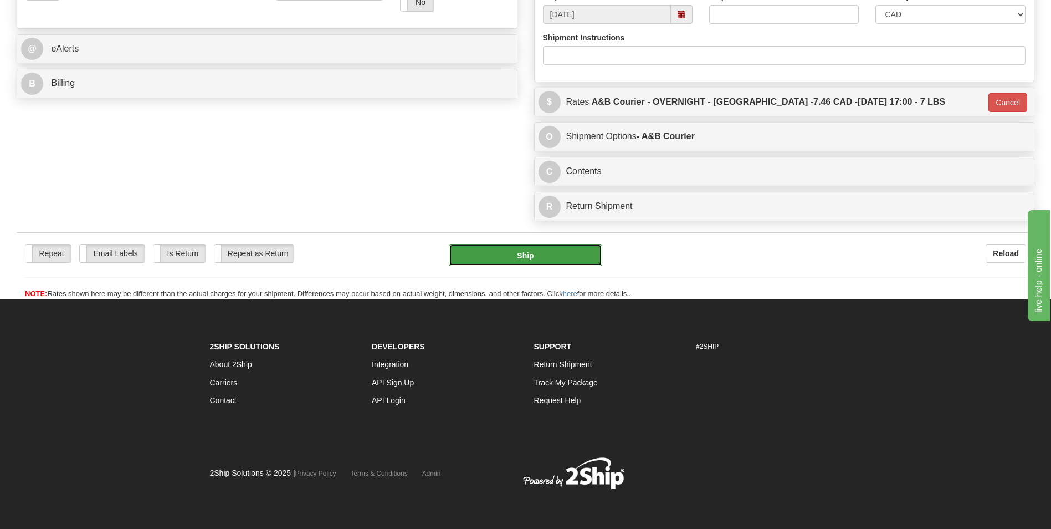
click at [596, 265] on button "Ship" at bounding box center [525, 255] width 153 height 22
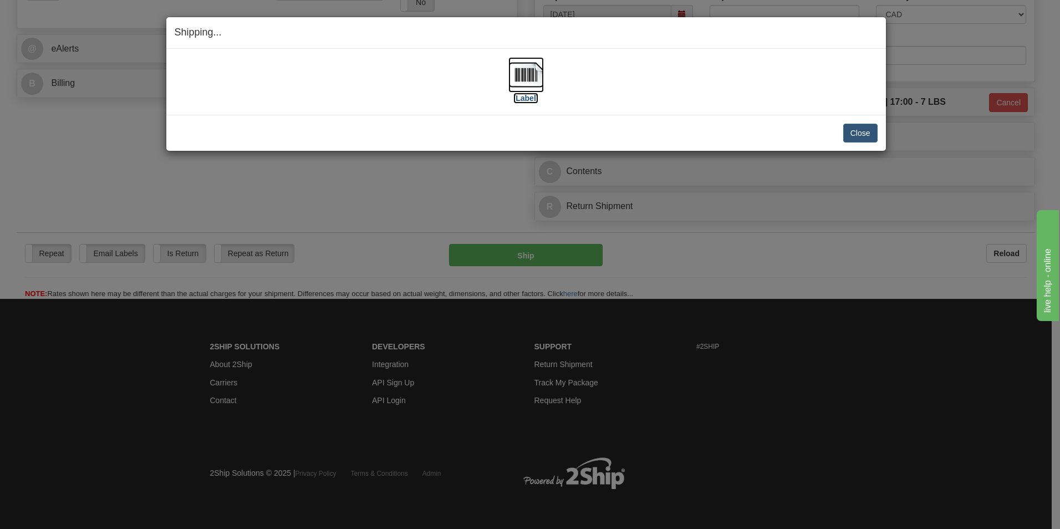
click at [530, 70] on img at bounding box center [525, 74] width 35 height 35
click at [867, 127] on button "Close" at bounding box center [860, 133] width 34 height 19
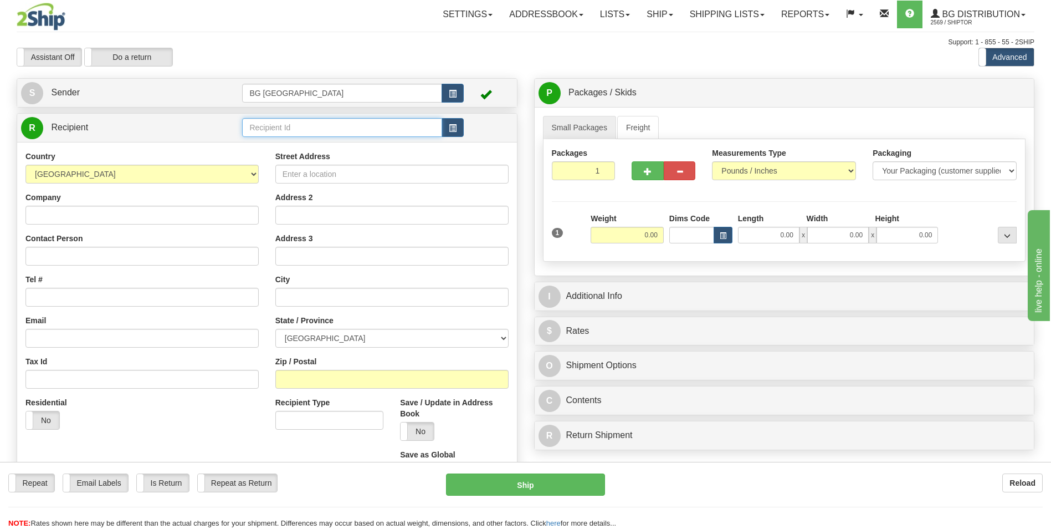
click at [259, 122] on input "text" at bounding box center [342, 127] width 200 height 19
click at [252, 145] on div "60672" at bounding box center [340, 145] width 189 height 12
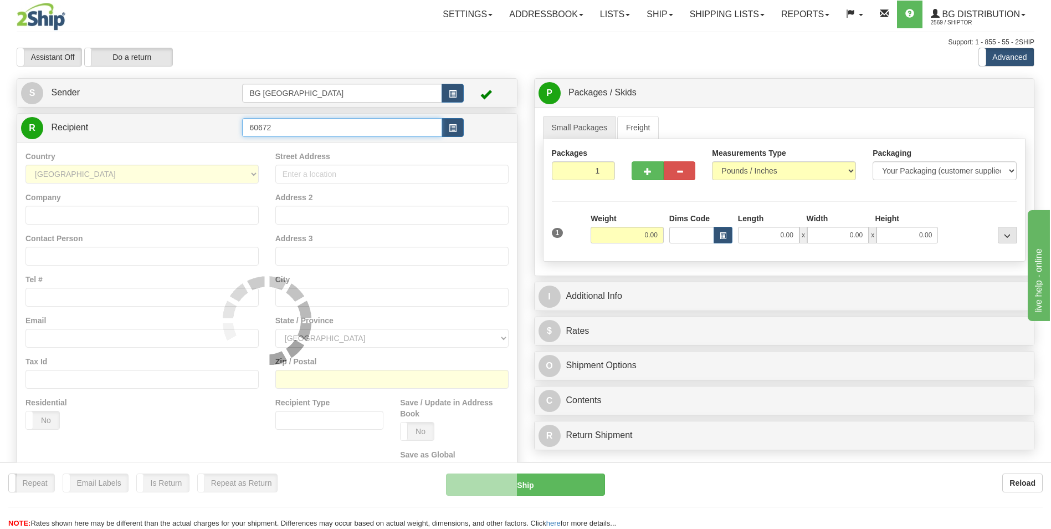
type input "60672"
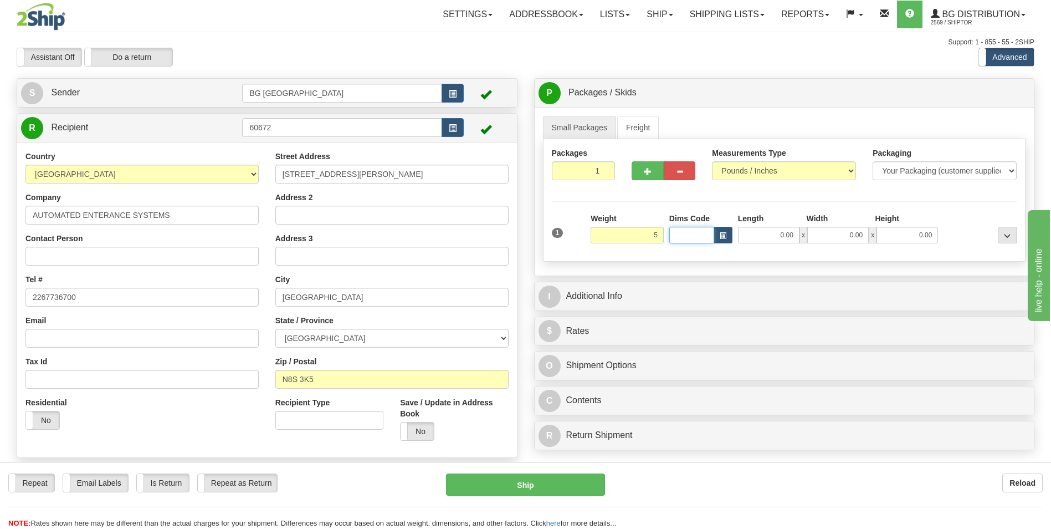
type input "5.00"
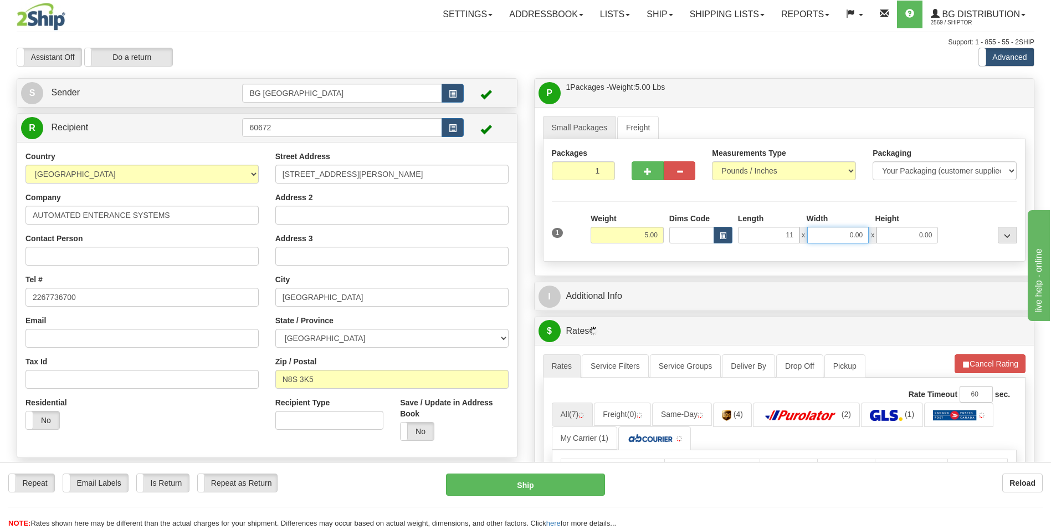
type input "11.00"
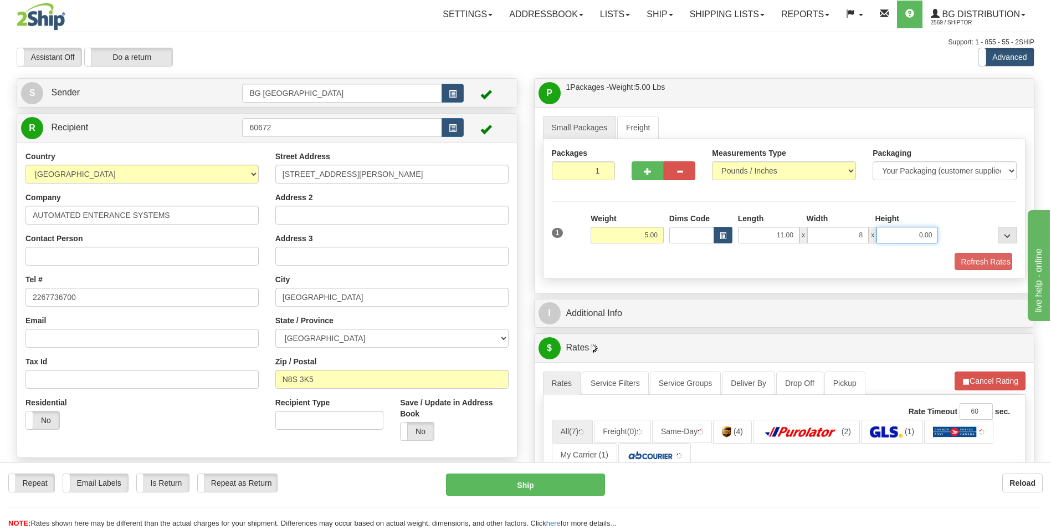
type input "8.00"
type input "4.00"
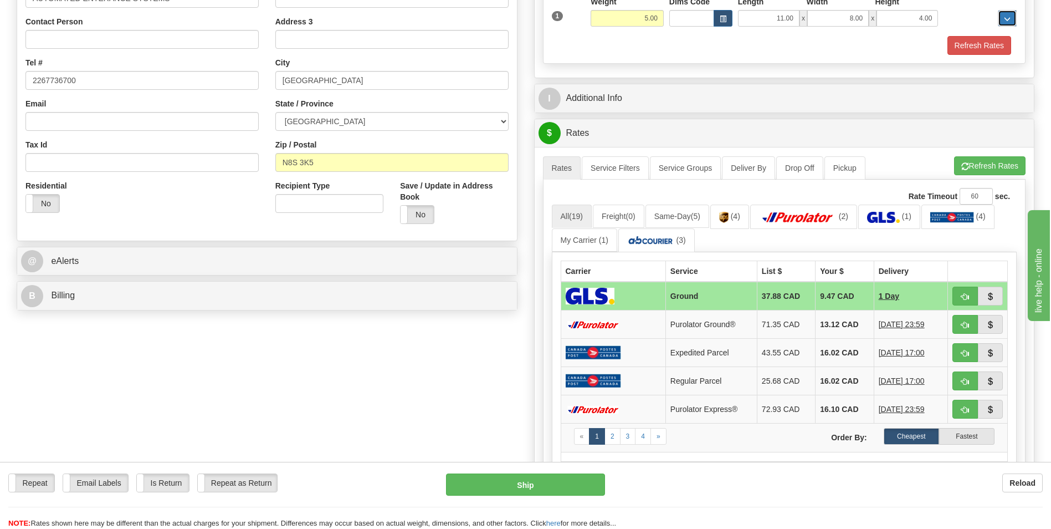
scroll to position [222, 0]
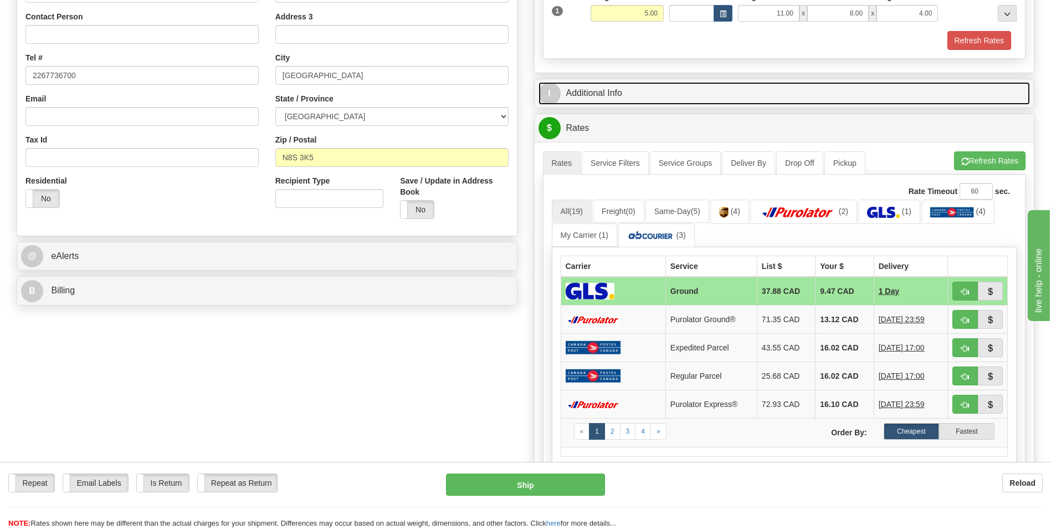
click at [579, 94] on link "I Additional Info" at bounding box center [785, 93] width 492 height 23
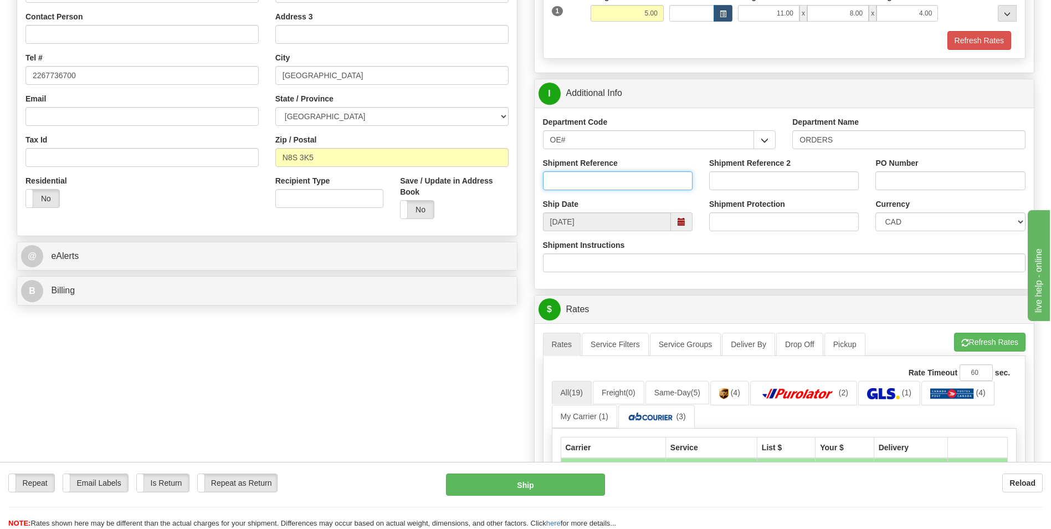
click at [609, 176] on input "Shipment Reference" at bounding box center [618, 180] width 150 height 19
type input "70184539-00"
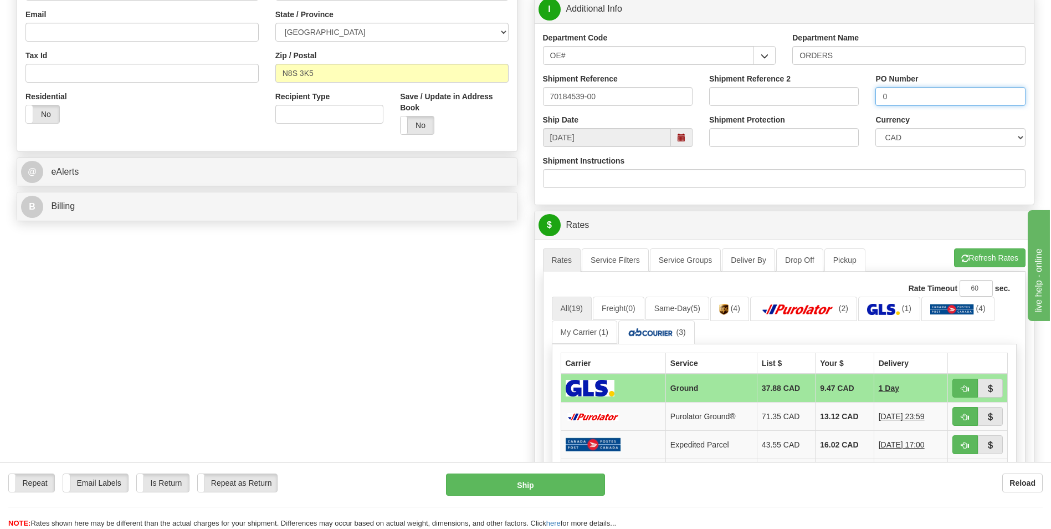
scroll to position [443, 0]
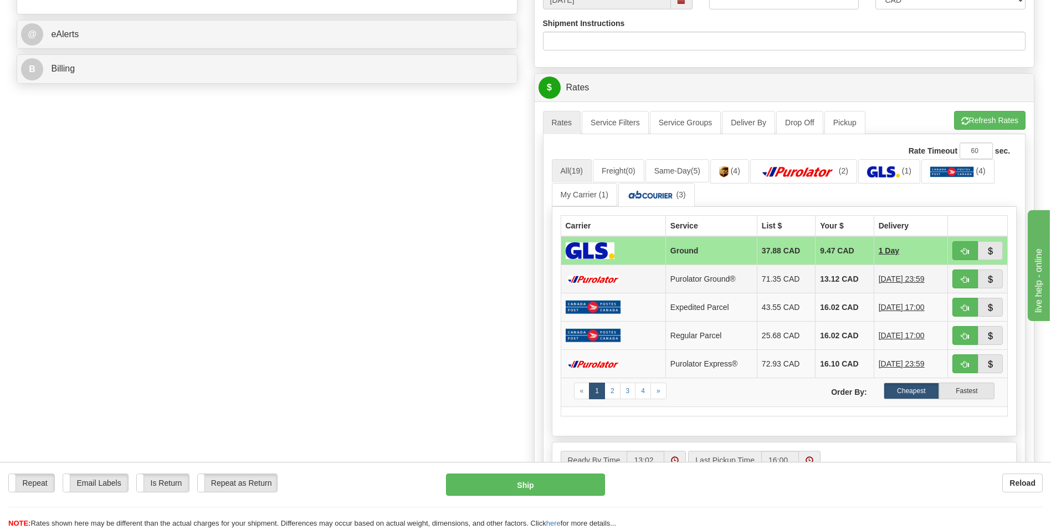
type input "0"
click at [836, 270] on td "13.12 CAD" at bounding box center [845, 279] width 58 height 28
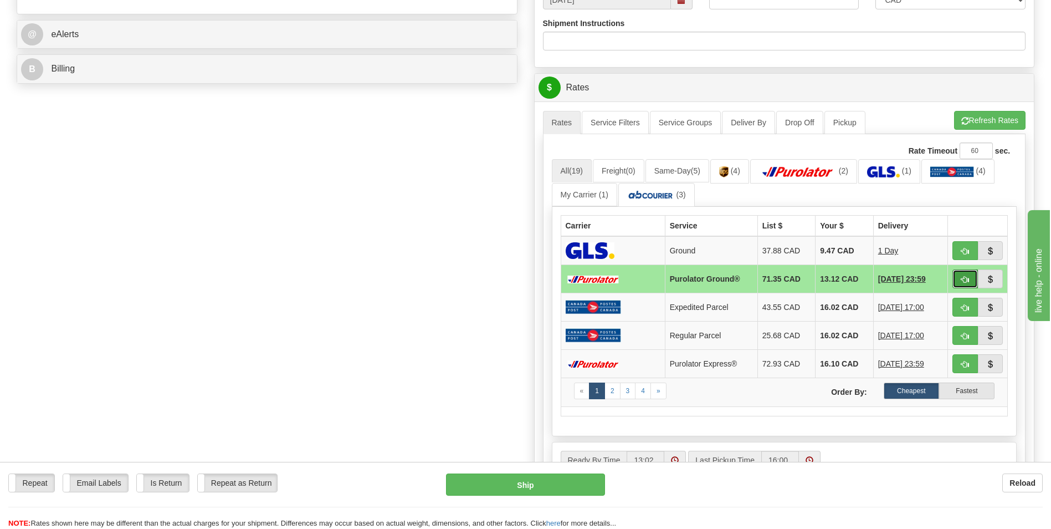
click at [955, 288] on button "button" at bounding box center [965, 278] width 25 height 19
type input "260"
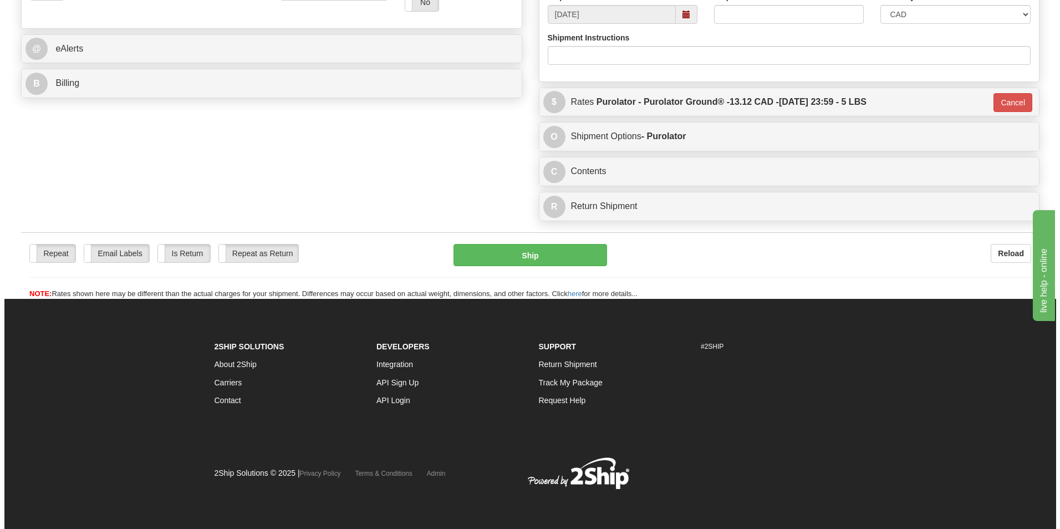
scroll to position [428, 0]
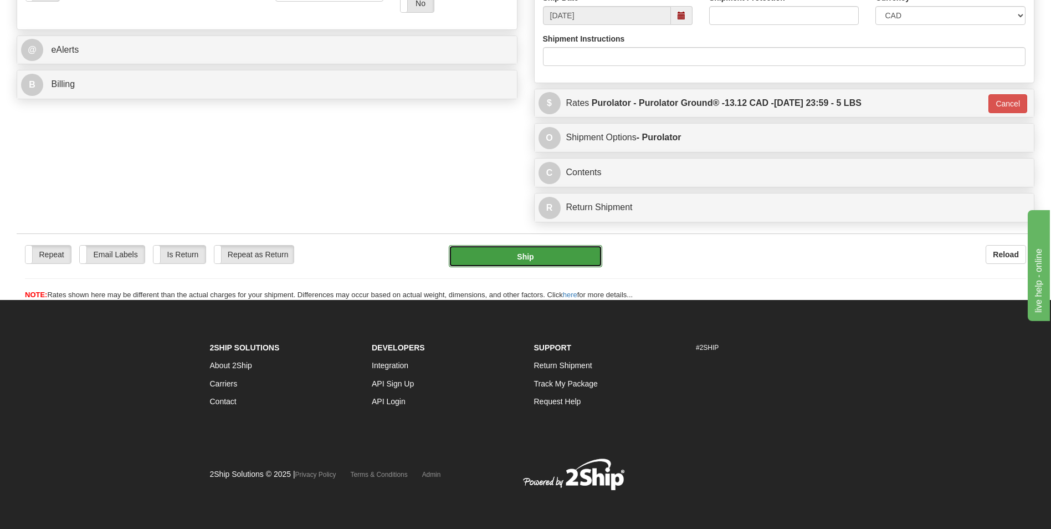
click at [538, 265] on button "Ship" at bounding box center [525, 256] width 153 height 22
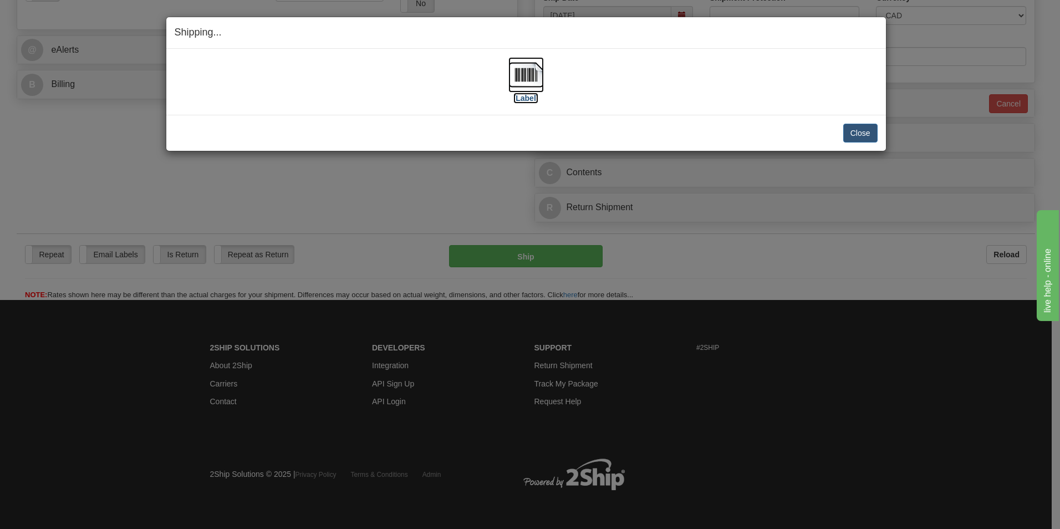
click at [531, 87] on img at bounding box center [525, 74] width 35 height 35
click at [851, 132] on button "Close" at bounding box center [860, 133] width 34 height 19
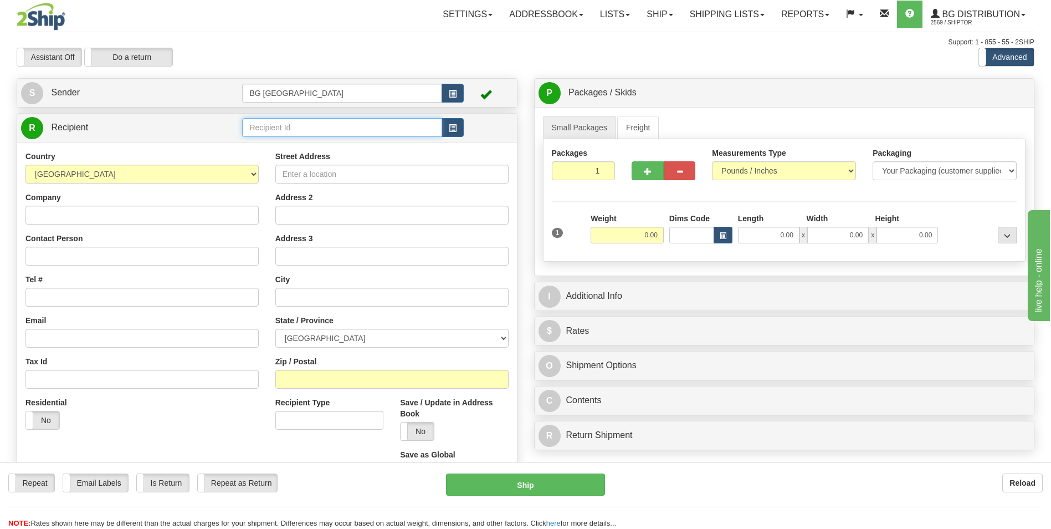
click at [402, 131] on input "text" at bounding box center [342, 127] width 200 height 19
type input "60140"
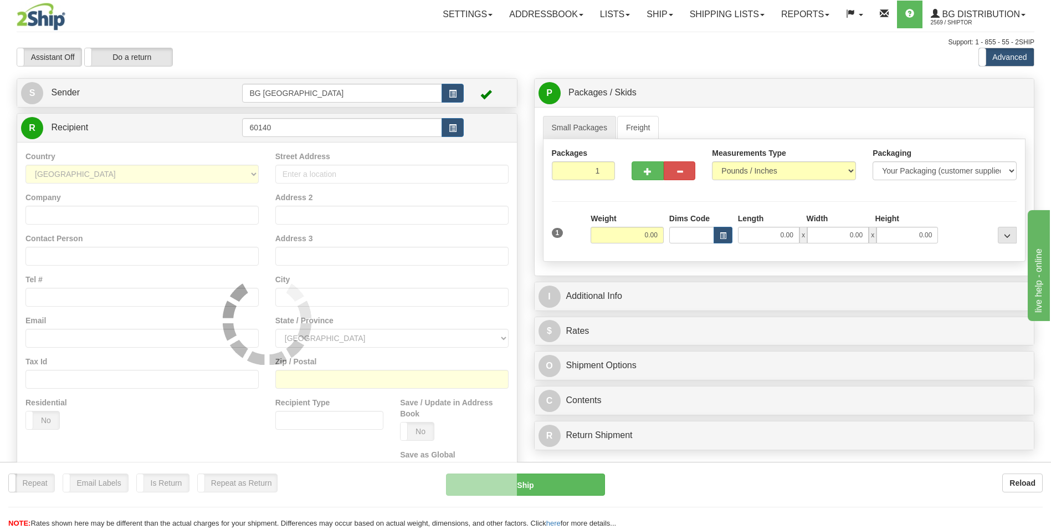
click at [294, 145] on div "Country AFGHANISTAN ALAND ISLANDS ALBANIA ALGERIA AMERICAN SAMOA ANDORRA ANGOLA…" at bounding box center [267, 320] width 500 height 356
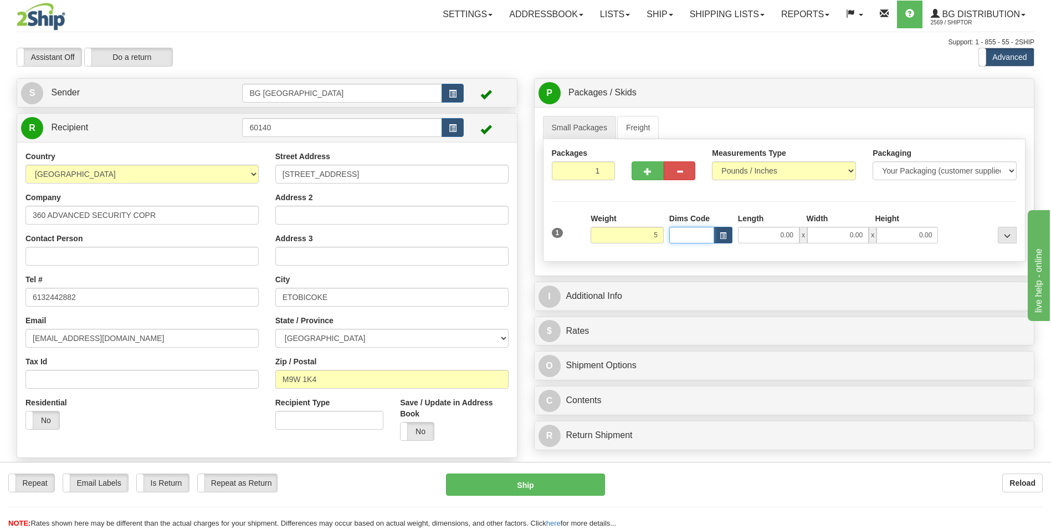
type input "5.00"
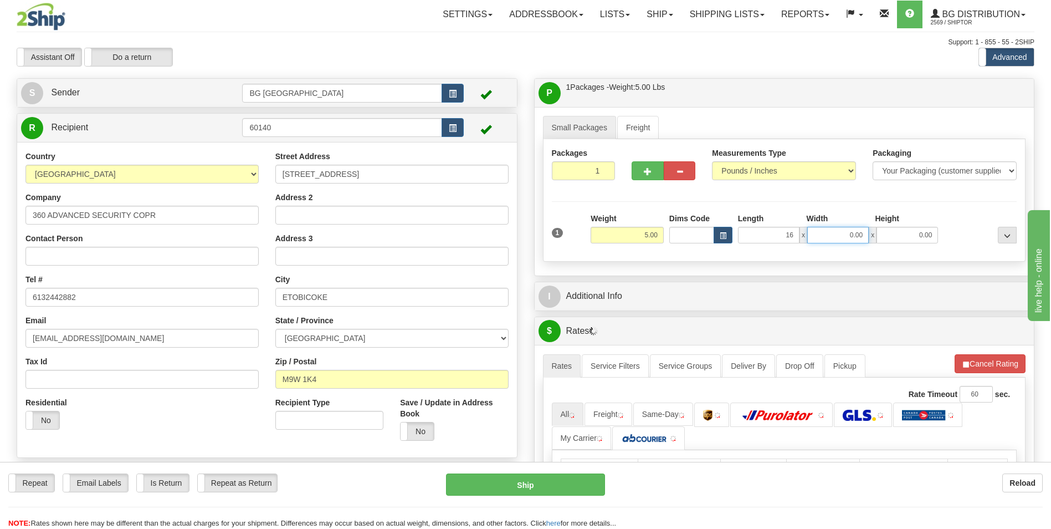
type input "16.00"
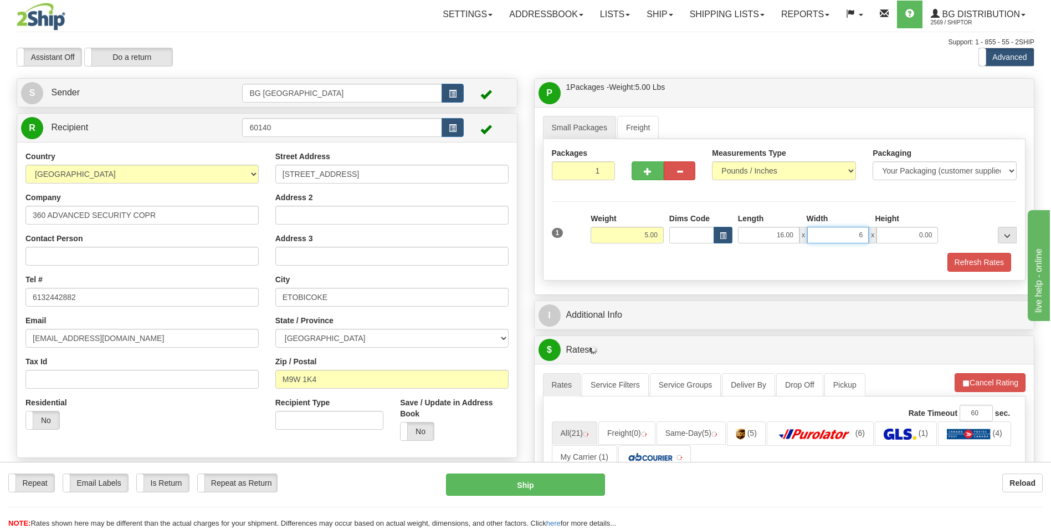
type input "6.00"
type input "4.00"
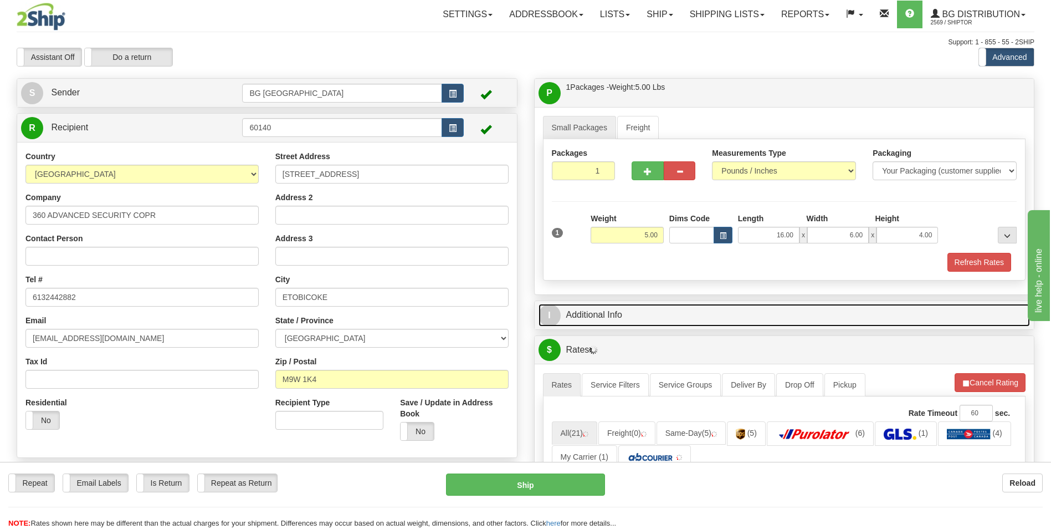
click at [610, 316] on link "I Additional Info" at bounding box center [785, 315] width 492 height 23
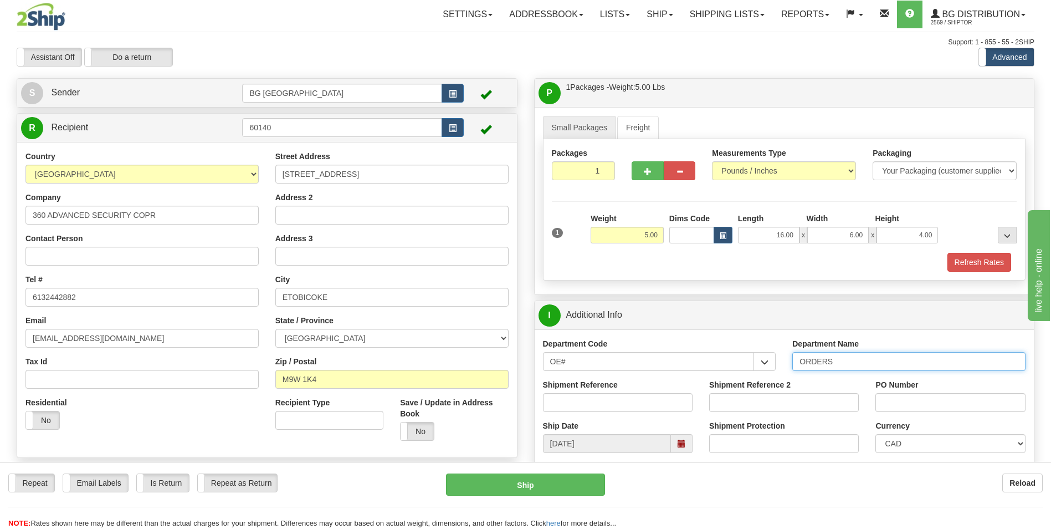
click at [842, 360] on input "ORDERS" at bounding box center [908, 361] width 233 height 19
type input "70182315-00"
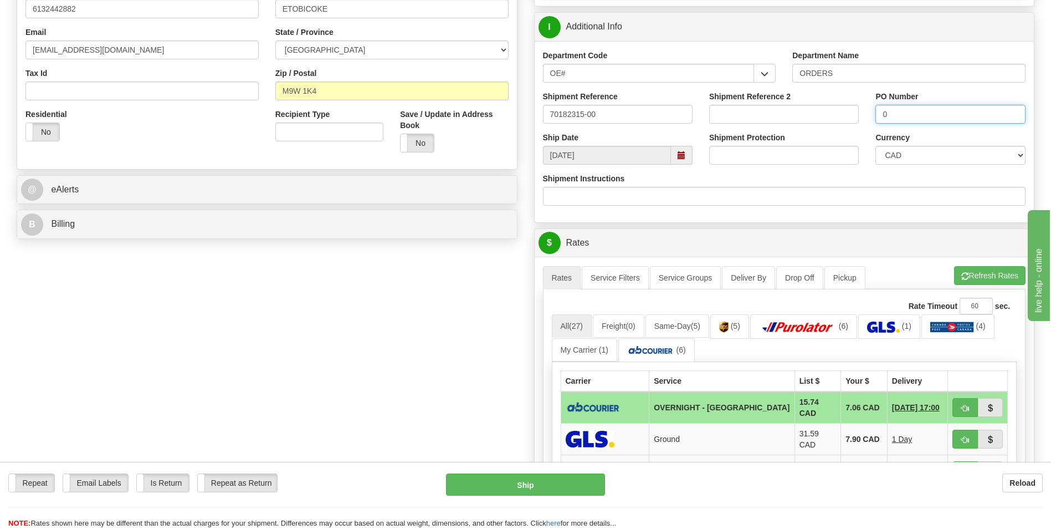
scroll to position [333, 0]
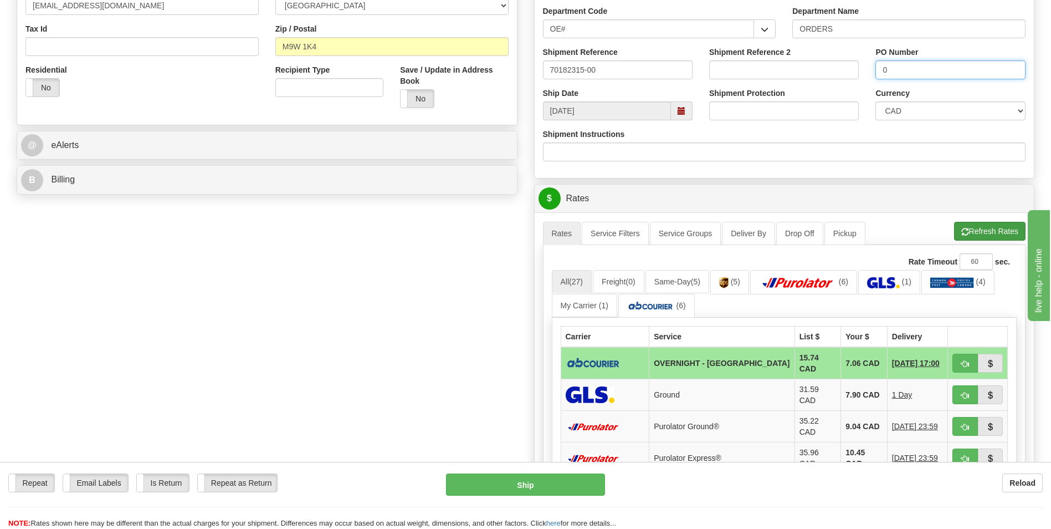
type input "0"
click at [1000, 233] on button "Refresh Rates" at bounding box center [989, 231] width 71 height 19
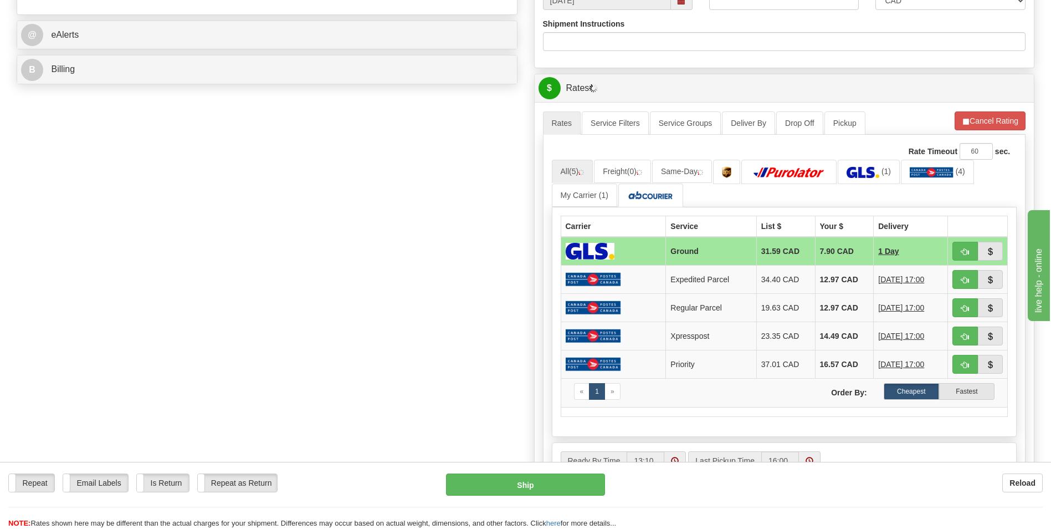
scroll to position [443, 0]
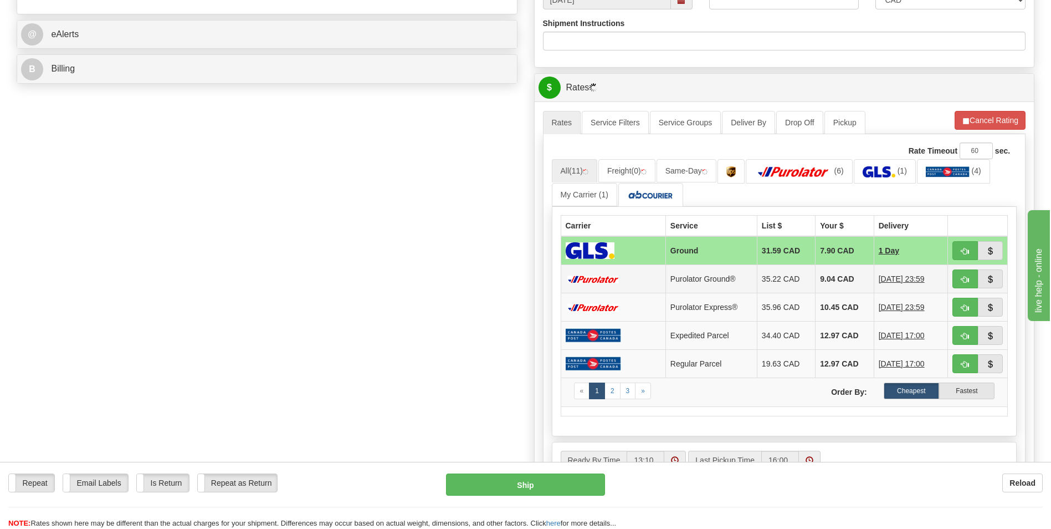
click at [840, 281] on td "9.04 CAD" at bounding box center [845, 279] width 58 height 28
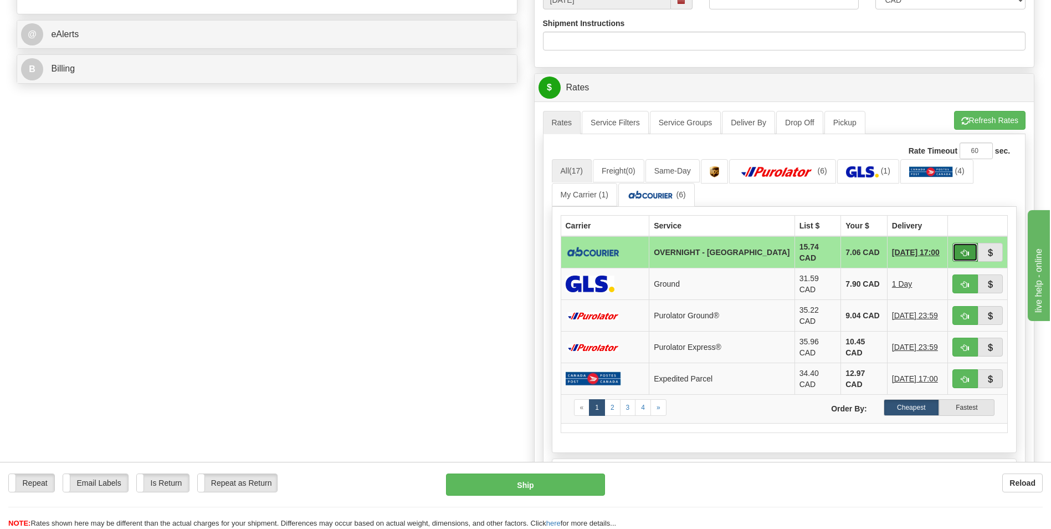
click at [965, 249] on span "button" at bounding box center [966, 252] width 8 height 7
type input "4"
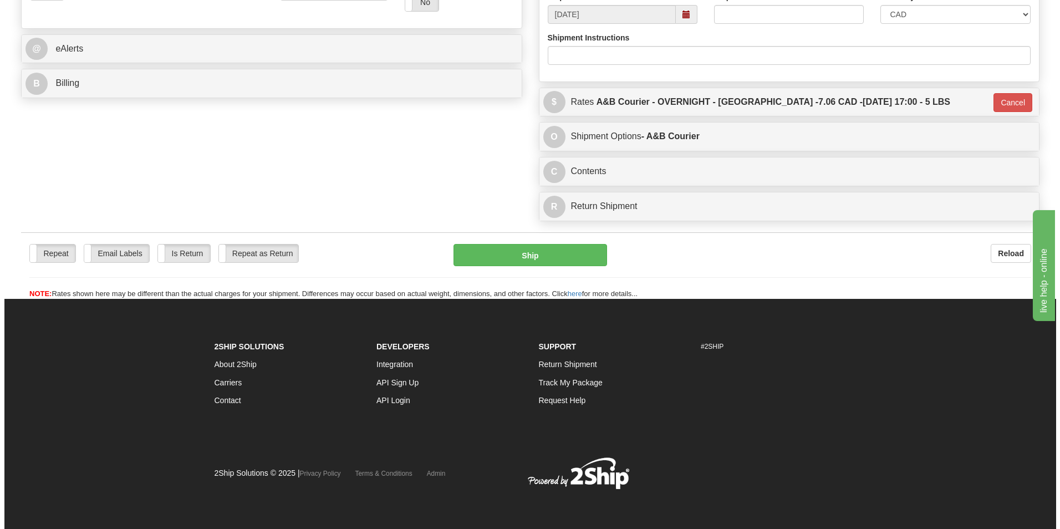
scroll to position [429, 0]
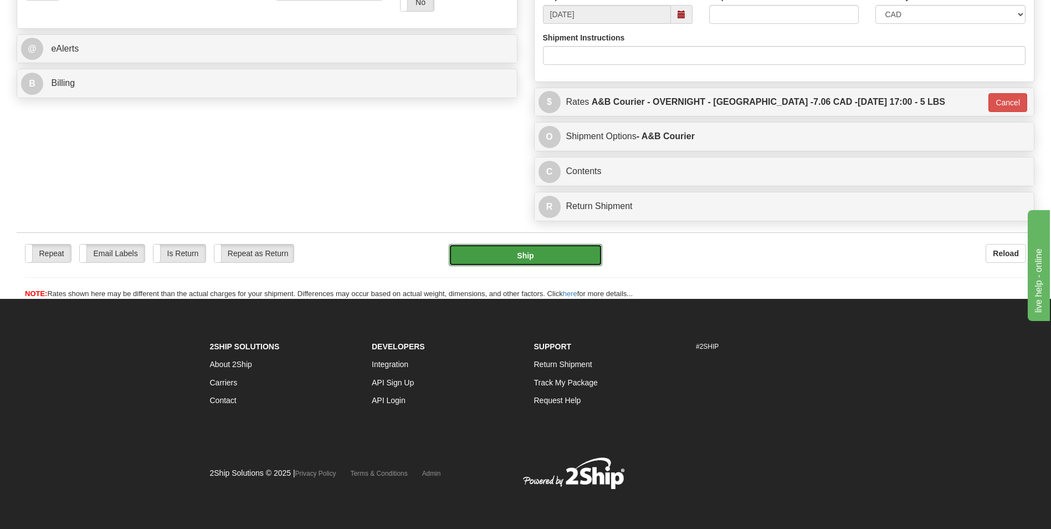
click at [503, 248] on button "Ship" at bounding box center [525, 255] width 153 height 22
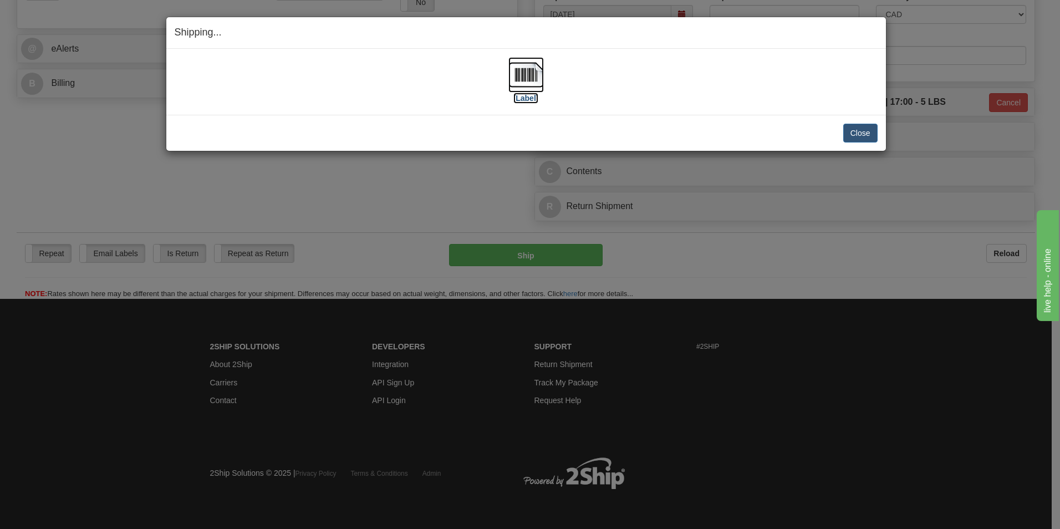
click at [524, 76] on img at bounding box center [525, 74] width 35 height 35
click at [848, 127] on button "Close" at bounding box center [860, 133] width 34 height 19
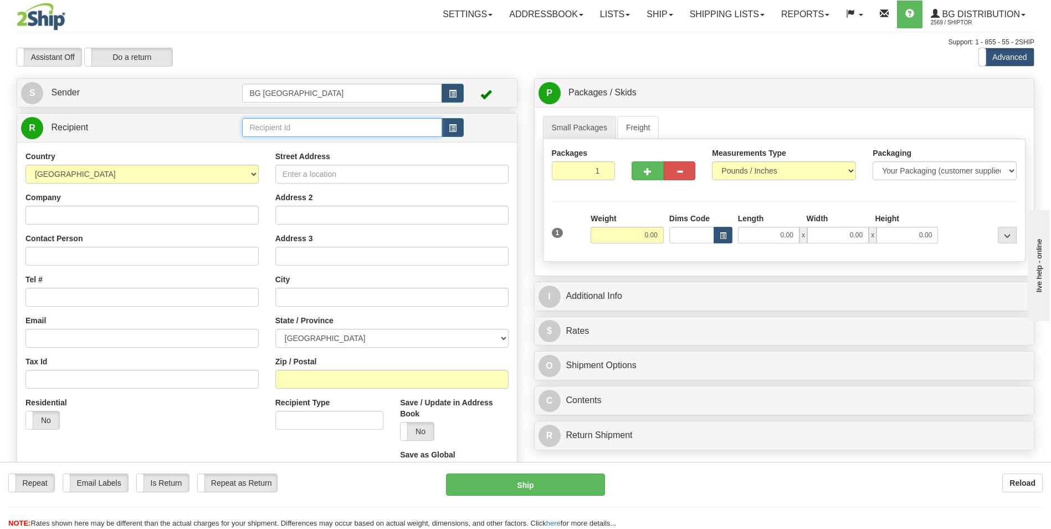
click at [280, 126] on input "text" at bounding box center [342, 127] width 200 height 19
click at [265, 143] on div "60156" at bounding box center [340, 145] width 189 height 12
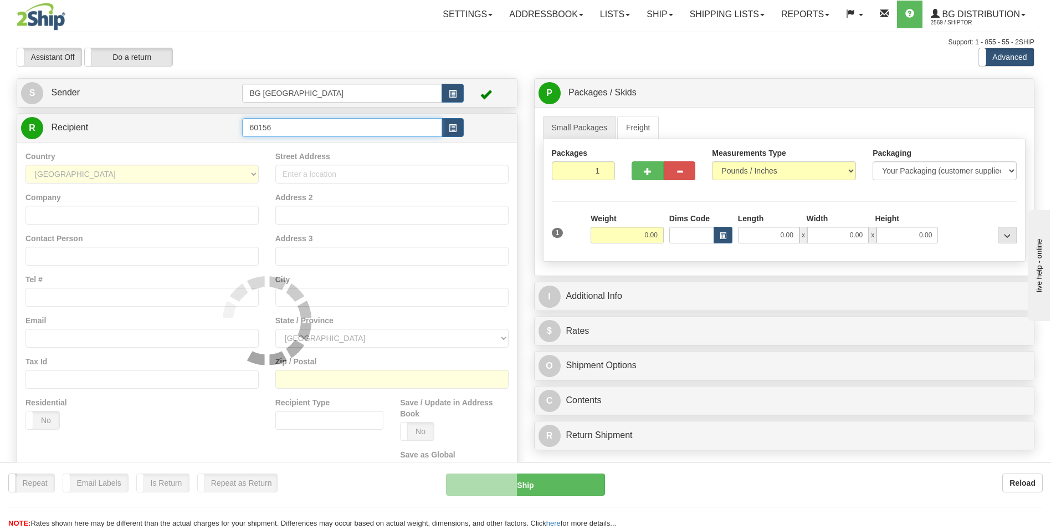
type input "60156"
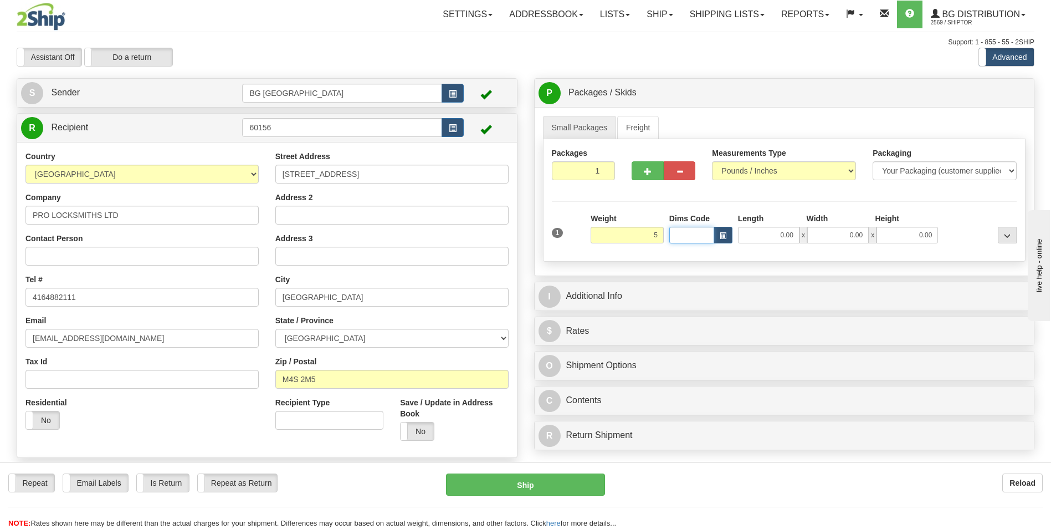
type input "5.00"
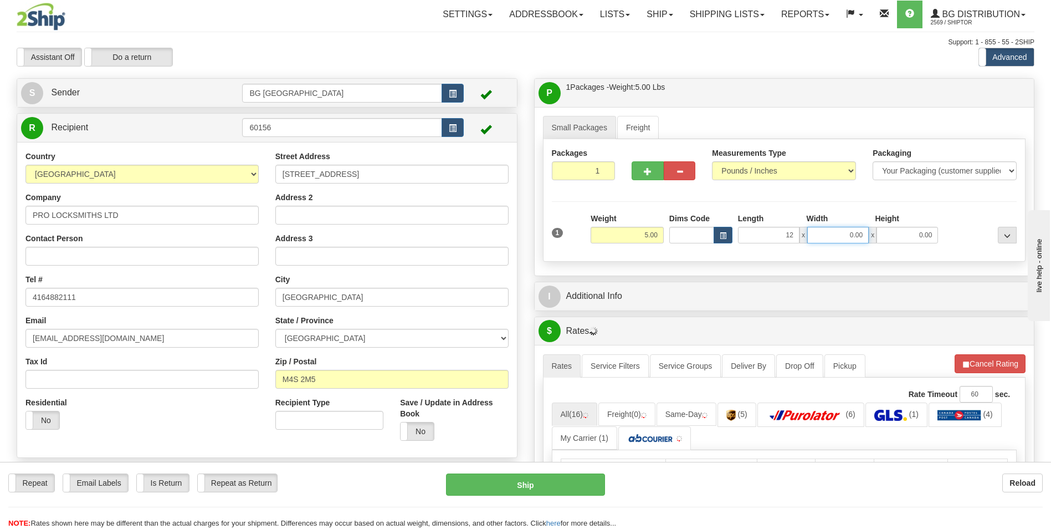
type input "12.00"
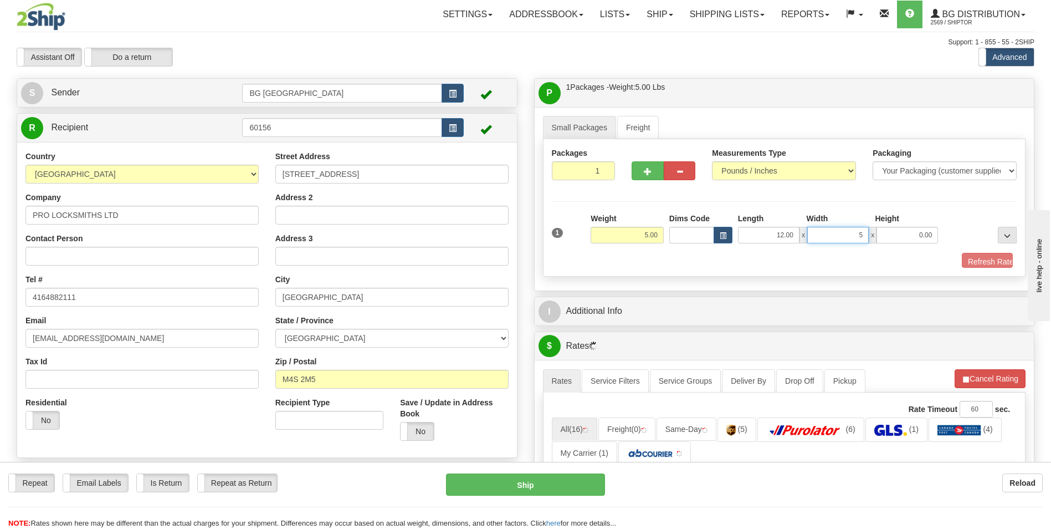
type input "5.00"
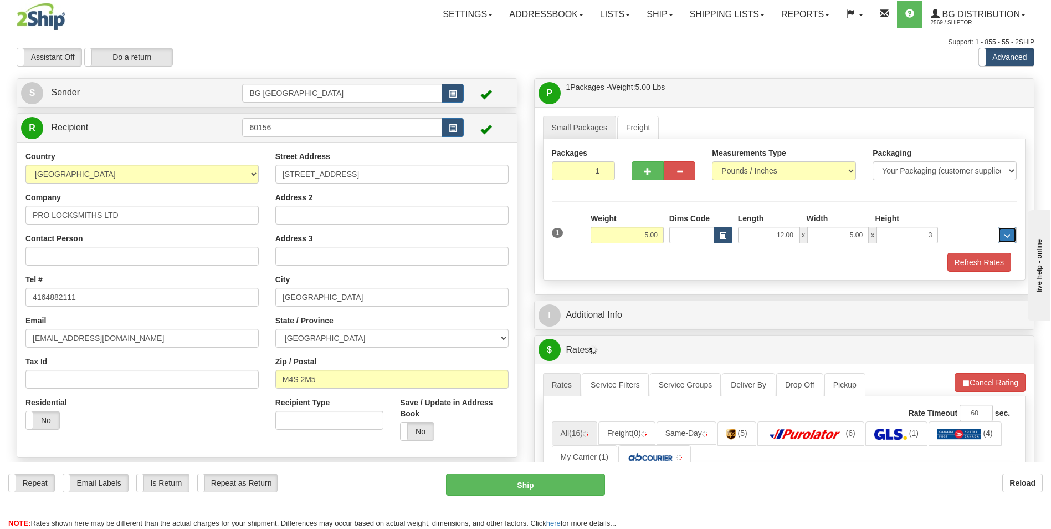
type input "3.00"
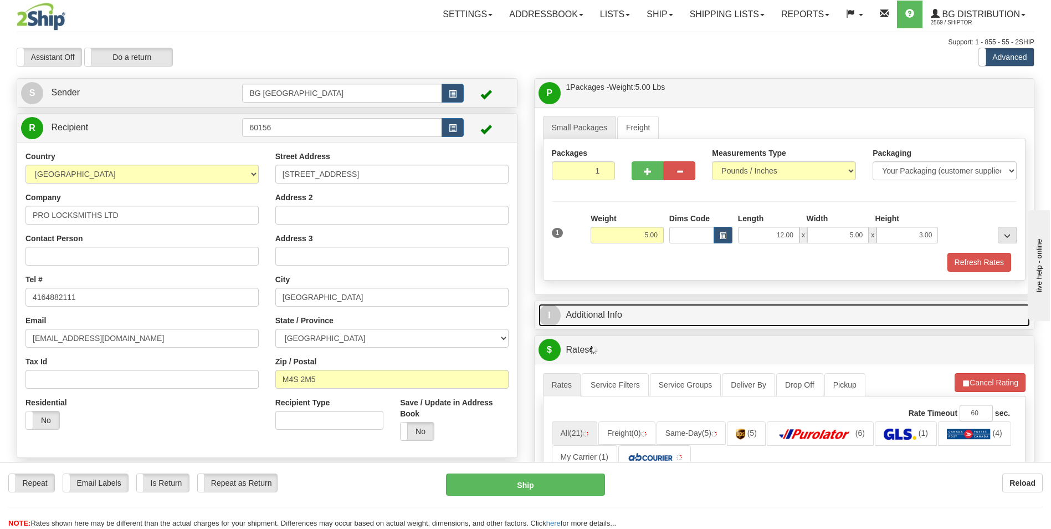
click at [606, 320] on link "I Additional Info" at bounding box center [785, 315] width 492 height 23
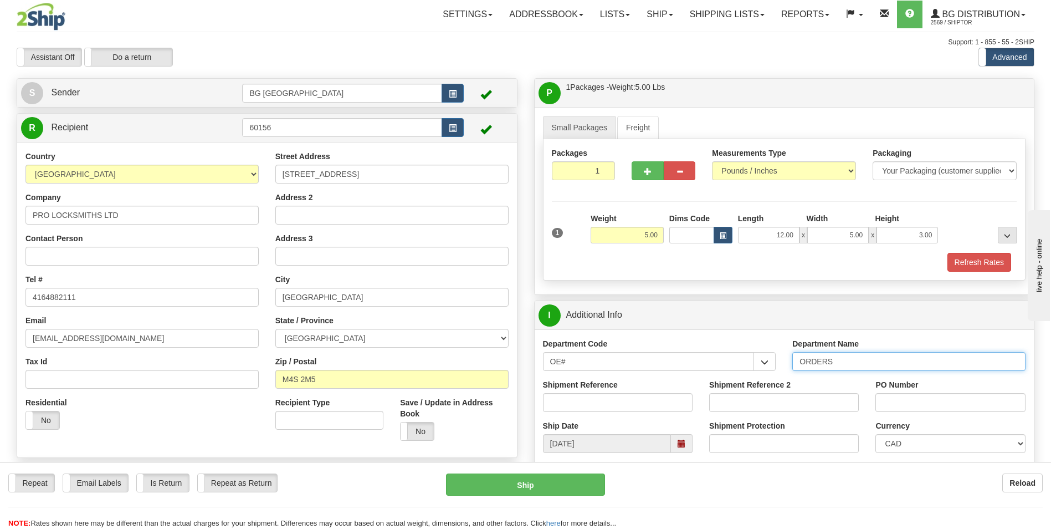
click at [850, 361] on input "ORDERS" at bounding box center [908, 361] width 233 height 19
type input "70184670-00"
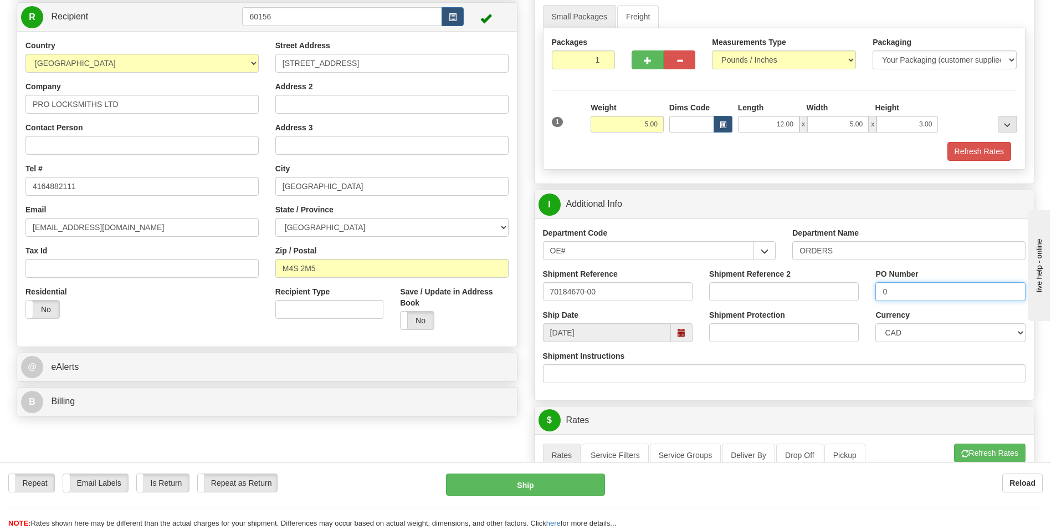
type input "0"
click at [950, 453] on ul "Rates Service Filters Service Groups Deliver By Drop Off Pickup Refresh Rates C…" at bounding box center [784, 454] width 483 height 23
click at [962, 451] on span "button" at bounding box center [966, 453] width 8 height 7
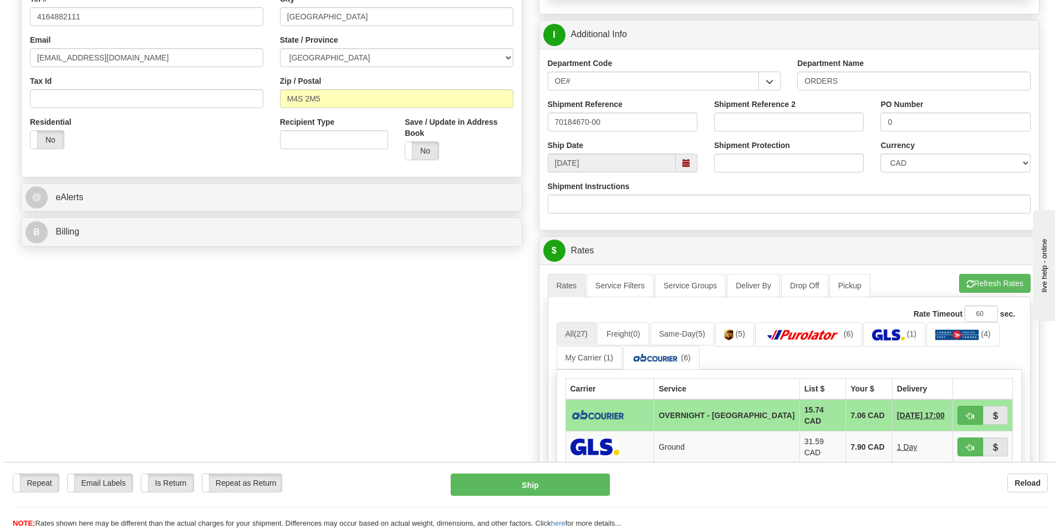
scroll to position [388, 0]
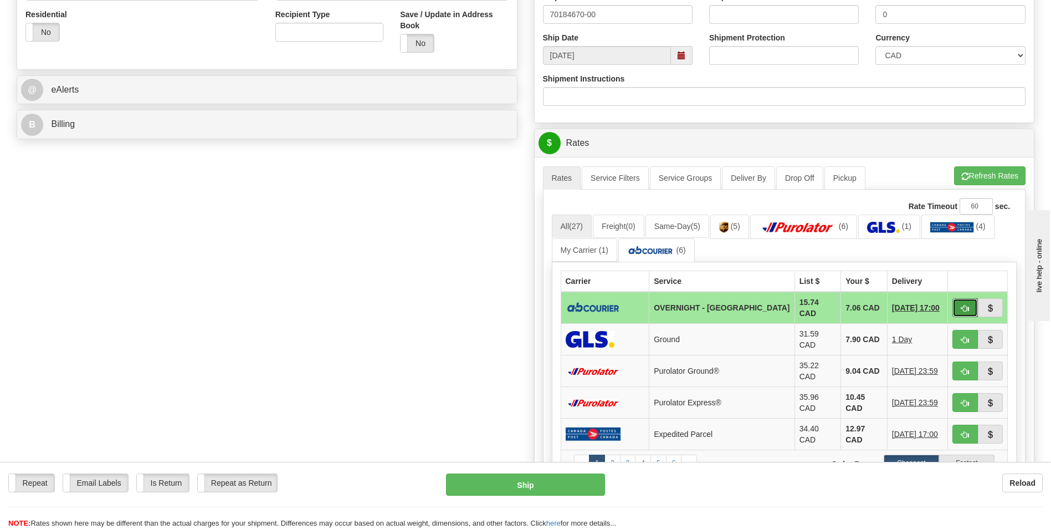
click at [960, 306] on button "button" at bounding box center [965, 307] width 25 height 19
type input "4"
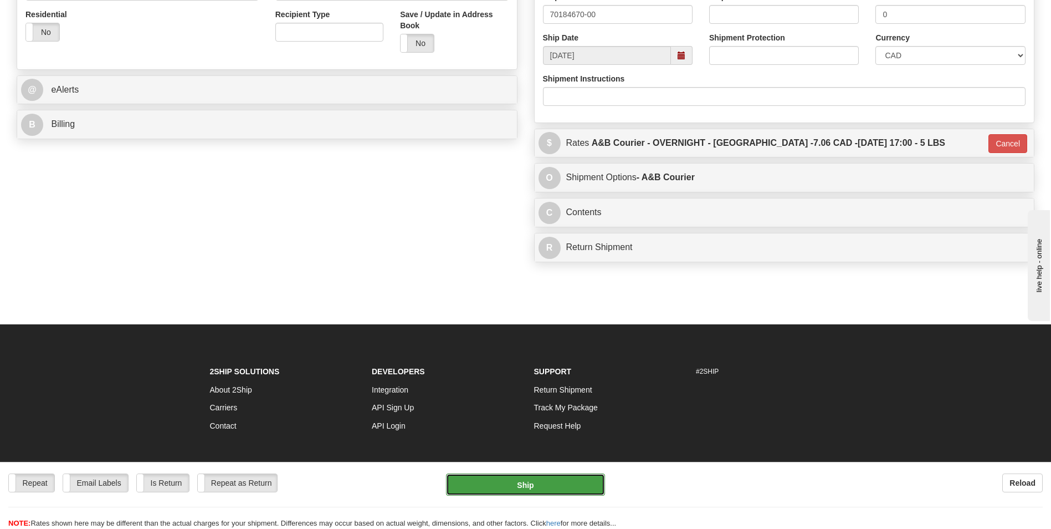
click at [567, 483] on button "Ship" at bounding box center [525, 484] width 158 height 22
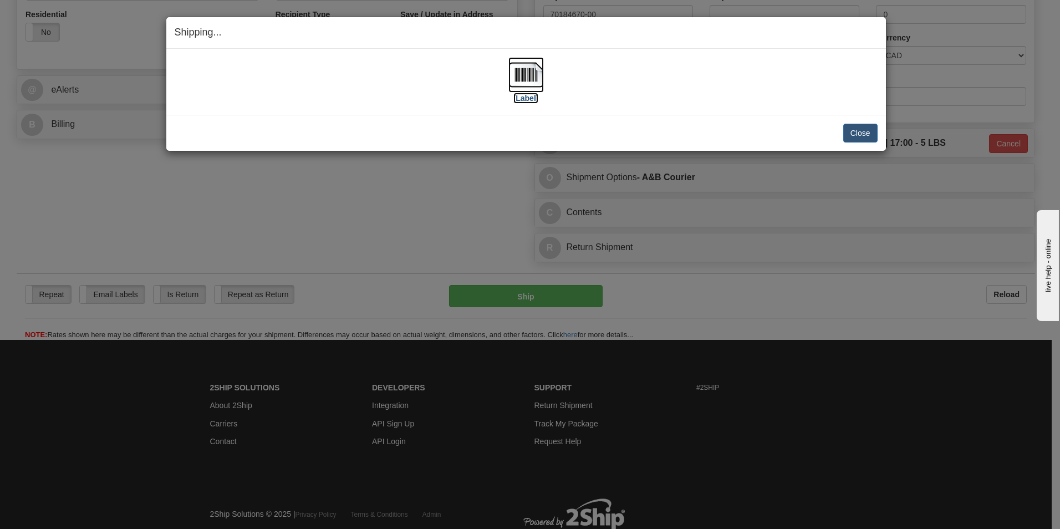
click at [538, 78] on img at bounding box center [525, 74] width 35 height 35
click at [860, 127] on button "Close" at bounding box center [860, 133] width 34 height 19
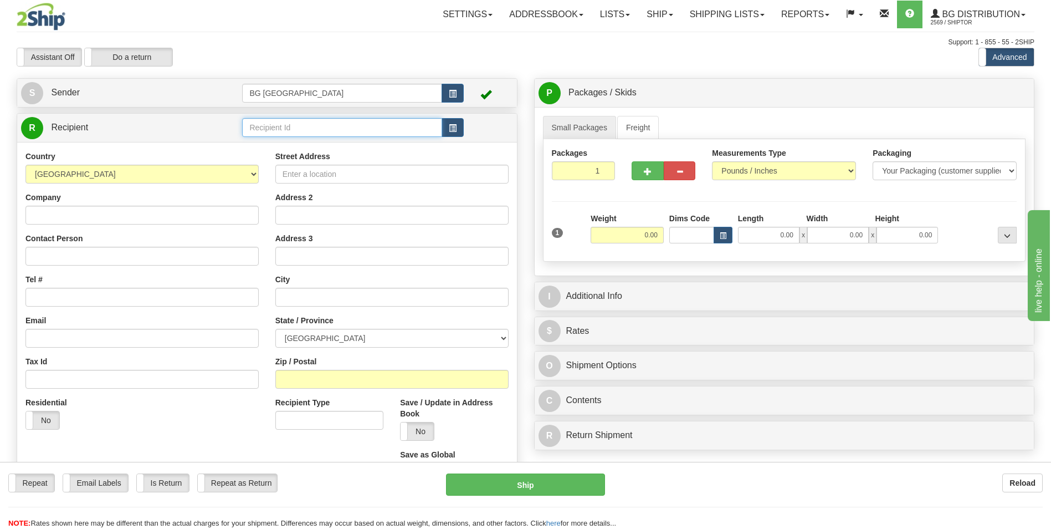
click at [308, 126] on input "text" at bounding box center [342, 127] width 200 height 19
click at [288, 141] on div "60162" at bounding box center [340, 145] width 189 height 12
type input "60162"
